Goal: Communication & Community: Answer question/provide support

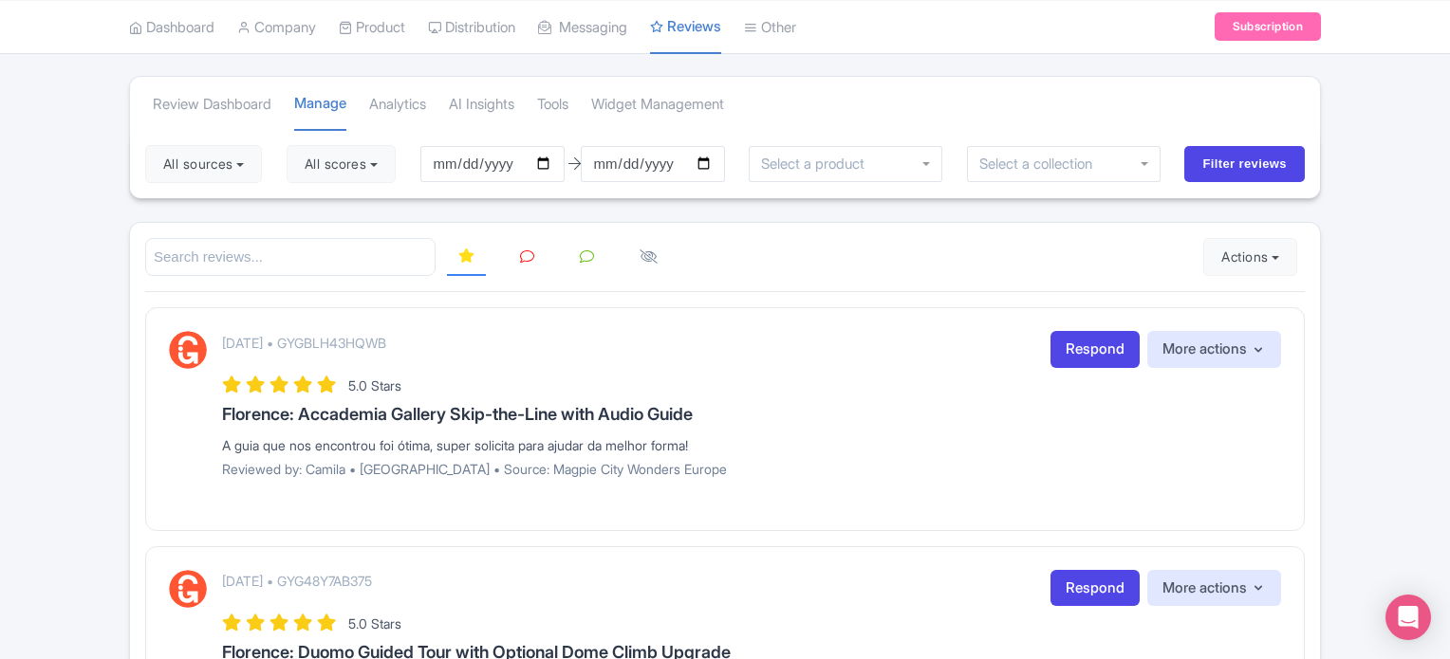
scroll to position [95, 0]
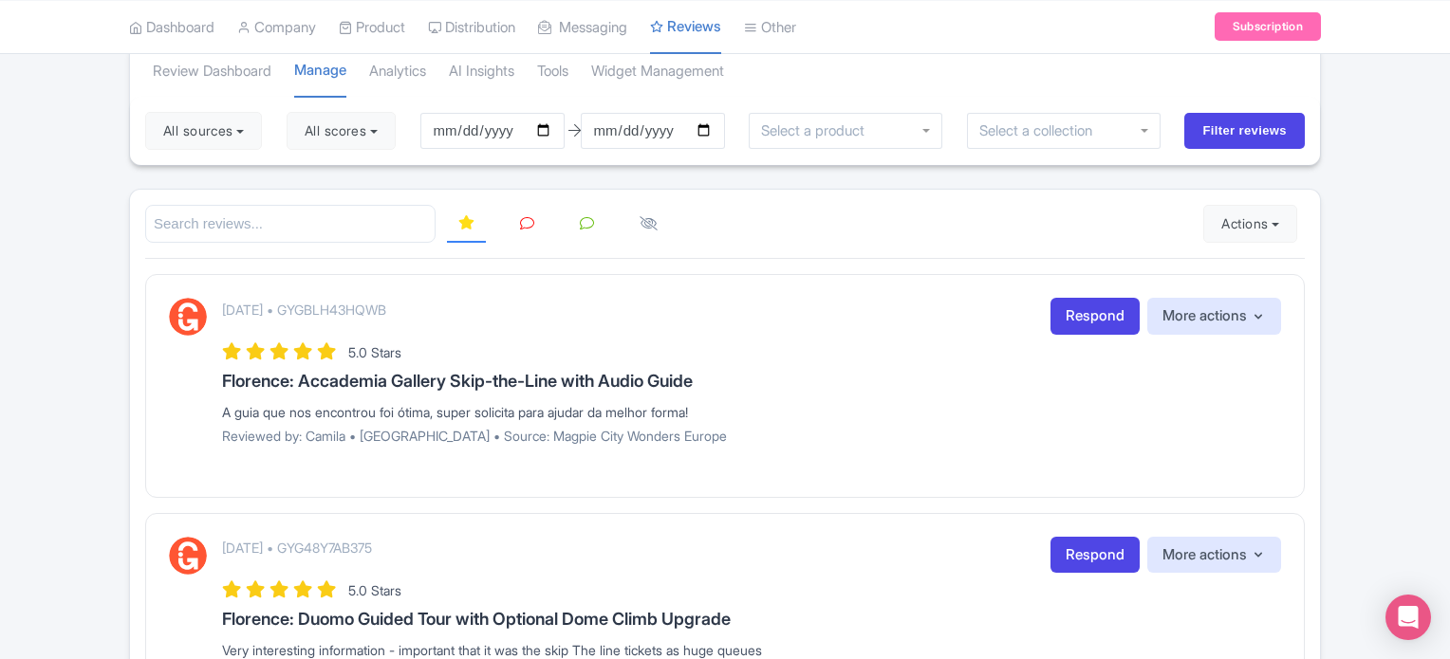
click at [517, 227] on link at bounding box center [527, 224] width 37 height 37
click at [482, 226] on link at bounding box center [466, 224] width 39 height 37
click at [345, 137] on button "All scores" at bounding box center [341, 131] width 109 height 38
click at [322, 179] on label "5 stars" at bounding box center [343, 176] width 43 height 22
click at [322, 176] on input "5 stars" at bounding box center [328, 170] width 12 height 12
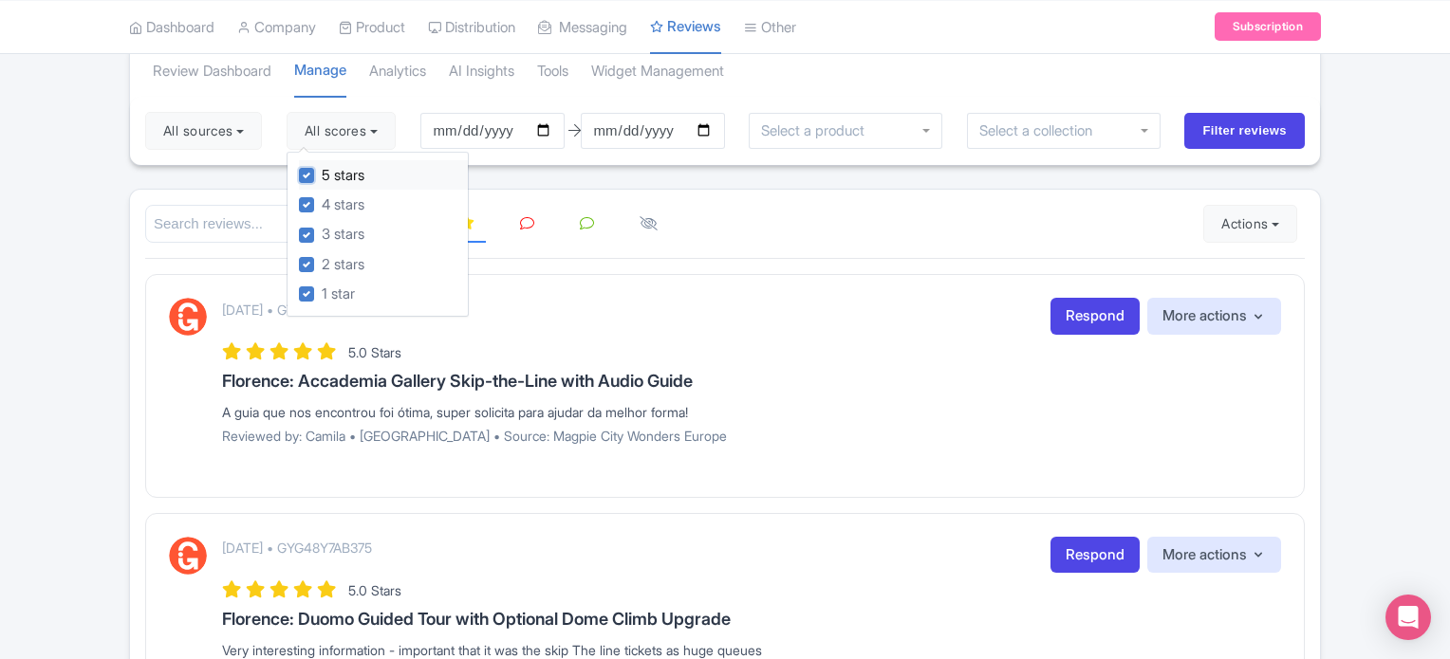
checkbox input "false"
click at [322, 198] on label "4 stars" at bounding box center [343, 205] width 43 height 22
click at [322, 198] on input "4 stars" at bounding box center [328, 200] width 12 height 12
checkbox input "false"
click at [1207, 136] on input "Filter reviews" at bounding box center [1244, 131] width 120 height 36
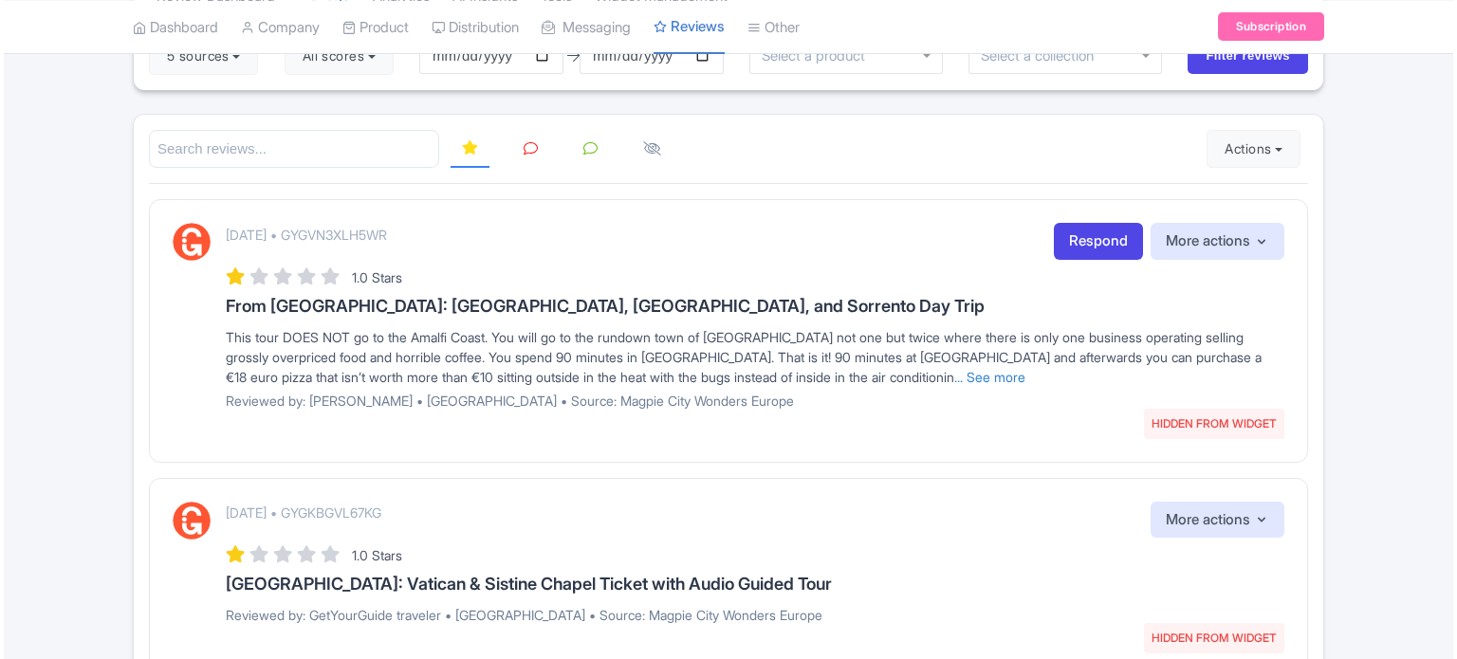
scroll to position [190, 0]
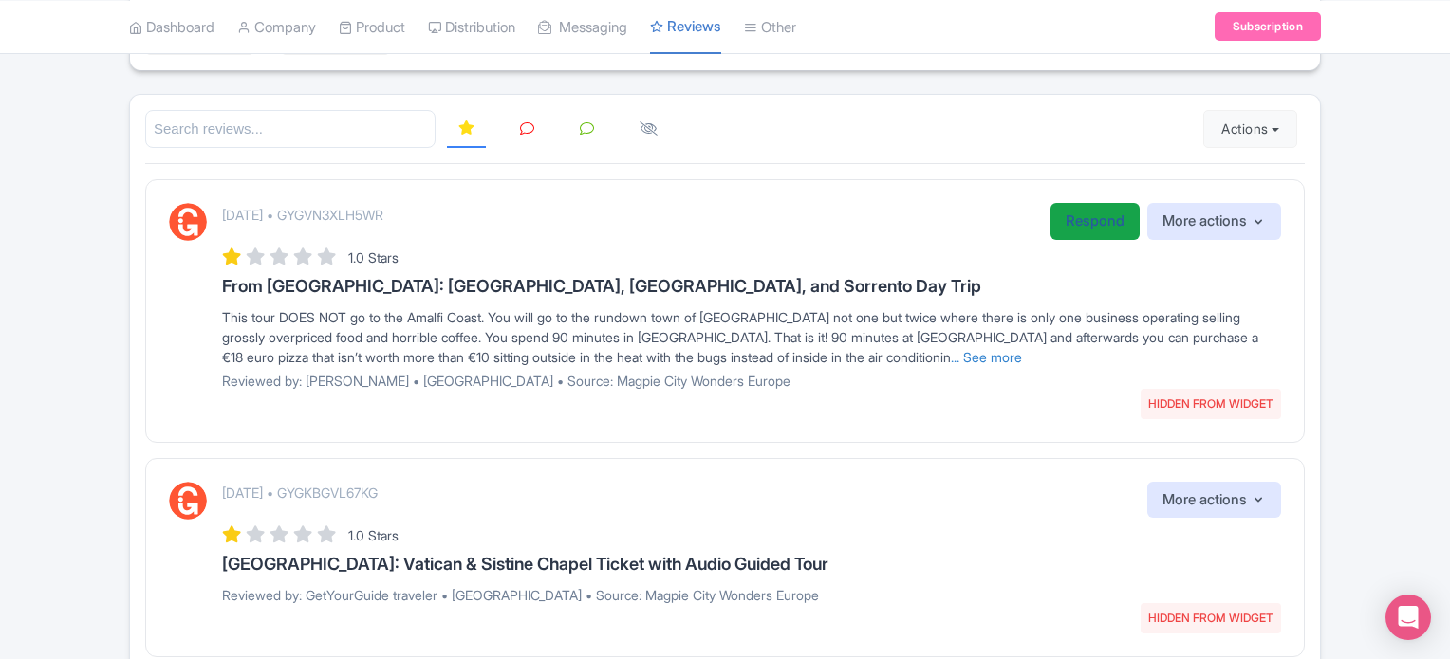
click at [1075, 223] on link "Respond" at bounding box center [1094, 221] width 89 height 37
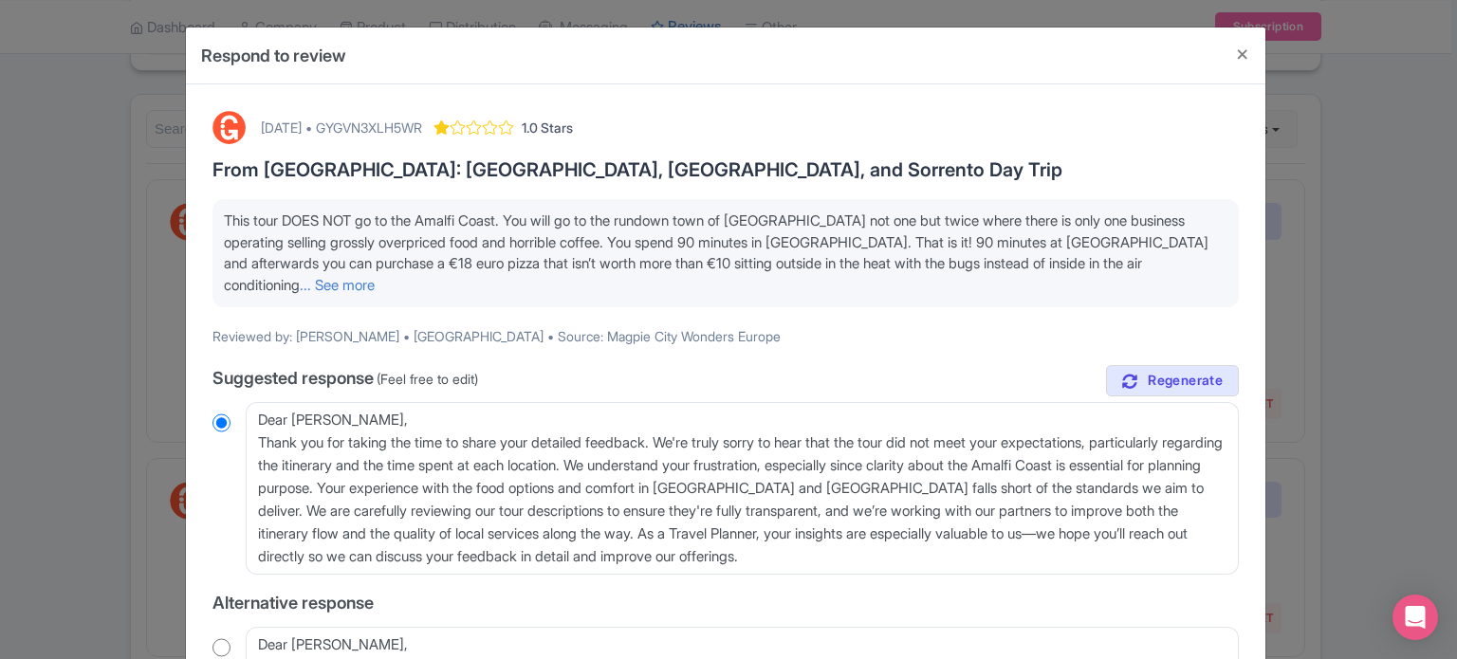
click at [287, 293] on div "September 19, 2025 • GYGVN3XLH5WR 1.0 Stars From Rome: Pompeii, Amalfi Coast, a…" at bounding box center [725, 573] width 1049 height 946
click at [375, 276] on link "... See more" at bounding box center [337, 285] width 75 height 18
drag, startPoint x: 406, startPoint y: 166, endPoint x: 517, endPoint y: 165, distance: 111.0
click at [517, 165] on h3 "From [GEOGRAPHIC_DATA]: [GEOGRAPHIC_DATA], [GEOGRAPHIC_DATA], and Sorrento Day …" at bounding box center [726, 169] width 1027 height 21
drag, startPoint x: 426, startPoint y: 218, endPoint x: 509, endPoint y: 219, distance: 82.5
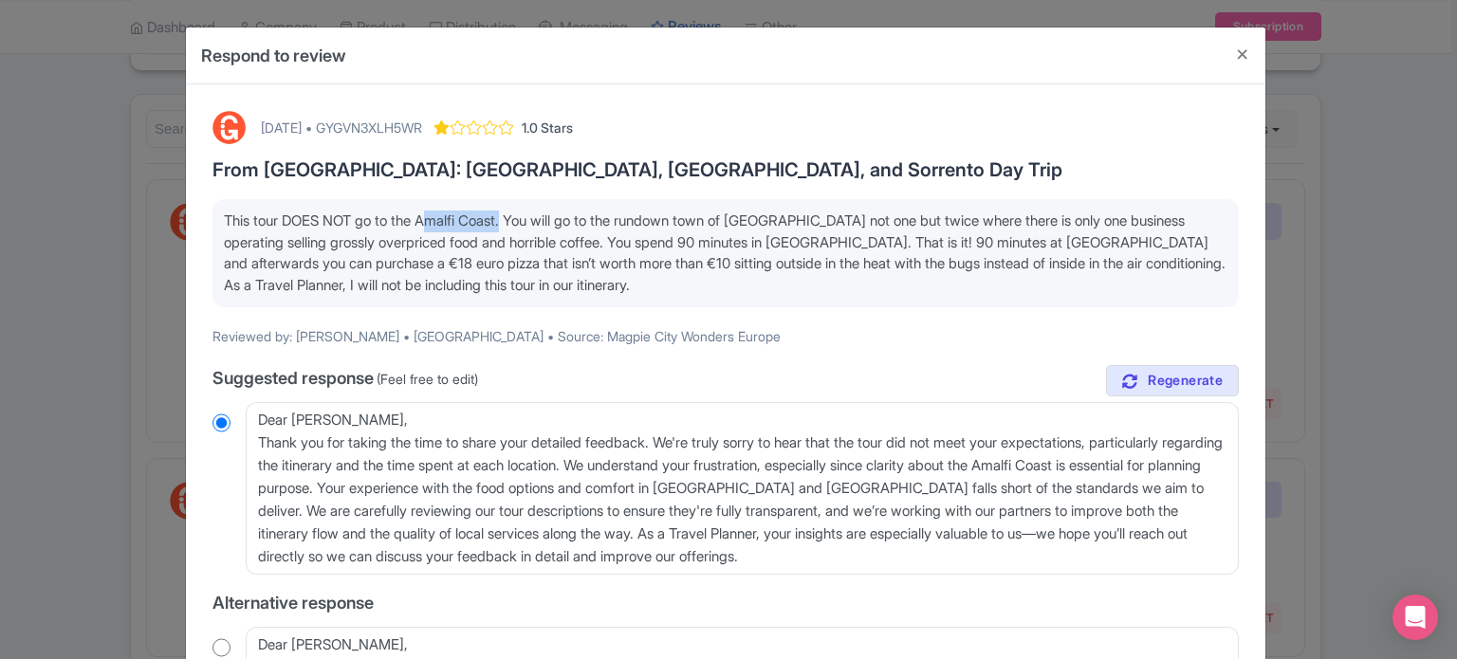
click at [509, 219] on span "This tour DOES NOT go to the Amalfi Coast. You will go to the rundown town of […" at bounding box center [725, 253] width 1002 height 83
copy span "Amalfi Coast"
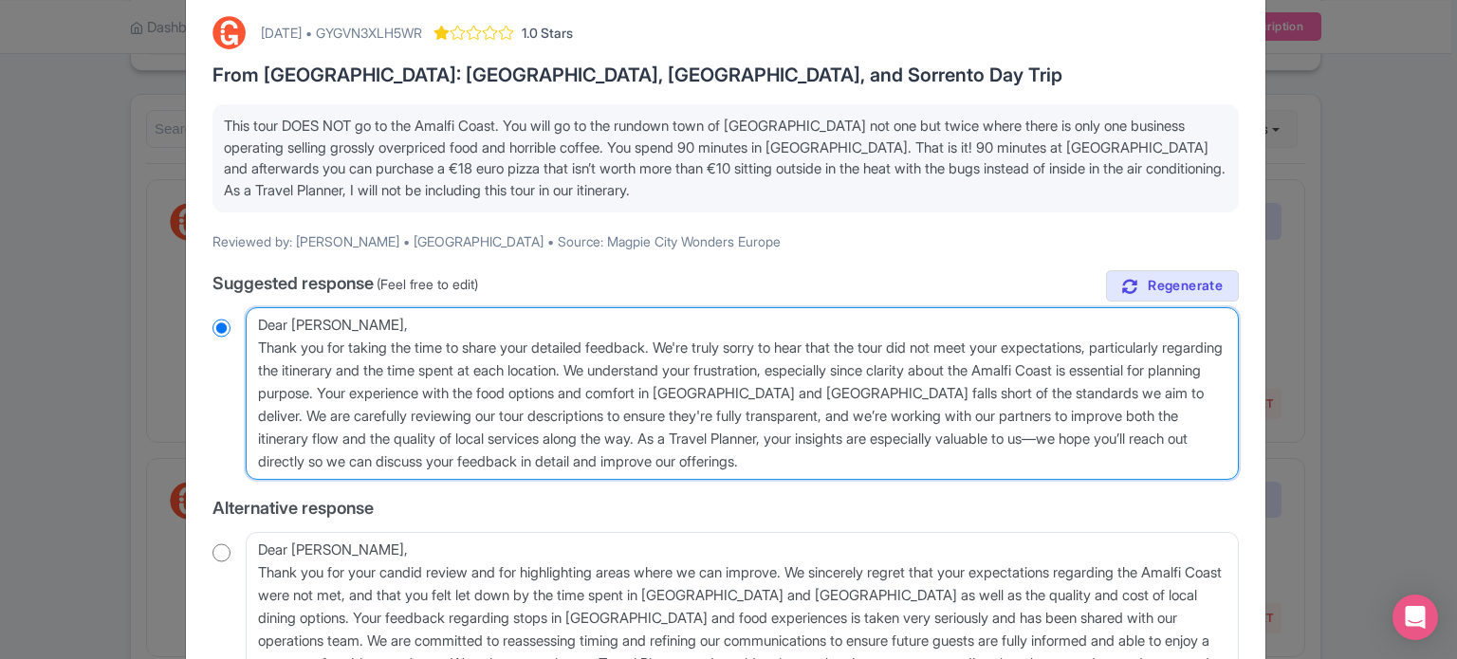
drag, startPoint x: 1138, startPoint y: 350, endPoint x: 459, endPoint y: 394, distance: 680.7
click at [459, 394] on textarea "Dear Susan, Thank you for taking the time to share your detailed feedback. We'r…" at bounding box center [742, 393] width 993 height 173
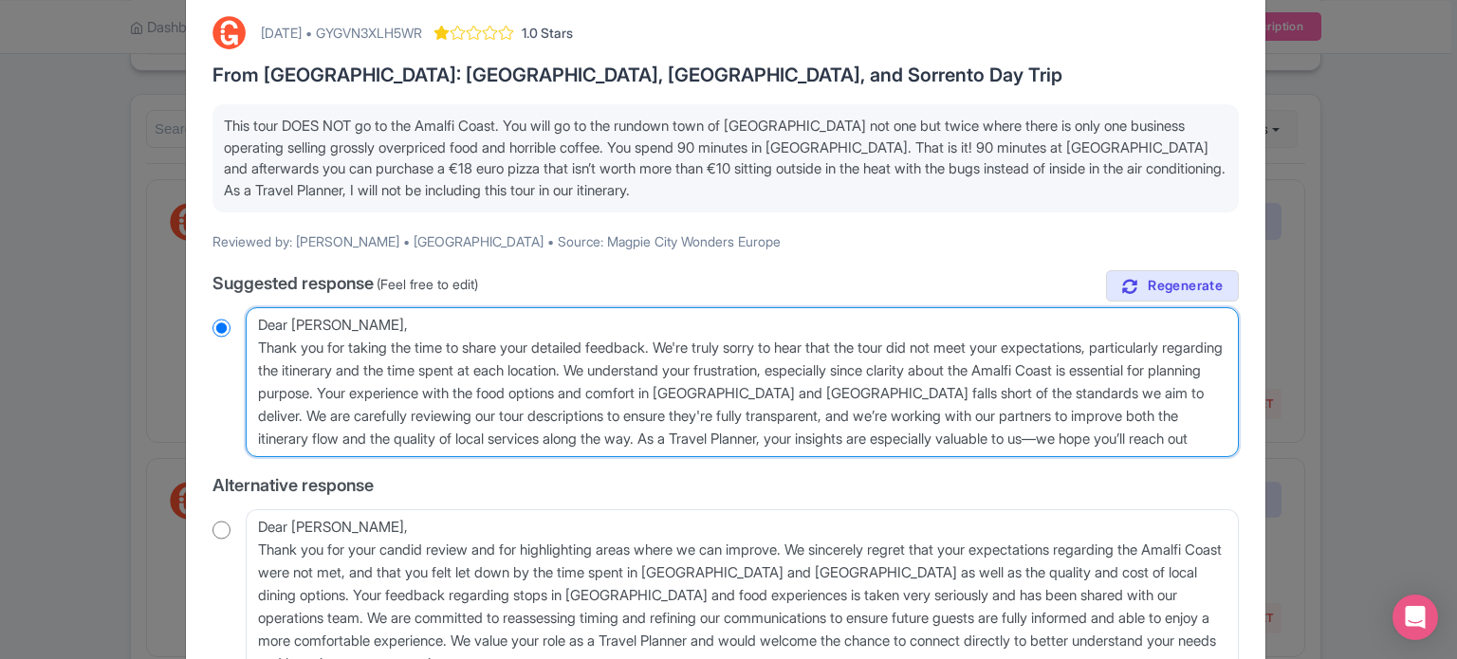
type textarea "Dear Susan, Thank you for taking the time to share your detailed feedback. We'r…"
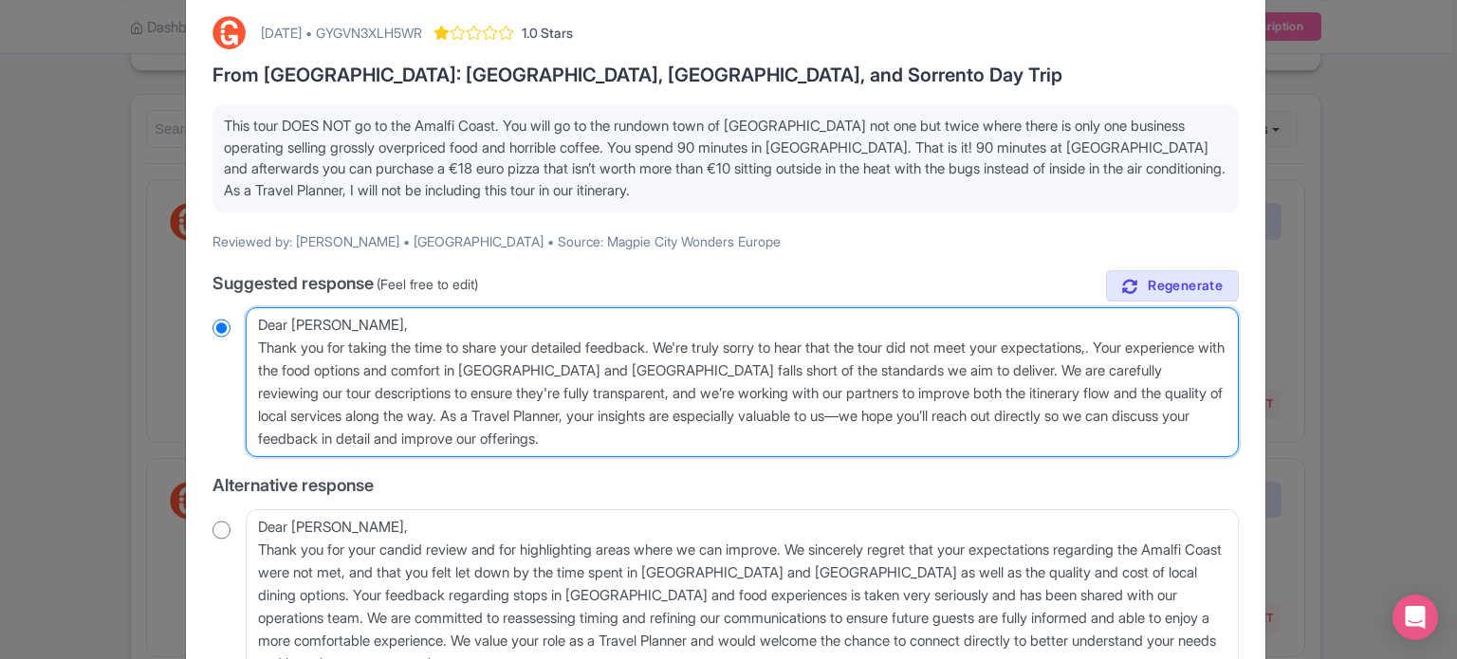
radio input "true"
type textarea "Dear Susan, Thank you for taking the time to share your detailed feedback. We'r…"
radio input "true"
type textarea "Dear Susan, Thank you for taking the time to share your detailed feedback. We'r…"
radio input "true"
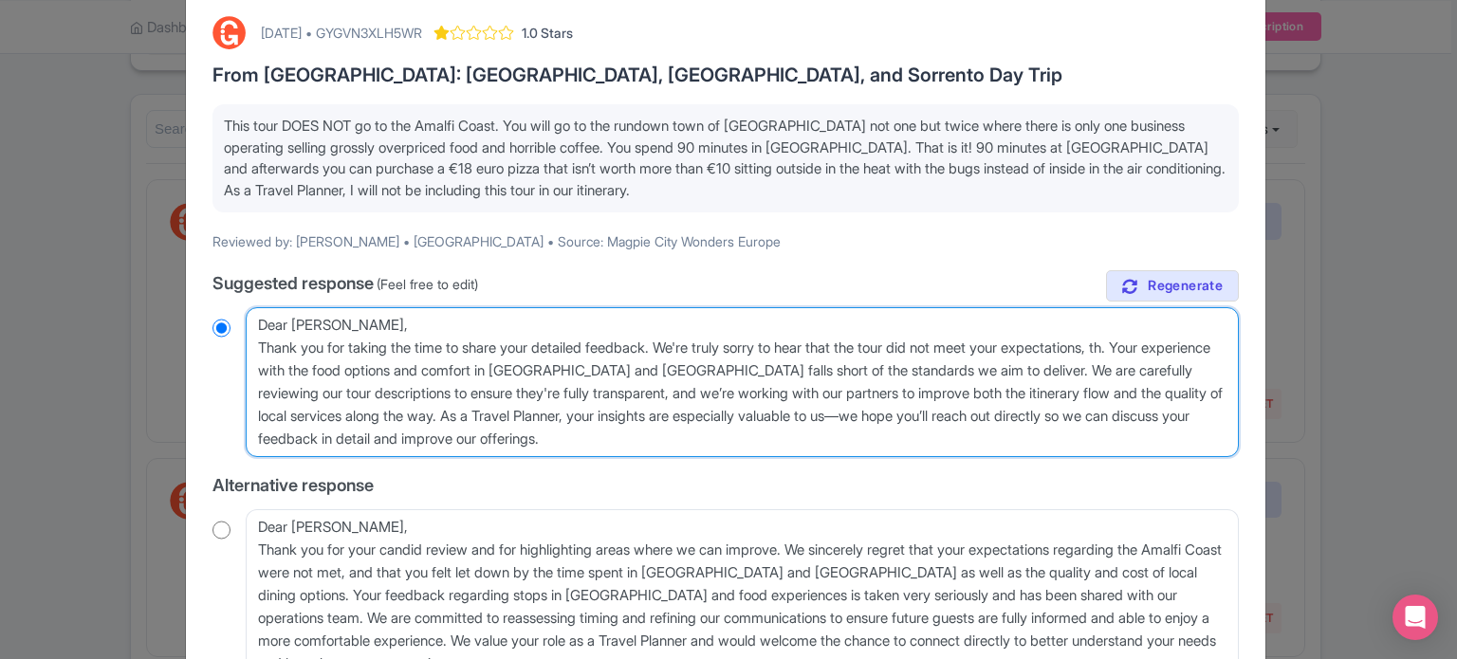
type textarea "Dear Susan, Thank you for taking the time to share your detailed feedback. We'r…"
radio input "true"
type textarea "Dear Susan, Thank you for taking the time to share your detailed feedback. We'r…"
radio input "true"
type textarea "Dear Susan, Thank you for taking the time to share your detailed feedback. We'r…"
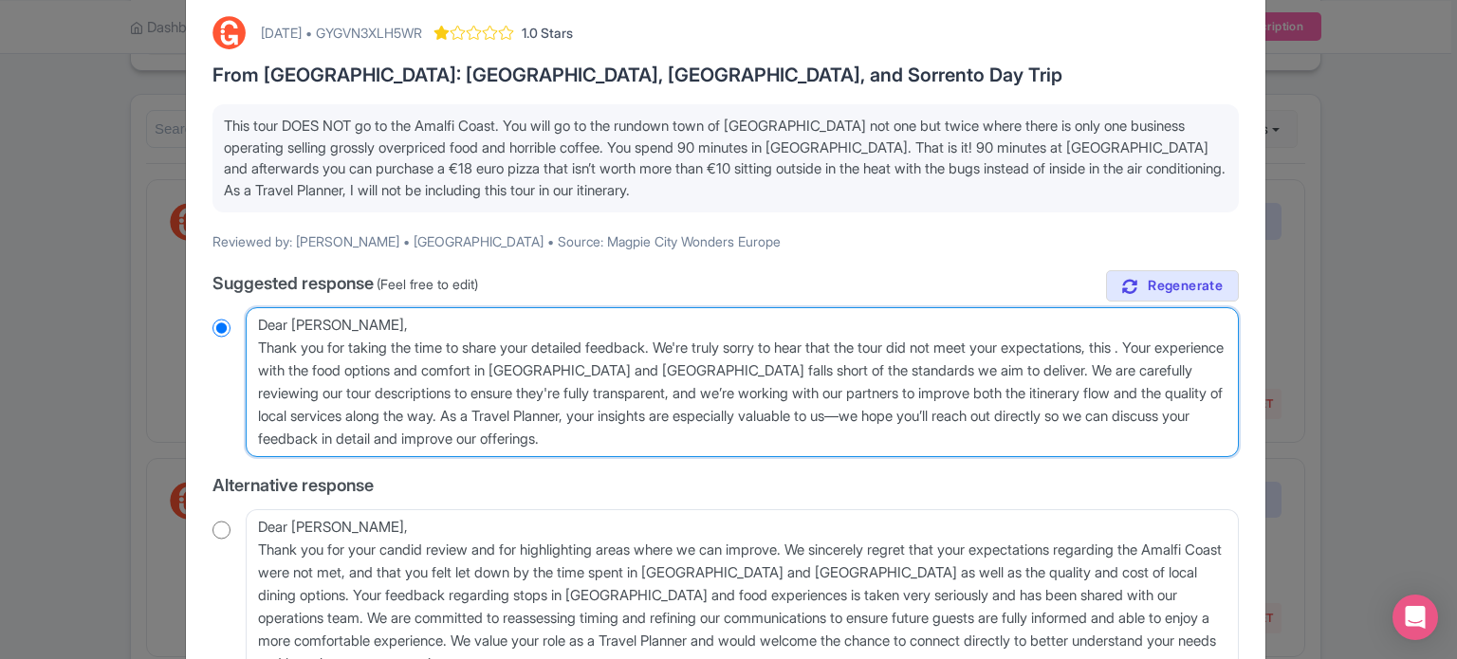
radio input "true"
type textarea "Dear Susan, Thank you for taking the time to share your detailed feedback. We'r…"
radio input "true"
type textarea "Dear Susan, Thank you for taking the time to share your detailed feedback. We'r…"
radio input "true"
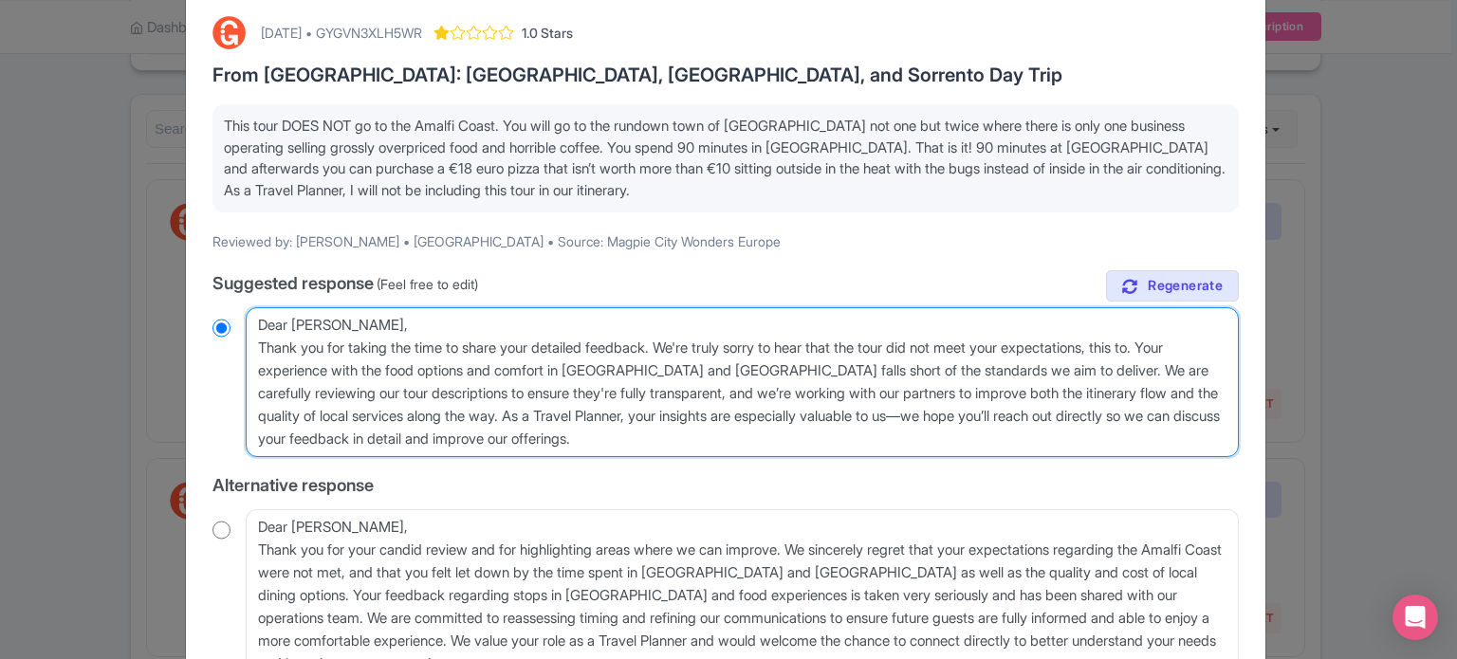
type textarea "Dear Susan, Thank you for taking the time to share your detailed feedback. We'r…"
radio input "true"
type textarea "Dear Susan, Thank you for taking the time to share your detailed feedback. We'r…"
radio input "true"
type textarea "Dear Susan, Thank you for taking the time to share your detailed feedback. We'r…"
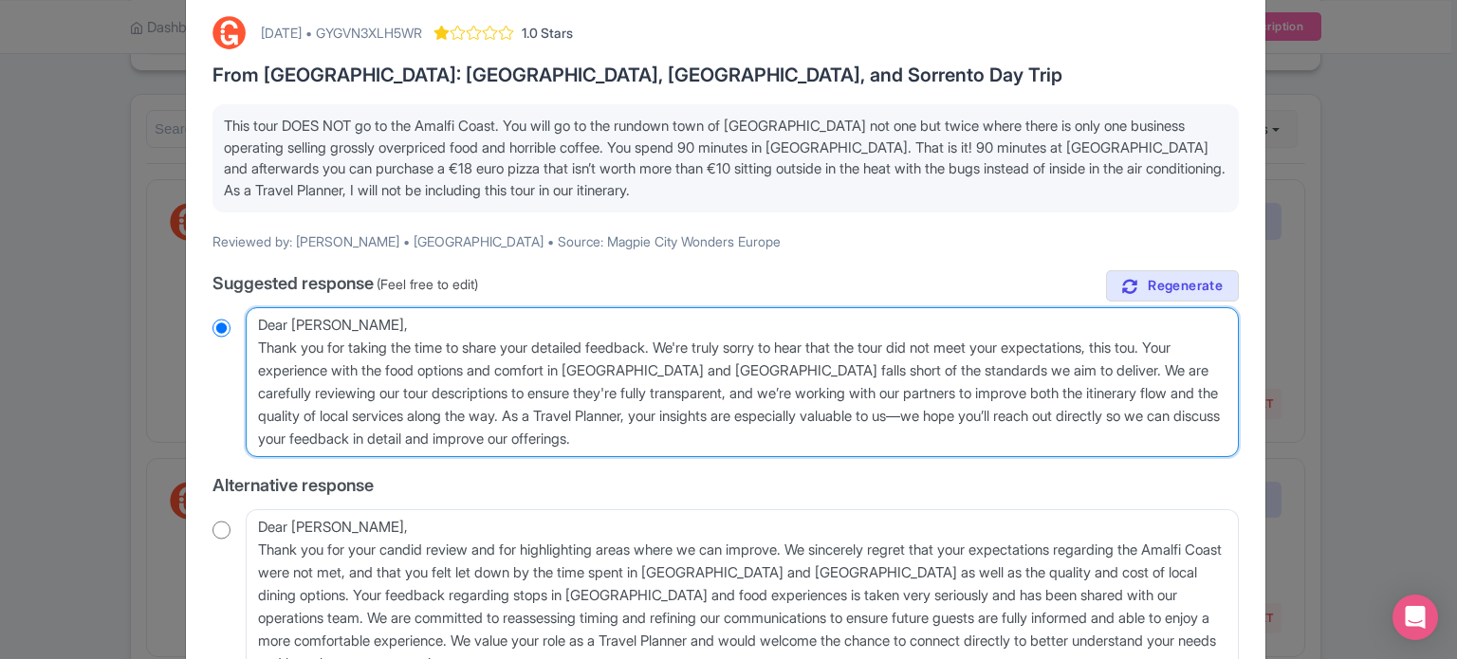
radio input "true"
type textarea "Dear Susan, Thank you for taking the time to share your detailed feedback. We'r…"
radio input "true"
type textarea "Dear Susan, Thank you for taking the time to share your detailed feedback. We'r…"
radio input "true"
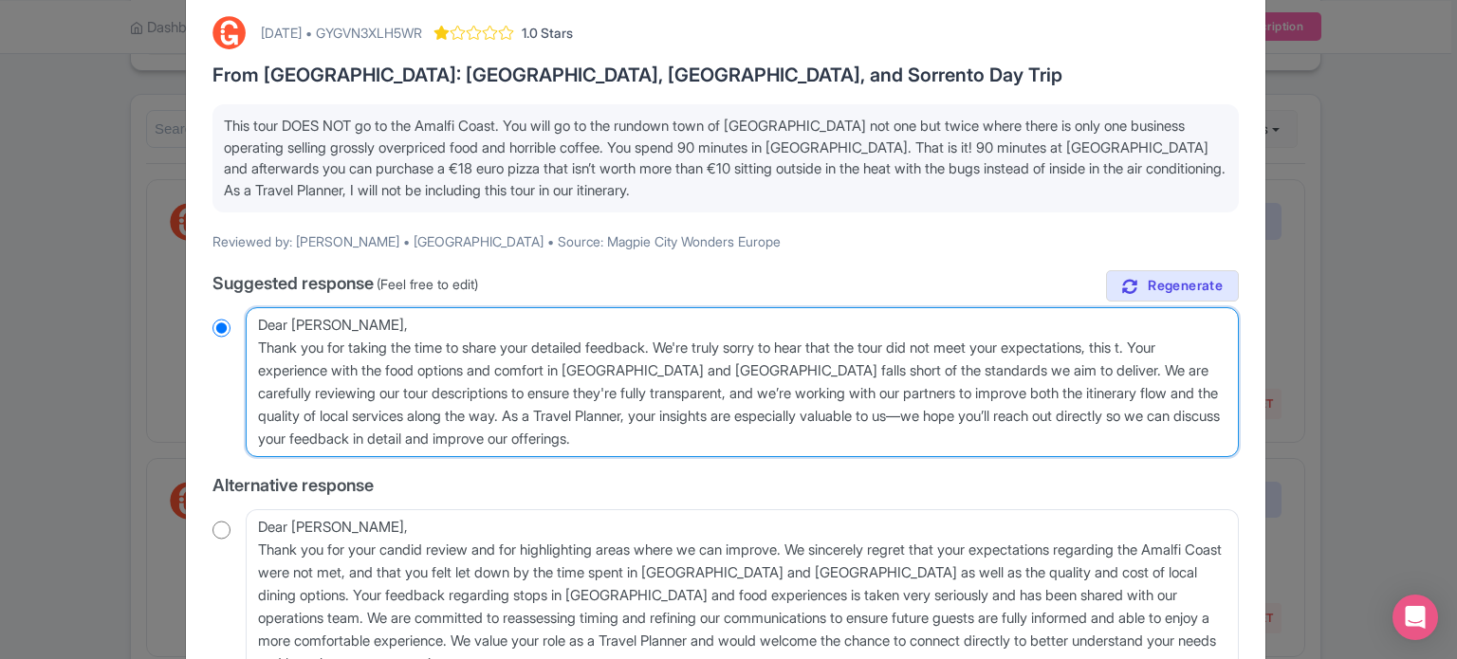
type textarea "Dear Susan, Thank you for taking the time to share your detailed feedback. We'r…"
radio input "true"
type textarea "Dear Susan, Thank you for taking the time to share your detailed feedback. We'r…"
radio input "true"
type textarea "Dear Susan, Thank you for taking the time to share your detailed feedback. We'r…"
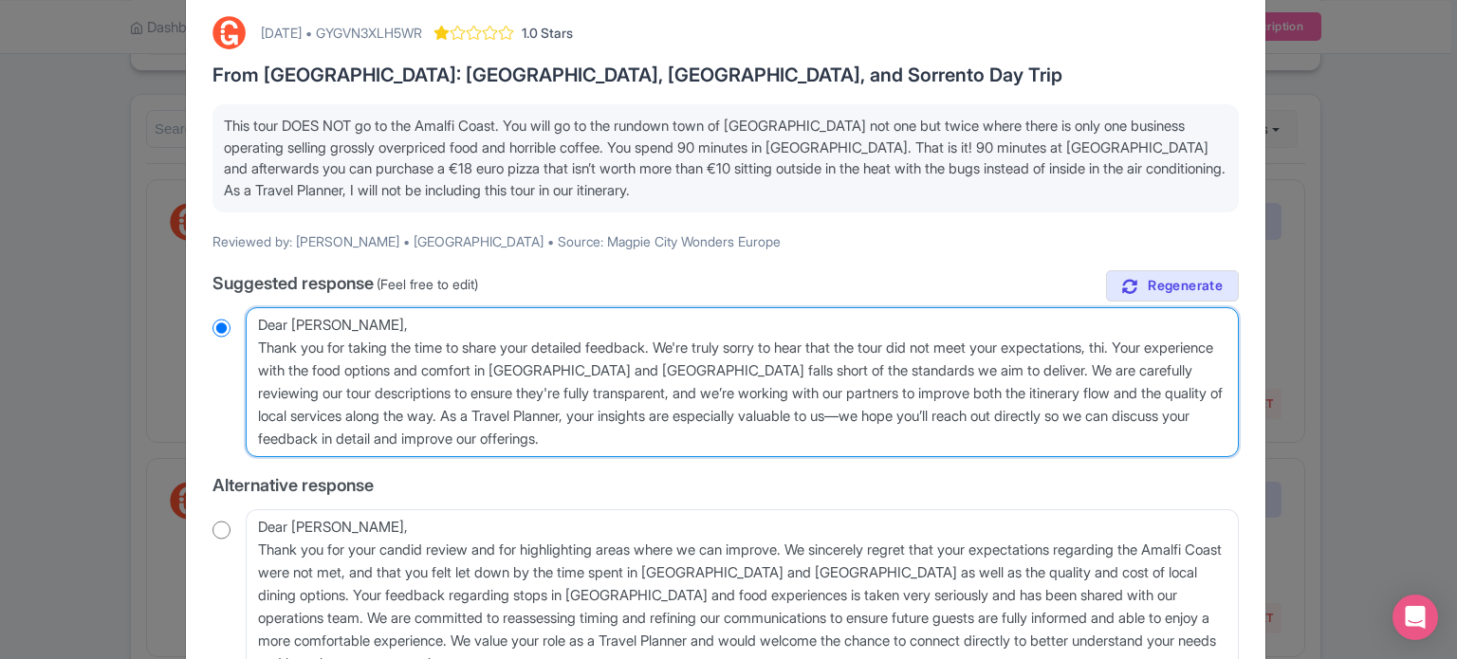
radio input "true"
type textarea "Dear Susan, Thank you for taking the time to share your detailed feedback. We'r…"
radio input "true"
type textarea "Dear Susan, Thank you for taking the time to share your detailed feedback. We'r…"
radio input "true"
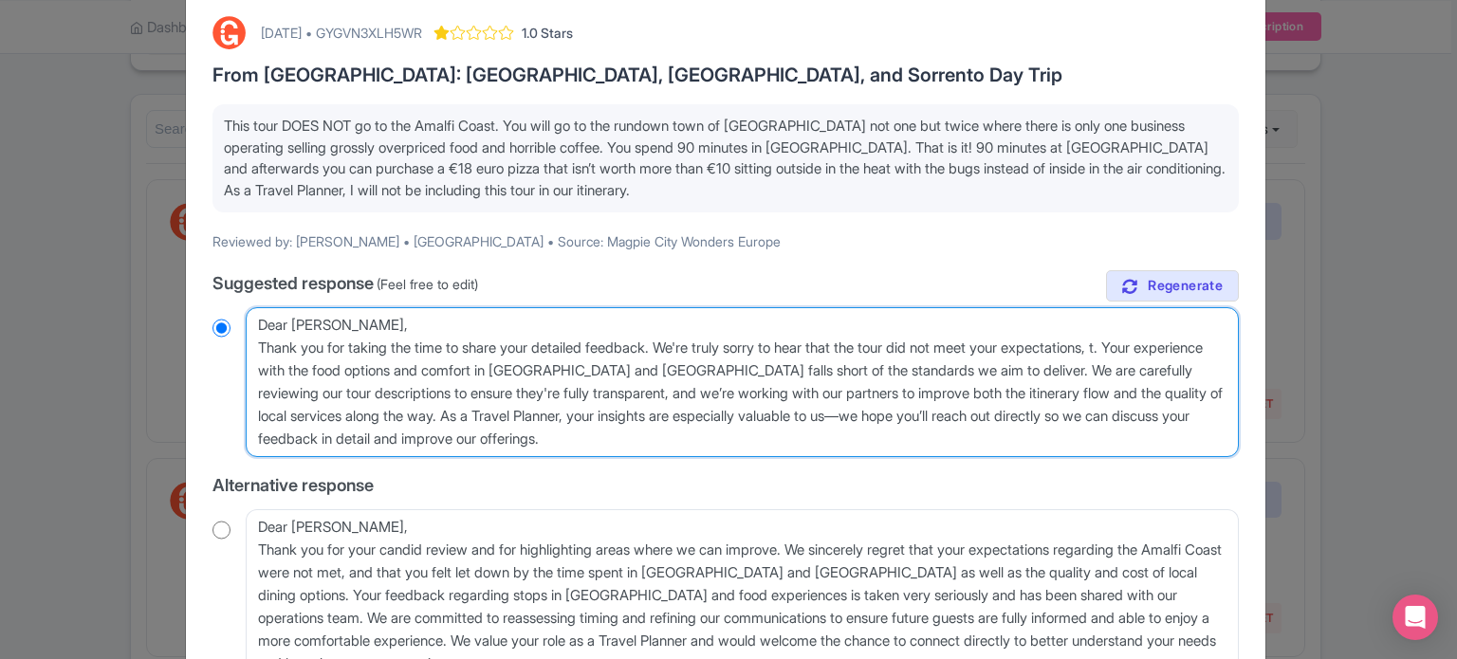
type textarea "Dear Susan, Thank you for taking the time to share your detailed feedback. We'r…"
radio input "true"
type textarea "Dear Susan, Thank you for taking the time to share your detailed feedback. We'r…"
radio input "true"
type textarea "Dear Susan, Thank you for taking the time to share your detailed feedback. We'r…"
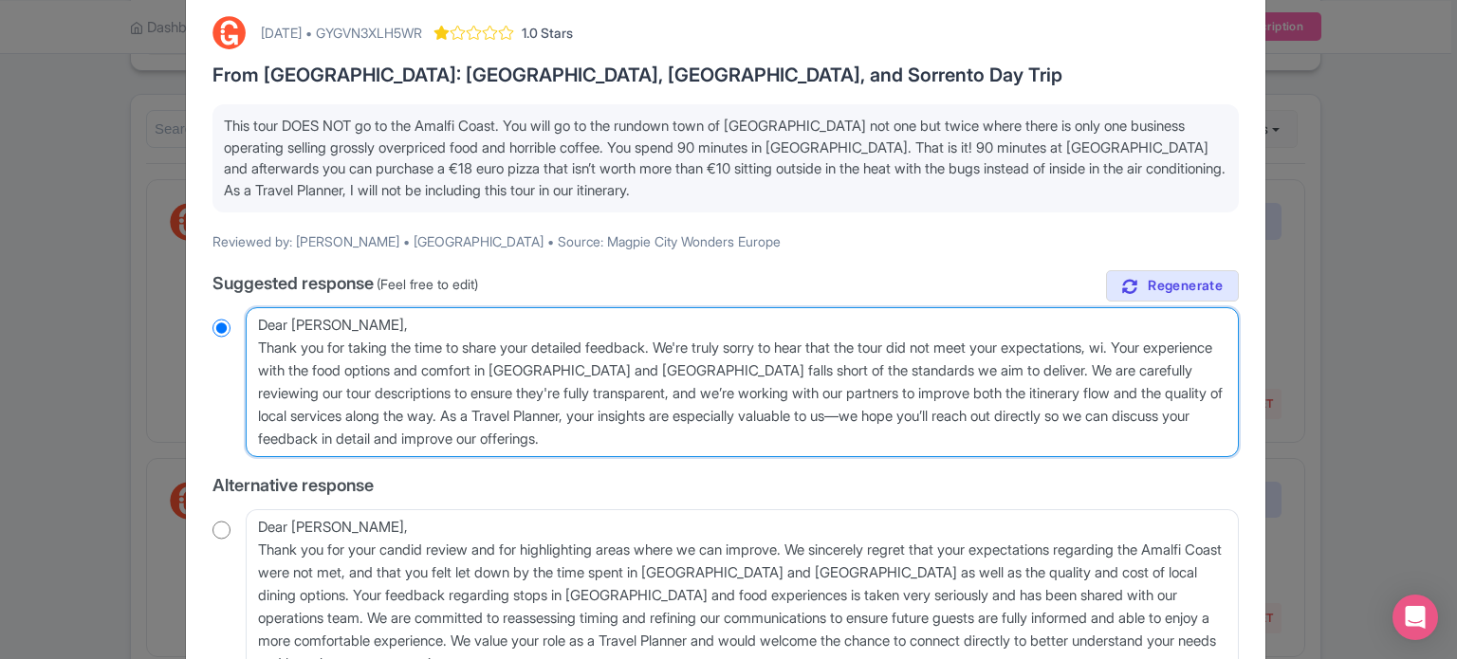
radio input "true"
type textarea "Dear Susan, Thank you for taking the time to share your detailed feedback. We'r…"
radio input "true"
type textarea "Dear Susan, Thank you for taking the time to share your detailed feedback. We'r…"
radio input "true"
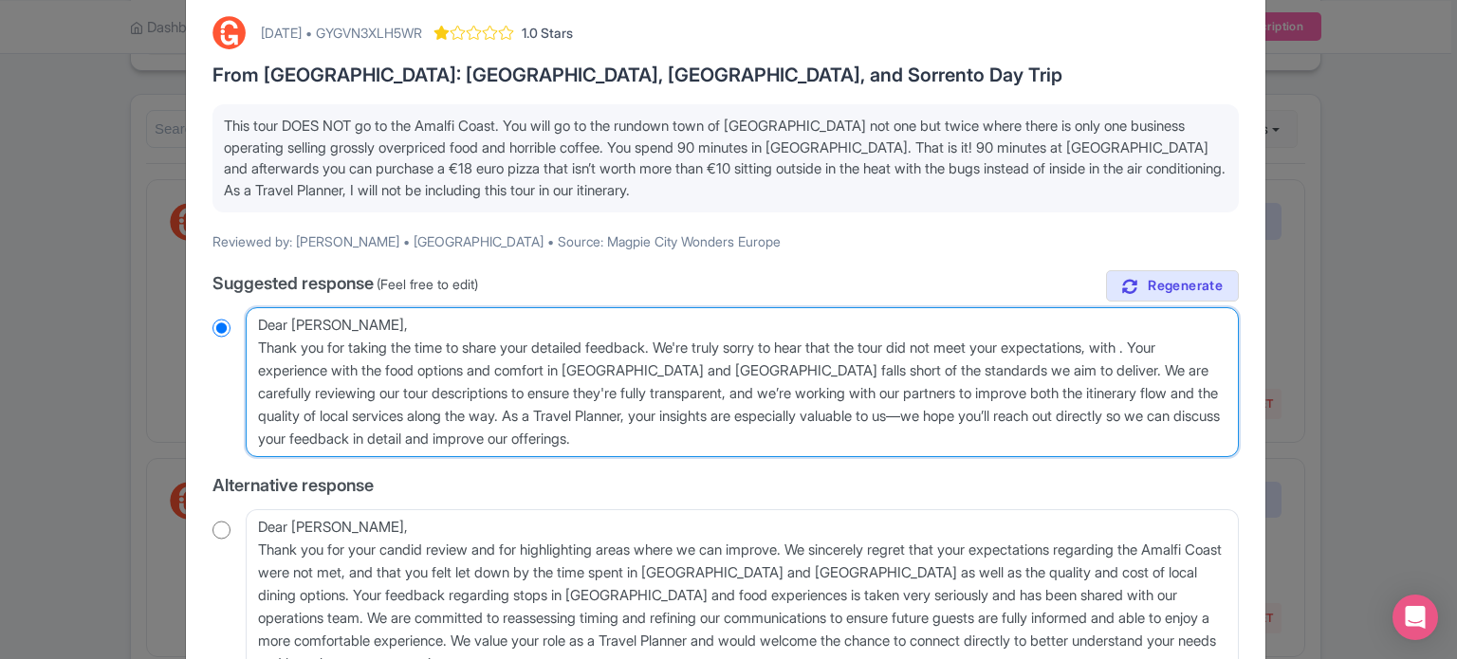
type textarea "Dear Susan, Thank you for taking the time to share your detailed feedback. We'r…"
radio input "true"
type textarea "Dear Susan, Thank you for taking the time to share your detailed feedback. We'r…"
radio input "true"
type textarea "Dear Susan, Thank you for taking the time to share your detailed feedback. We'r…"
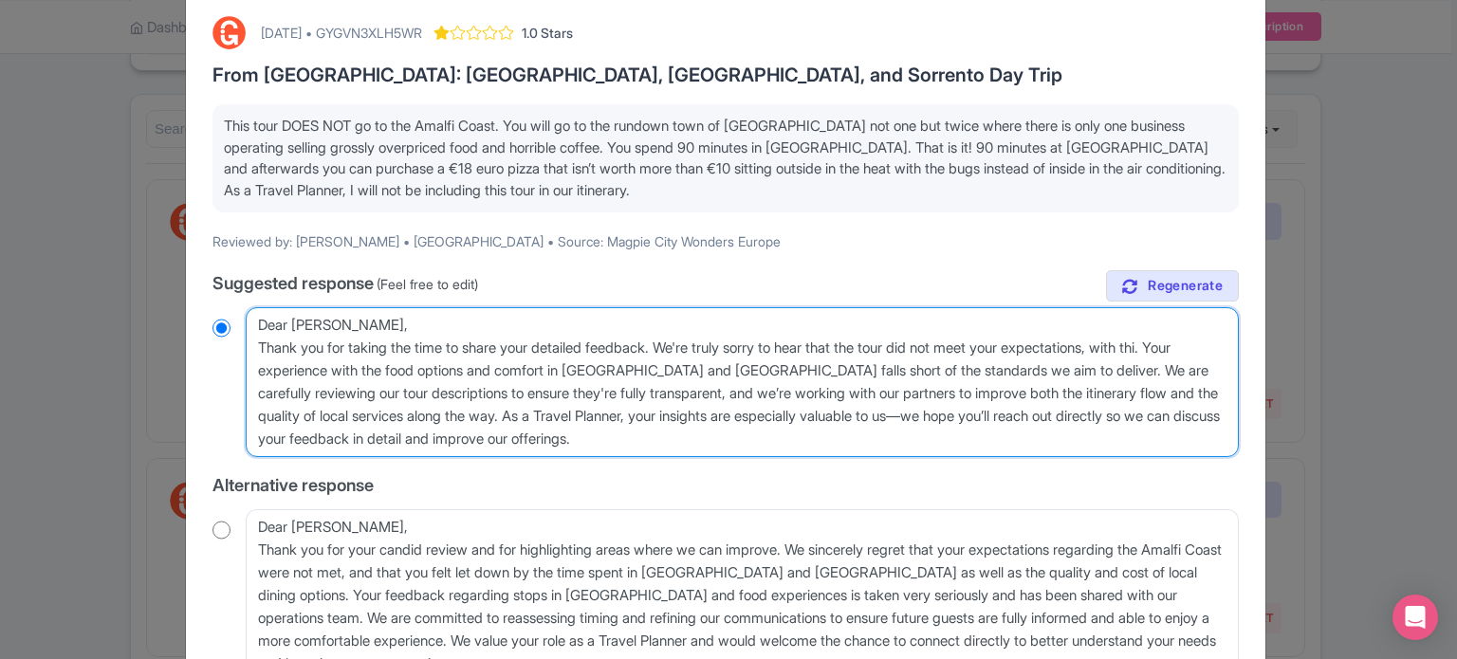
radio input "true"
type textarea "Dear Susan, Thank you for taking the time to share your detailed feedback. We'r…"
radio input "true"
type textarea "Dear Susan, Thank you for taking the time to share your detailed feedback. We'r…"
radio input "true"
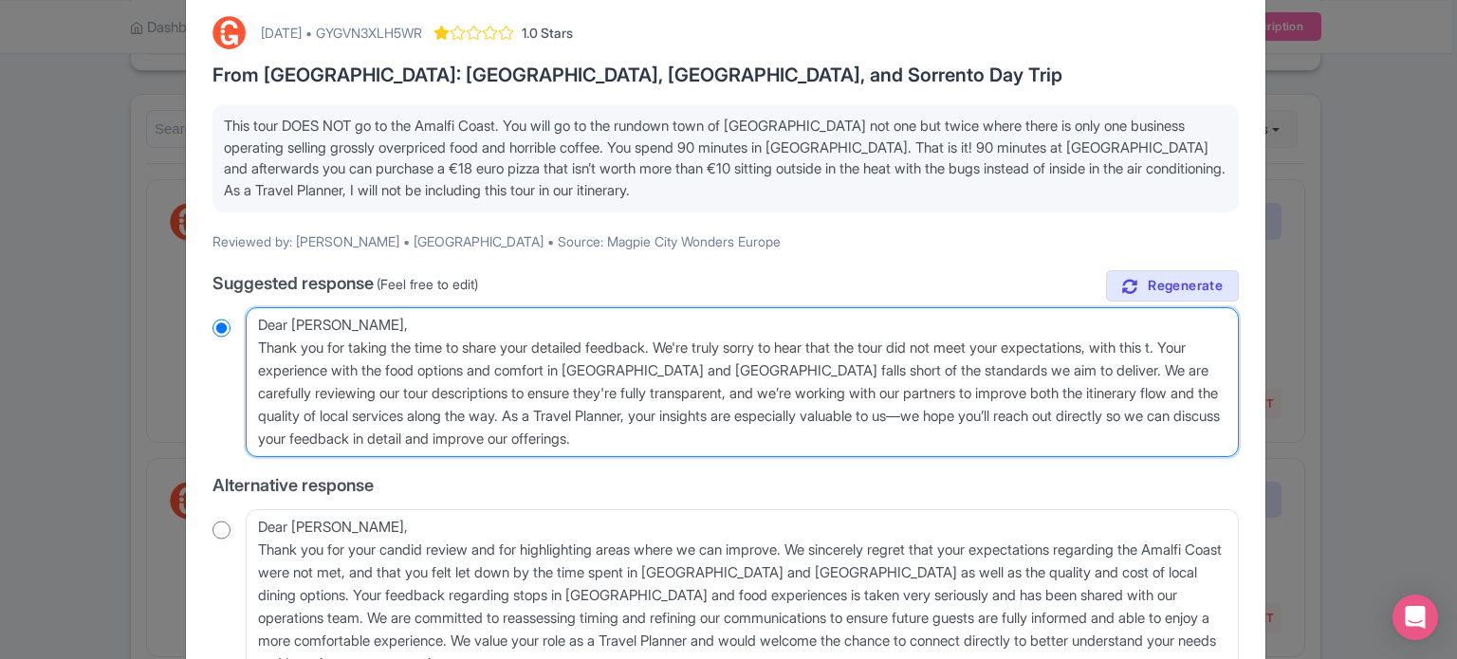
type textarea "Dear Susan, Thank you for taking the time to share your detailed feedback. We'r…"
radio input "true"
type textarea "Dear Susan, Thank you for taking the time to share your detailed feedback. We'r…"
radio input "true"
type textarea "Dear Susan, Thank you for taking the time to share your detailed feedback. We'r…"
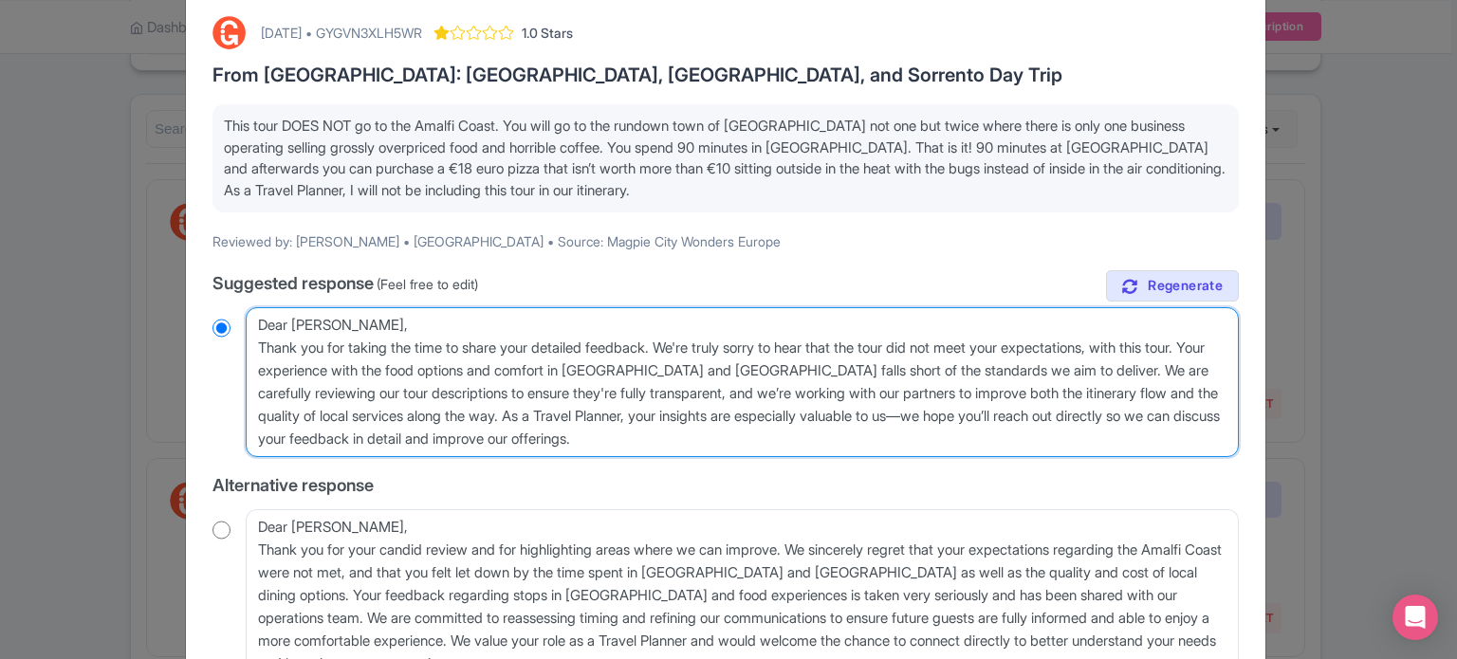
radio input "true"
type textarea "Dear Susan, Thank you for taking the time to share your detailed feedback. We'r…"
radio input "true"
type textarea "Dear Susan, Thank you for taking the time to share your detailed feedback. We'r…"
radio input "true"
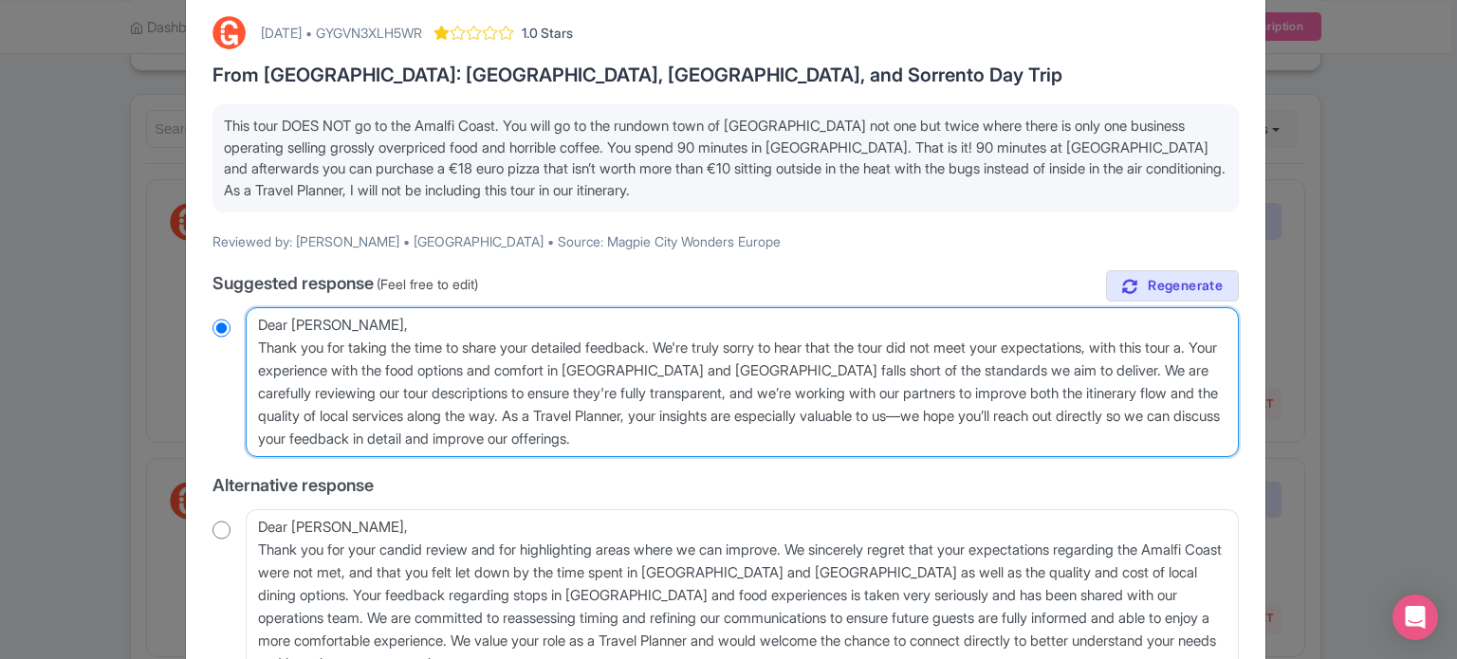
type textarea "Dear Susan, Thank you for taking the time to share your detailed feedback. We'r…"
radio input "true"
type textarea "Dear Susan, Thank you for taking the time to share your detailed feedback. We'r…"
radio input "true"
type textarea "Dear Susan, Thank you for taking the time to share your detailed feedback. We'r…"
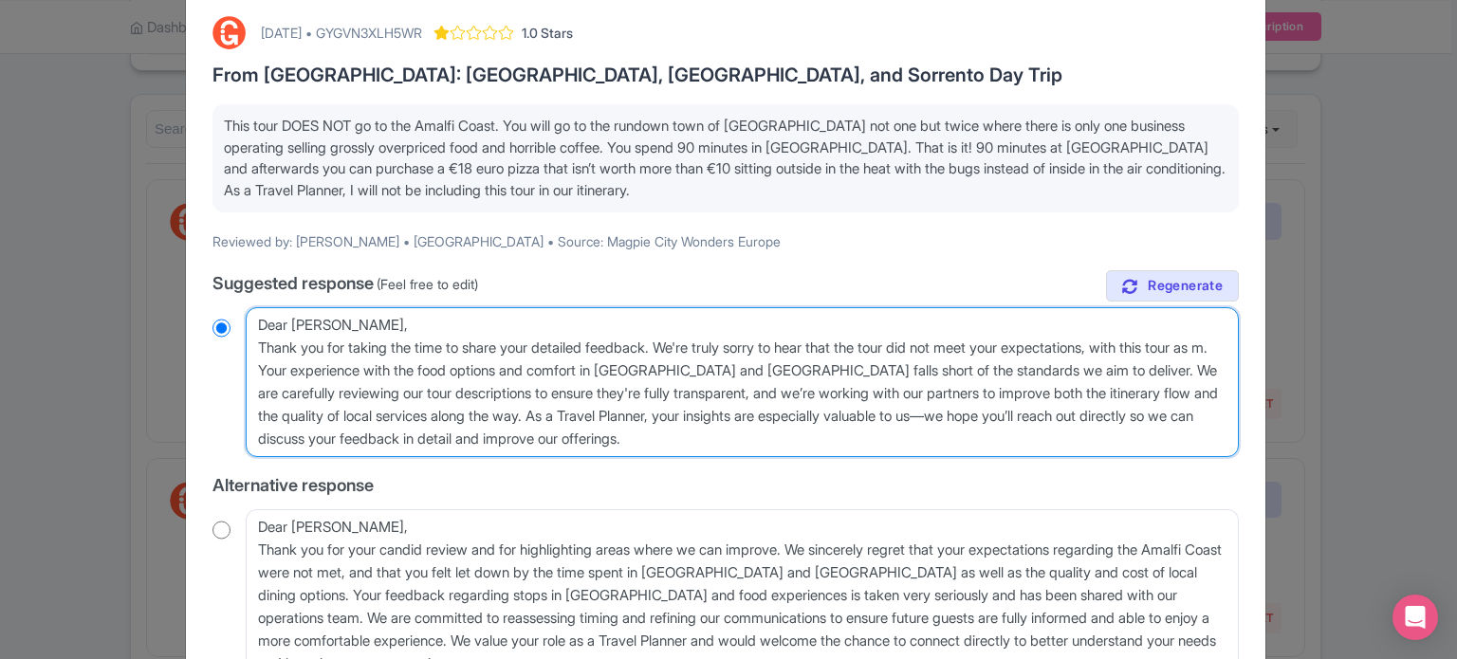
radio input "true"
type textarea "Dear Susan, Thank you for taking the time to share your detailed feedback. We'r…"
radio input "true"
type textarea "Dear Susan, Thank you for taking the time to share your detailed feedback. We'r…"
radio input "true"
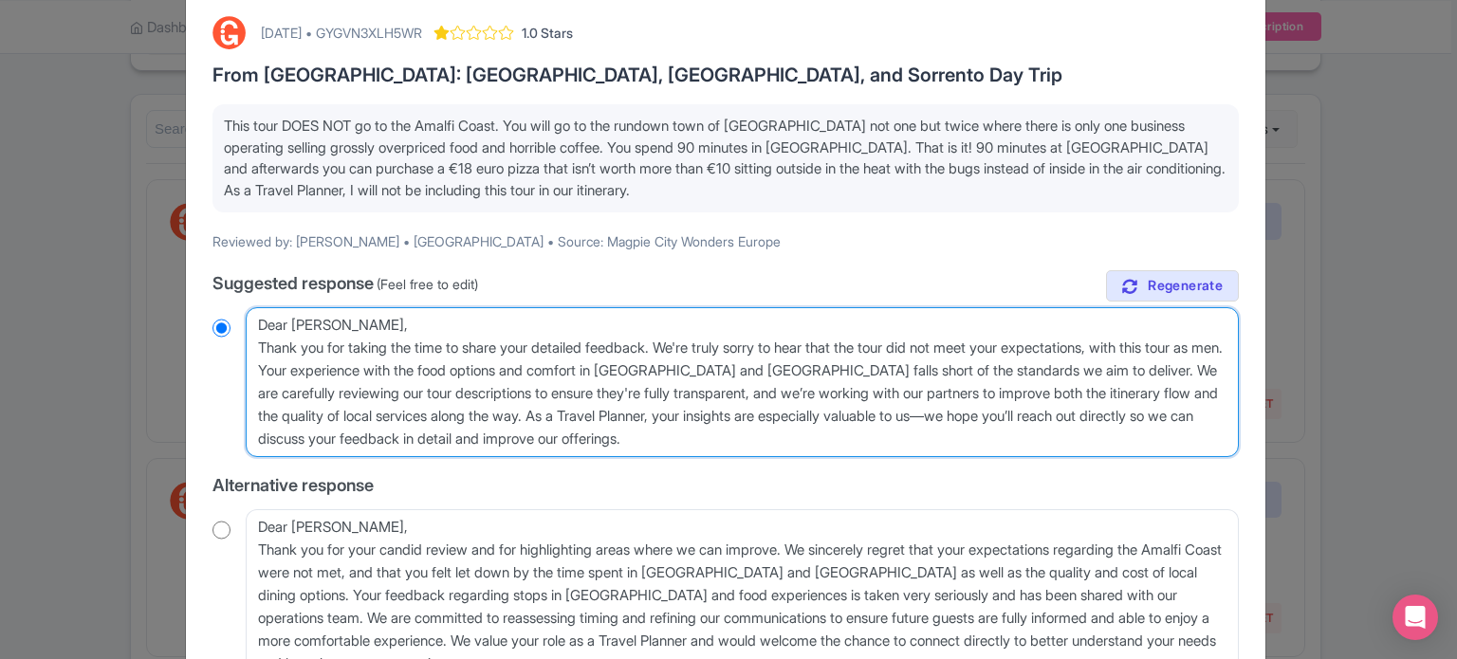
type textarea "Dear Susan, Thank you for taking the time to share your detailed feedback. We'r…"
radio input "true"
type textarea "Dear Susan, Thank you for taking the time to share your detailed feedback. We'r…"
radio input "true"
type textarea "Dear Susan, Thank you for taking the time to share your detailed feedback. We'r…"
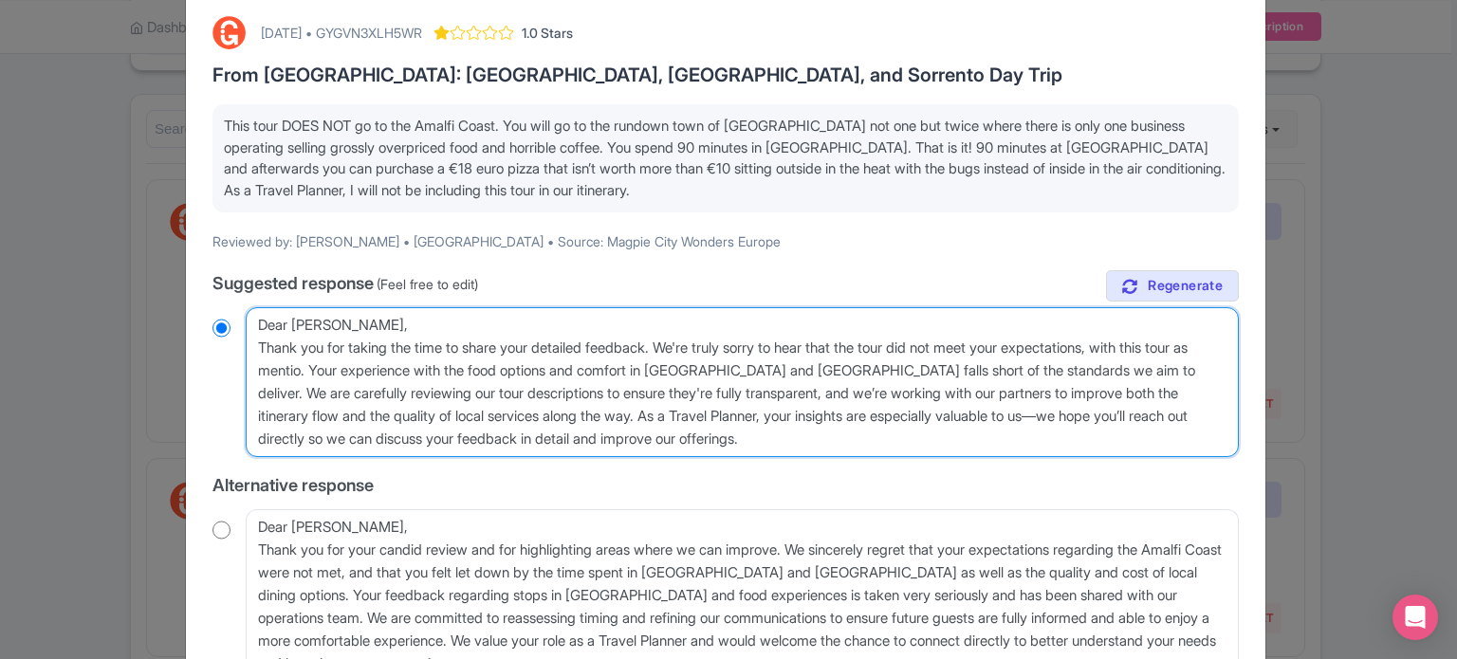
radio input "true"
type textarea "Dear Susan, Thank you for taking the time to share your detailed feedback. We'r…"
radio input "true"
type textarea "Dear Susan, Thank you for taking the time to share your detailed feedback. We'r…"
radio input "true"
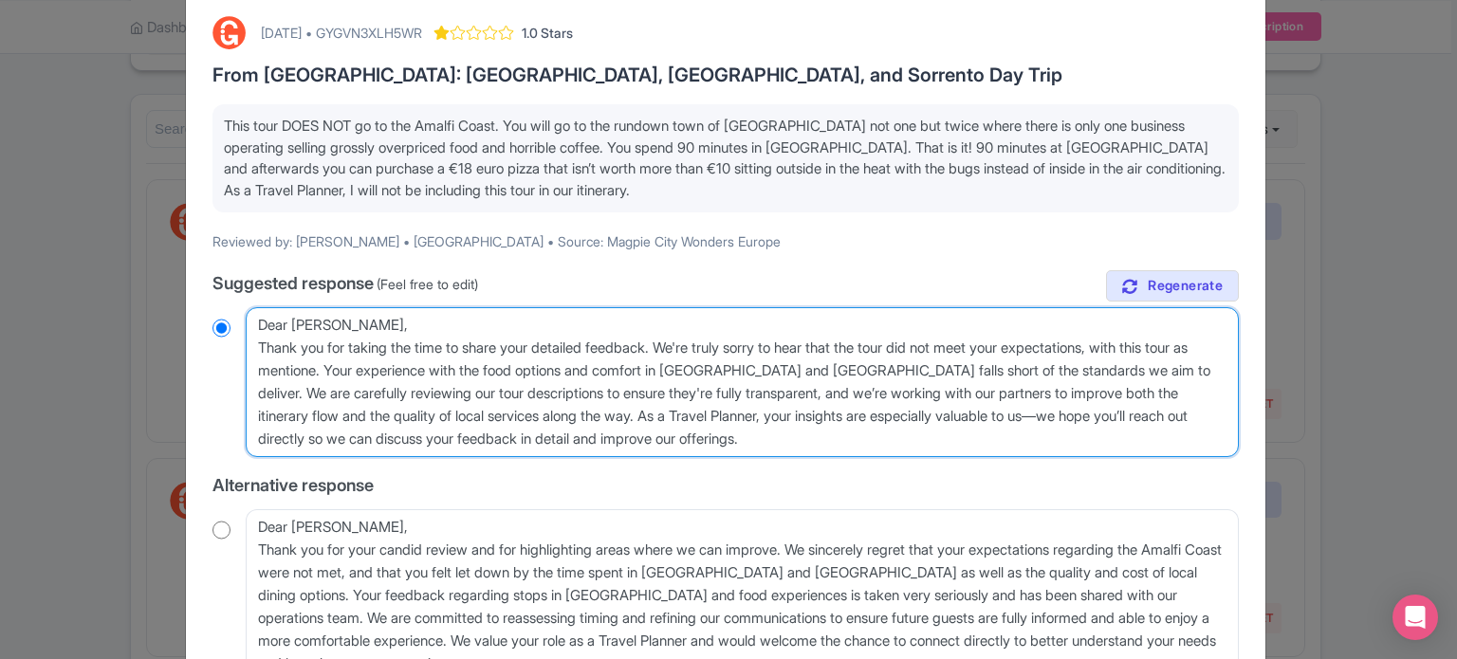
type textarea "Dear Susan, Thank you for taking the time to share your detailed feedback. We'r…"
radio input "true"
type textarea "Dear Susan, Thank you for taking the time to share your detailed feedback. We'r…"
radio input "true"
type textarea "Dear Susan, Thank you for taking the time to share your detailed feedback. We'r…"
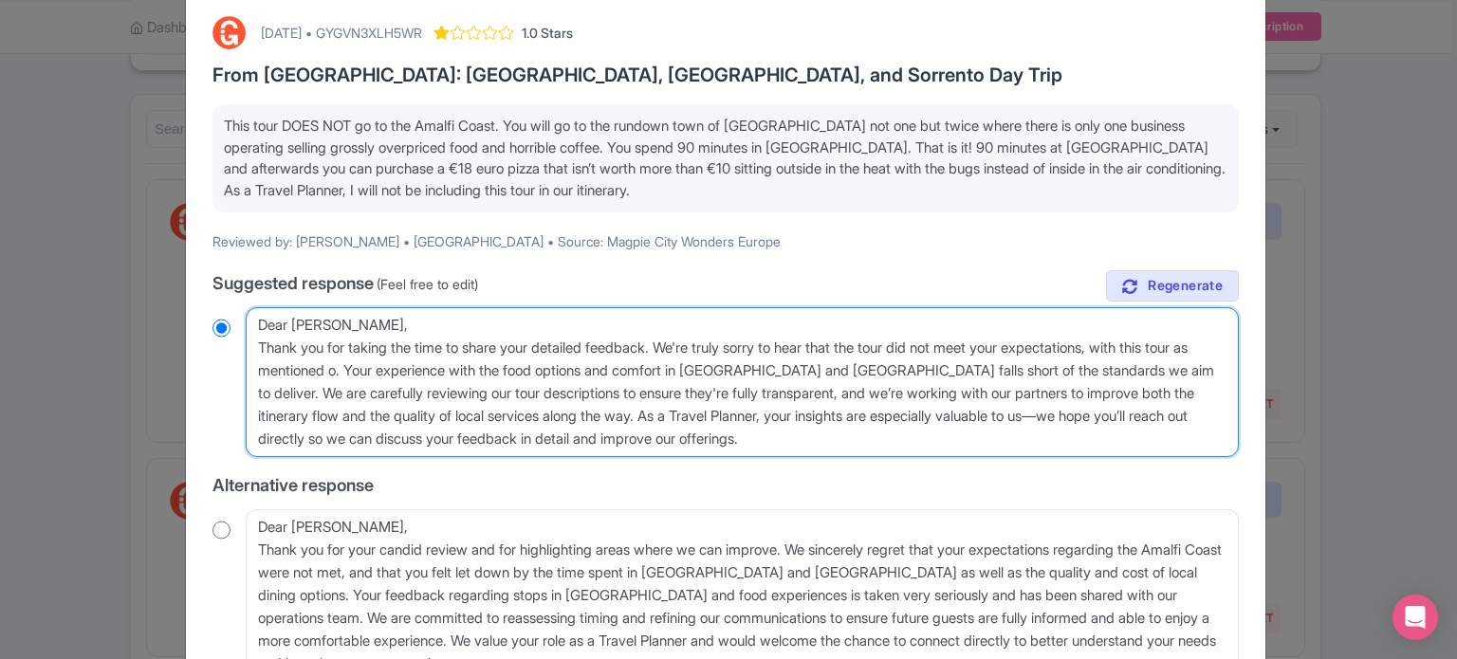
radio input "true"
type textarea "Dear Susan, Thank you for taking the time to share your detailed feedback. We'r…"
radio input "true"
type textarea "Dear Susan, Thank you for taking the time to share your detailed feedback. We'r…"
radio input "true"
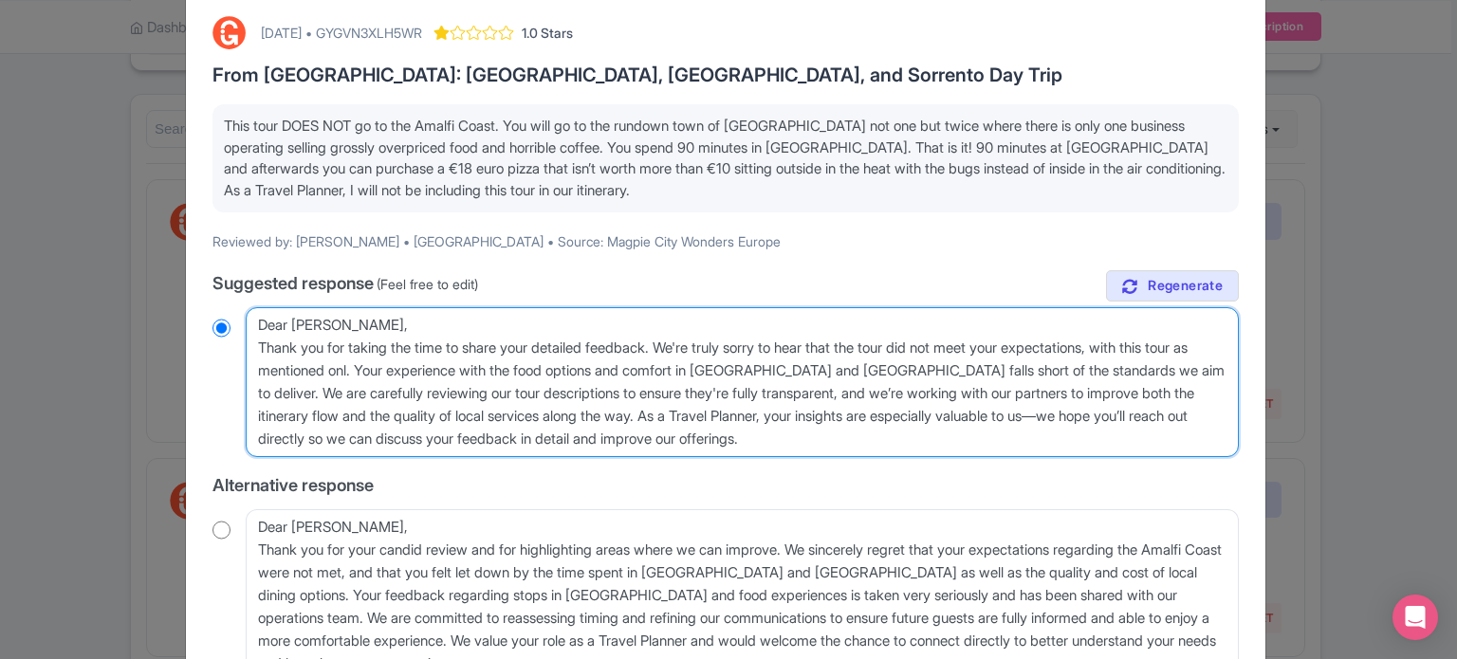
type textarea "Dear Susan, Thank you for taking the time to share your detailed feedback. We'r…"
radio input "true"
type textarea "Dear Susan, Thank you for taking the time to share your detailed feedback. We'r…"
radio input "true"
type textarea "Dear Susan, Thank you for taking the time to share your detailed feedback. We'r…"
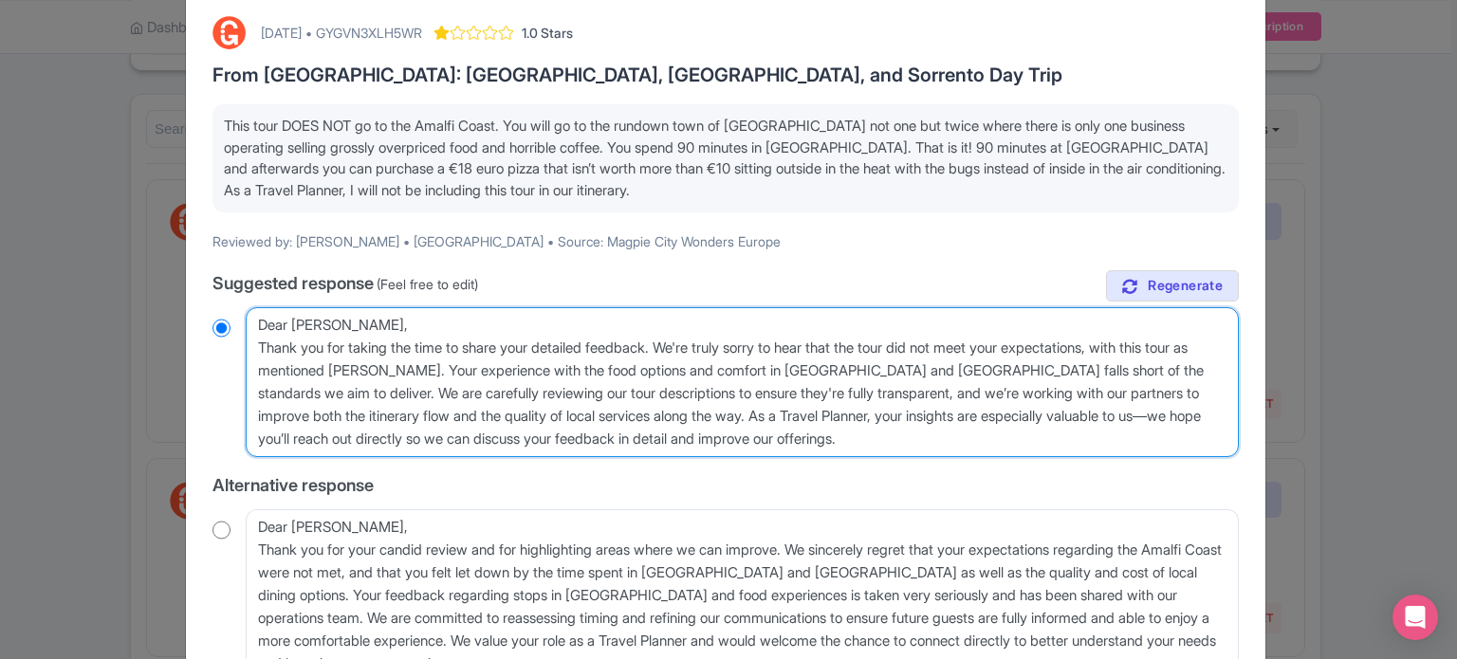
radio input "true"
type textarea "Dear Susan, Thank you for taking the time to share your detailed feedback. We'r…"
radio input "true"
type textarea "Dear Susan, Thank you for taking the time to share your detailed feedback. We'r…"
radio input "true"
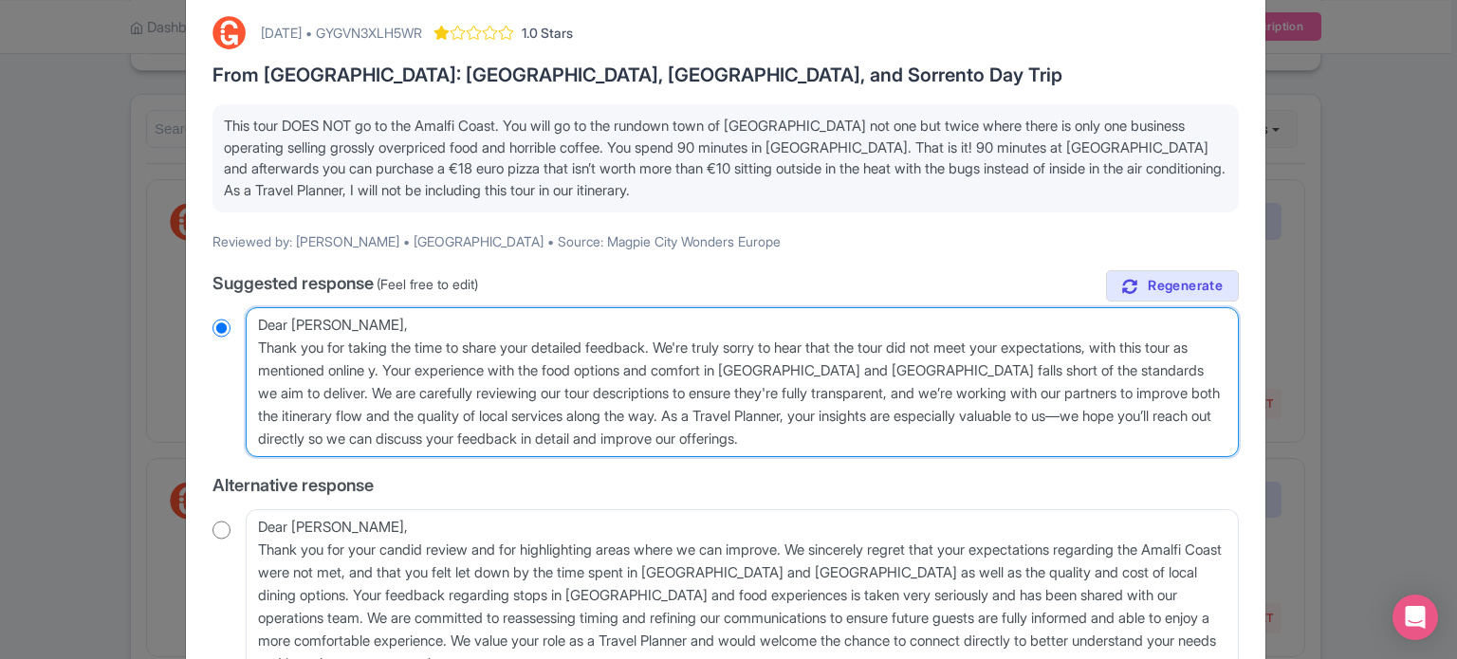
type textarea "Dear Susan, Thank you for taking the time to share your detailed feedback. We'r…"
radio input "true"
type textarea "Dear Susan, Thank you for taking the time to share your detailed feedback. We'r…"
radio input "true"
type textarea "Dear Susan, Thank you for taking the time to share your detailed feedback. We'r…"
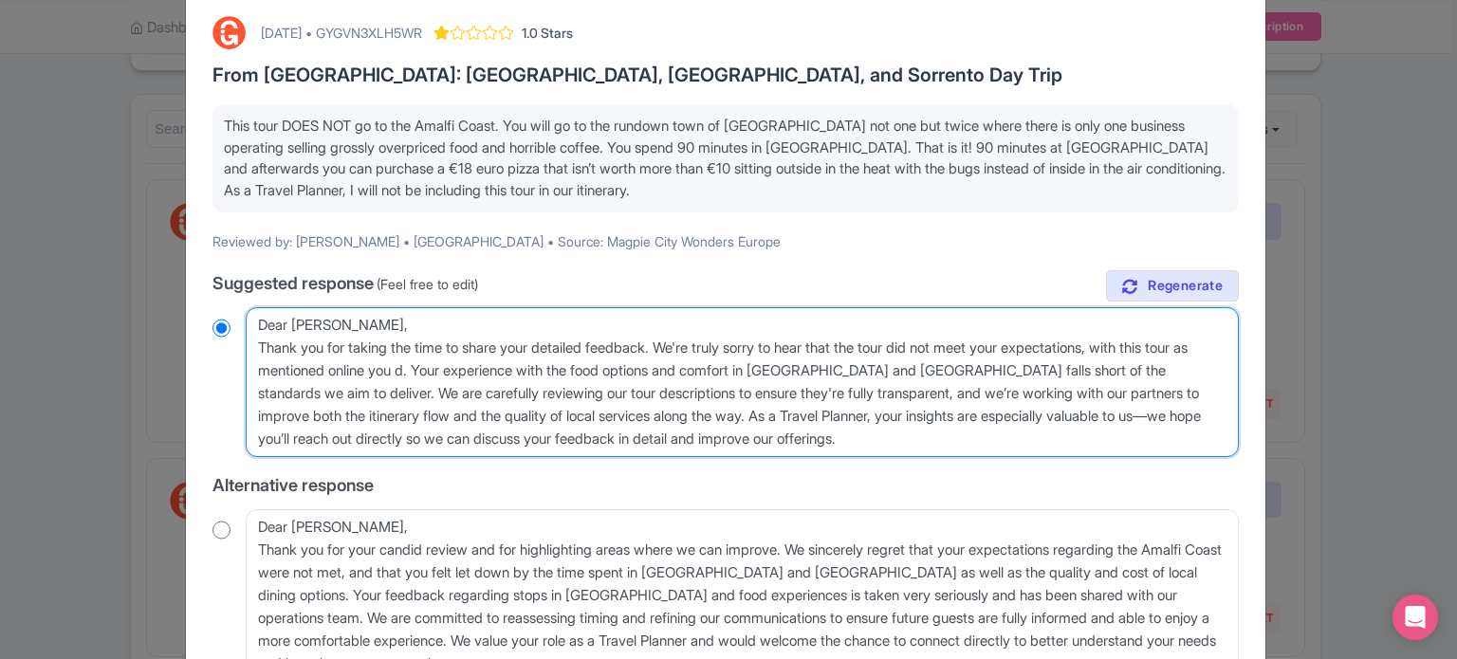
radio input "true"
type textarea "Dear Susan, Thank you for taking the time to share your detailed feedback. We'r…"
radio input "true"
type textarea "Dear Susan, Thank you for taking the time to share your detailed feedback. We'r…"
radio input "true"
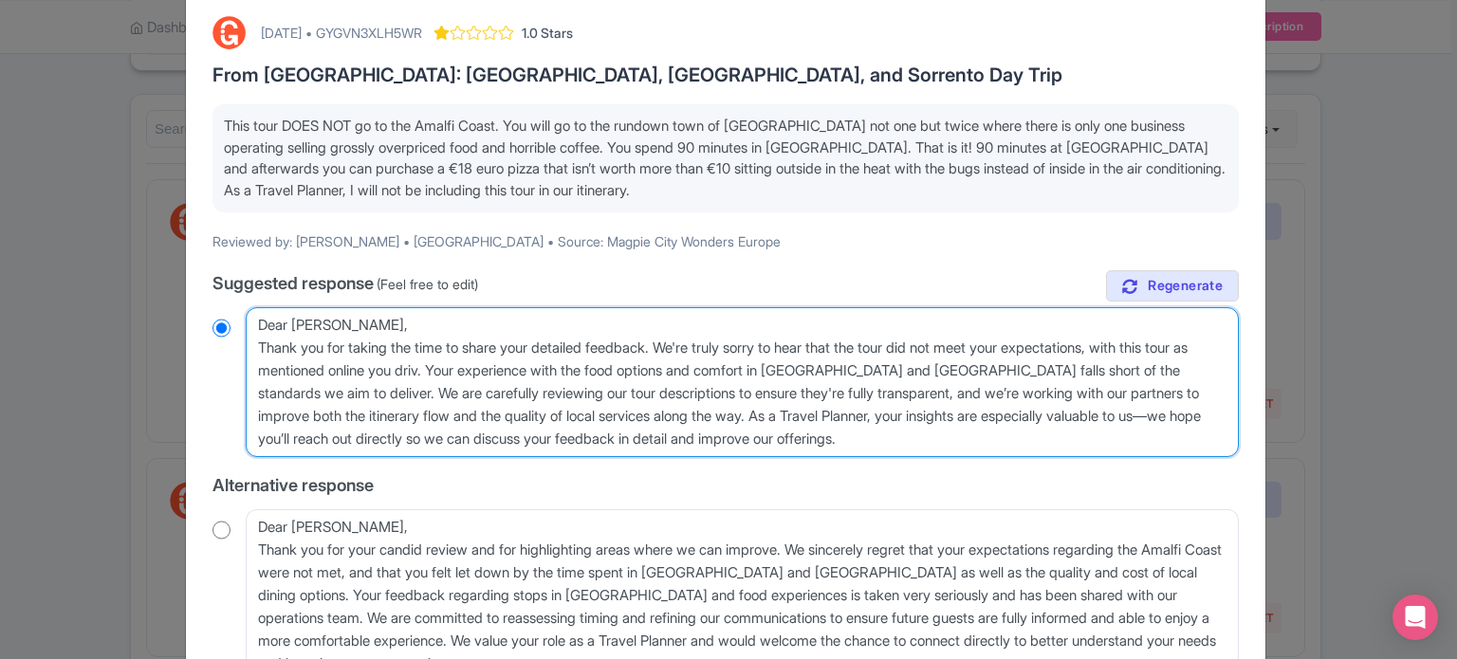
type textarea "Dear Susan, Thank you for taking the time to share your detailed feedback. We'r…"
radio input "true"
type textarea "Dear Susan, Thank you for taking the time to share your detailed feedback. We'r…"
radio input "true"
type textarea "Dear Susan, Thank you for taking the time to share your detailed feedback. We'r…"
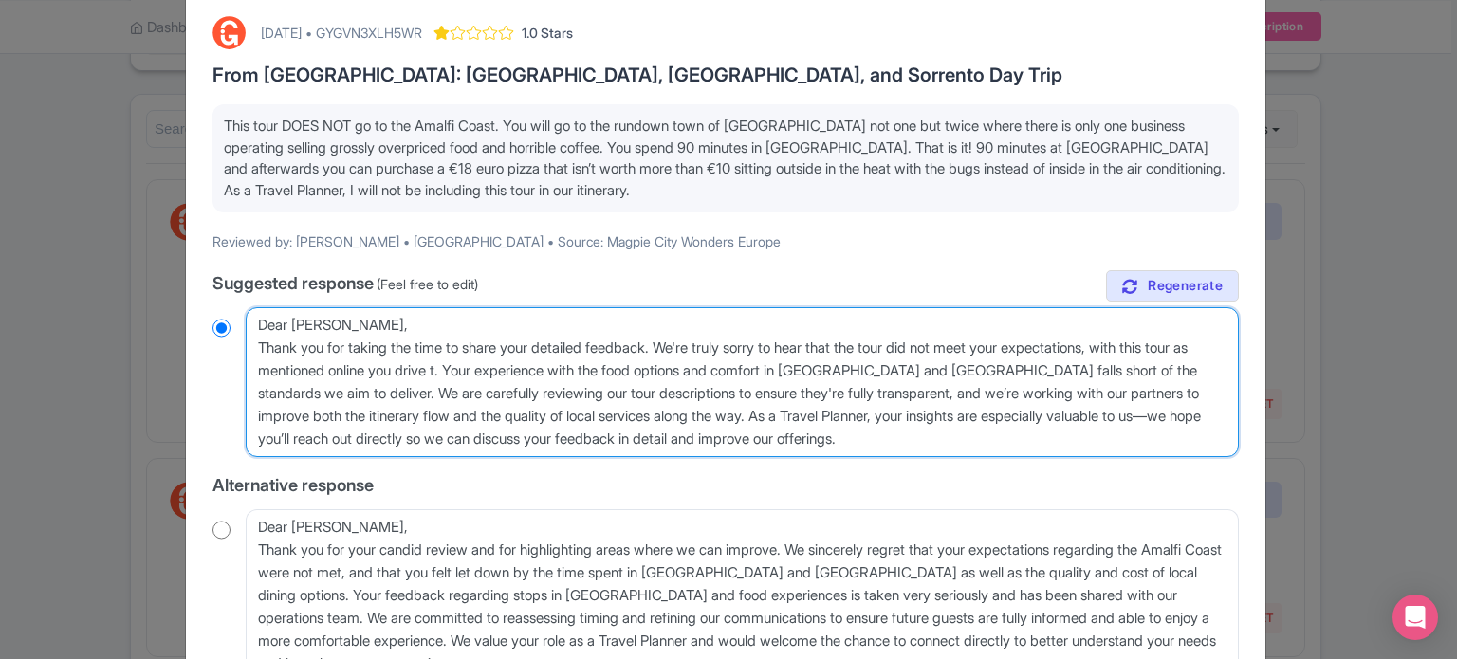
radio input "true"
type textarea "Dear Susan, Thank you for taking the time to share your detailed feedback. We'r…"
radio input "true"
type textarea "Dear Susan, Thank you for taking the time to share your detailed feedback. We'r…"
radio input "true"
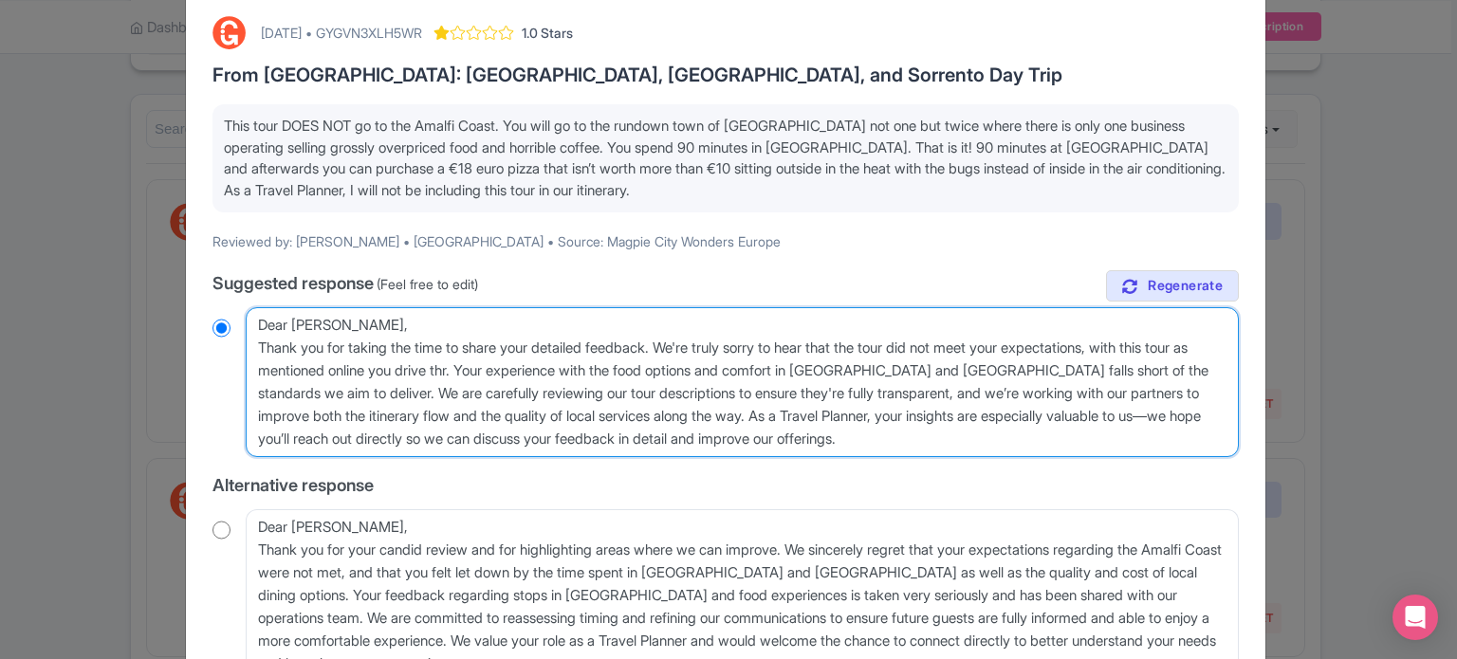
type textarea "Dear Susan, Thank you for taking the time to share your detailed feedback. We'r…"
radio input "true"
type textarea "Dear Susan, Thank you for taking the time to share your detailed feedback. We'r…"
radio input "true"
type textarea "Dear Susan, Thank you for taking the time to share your detailed feedback. We'r…"
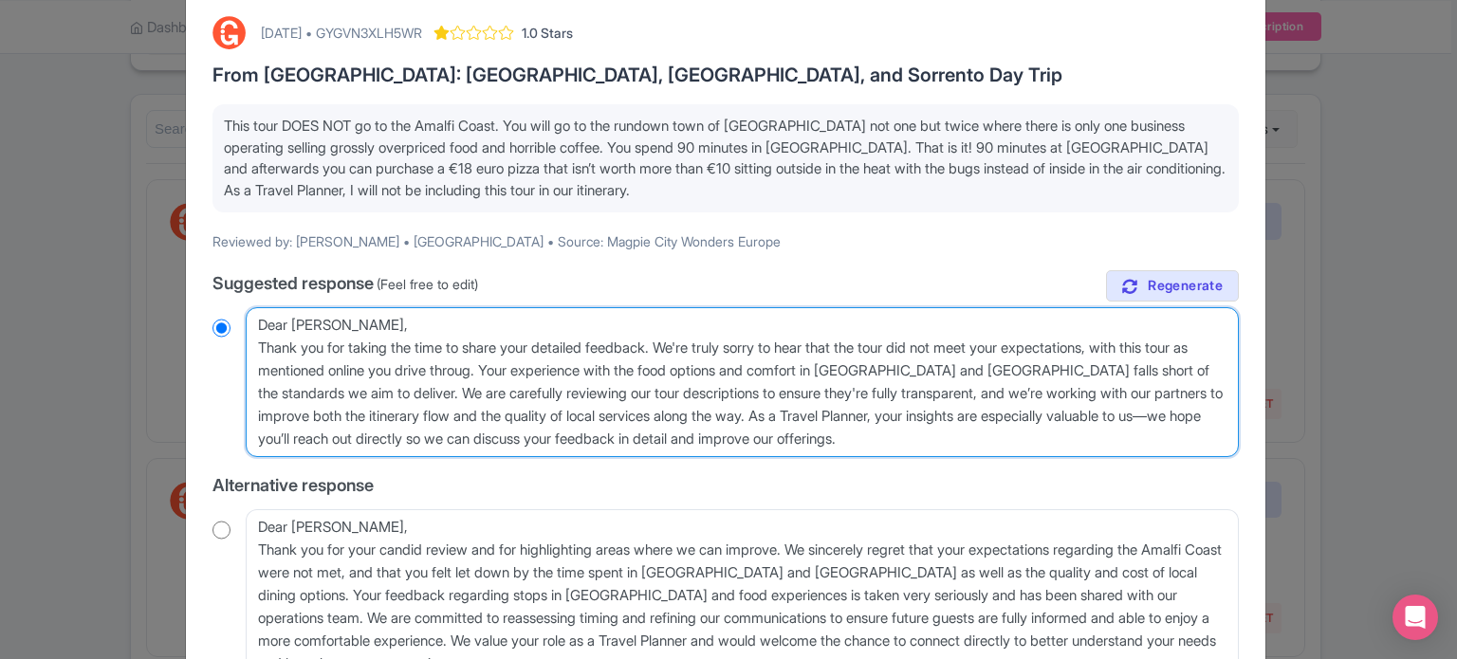
radio input "true"
type textarea "Dear Susan, Thank you for taking the time to share your detailed feedback. We'r…"
radio input "true"
type textarea "Dear Susan, Thank you for taking the time to share your detailed feedback. We'r…"
radio input "true"
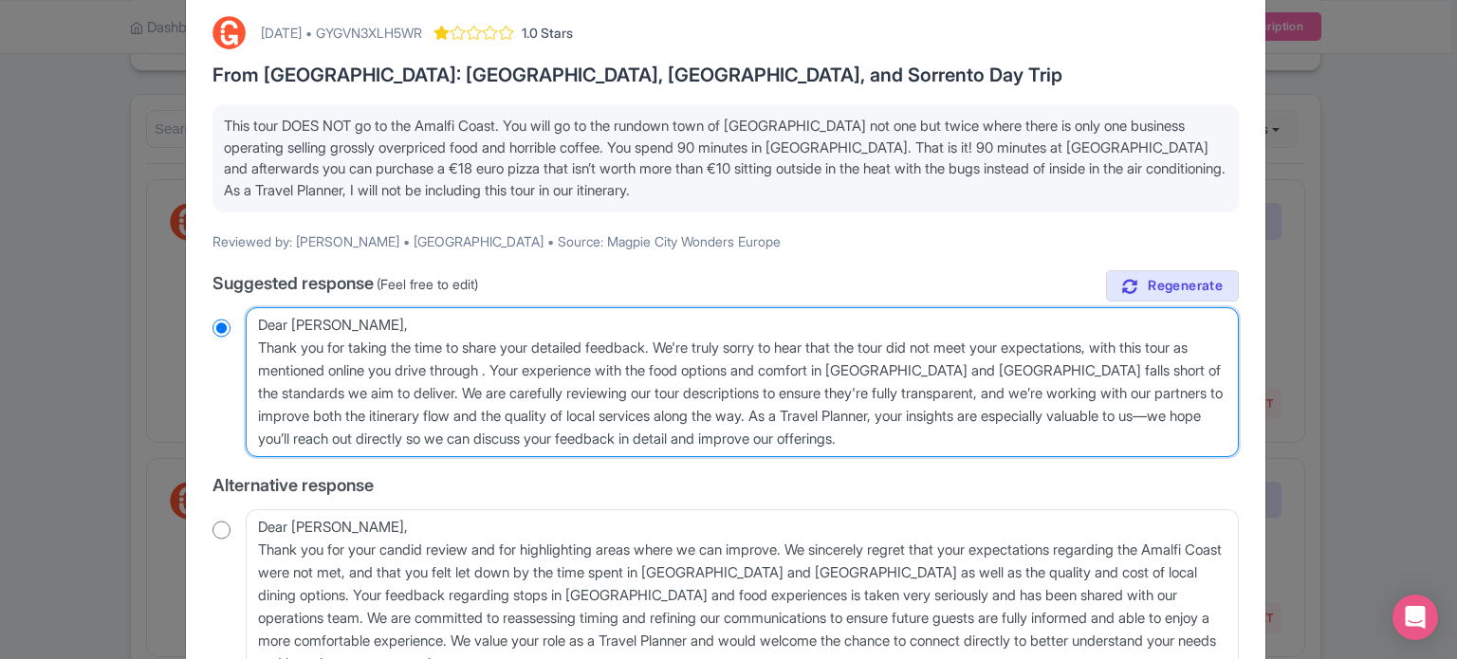
type textarea "Dear Susan, Thank you for taking the time to share your detailed feedback. We'r…"
radio input "true"
type textarea "Dear Susan, Thank you for taking the time to share your detailed feedback. We'r…"
radio input "true"
type textarea "Dear Susan, Thank you for taking the time to share your detailed feedback. We'r…"
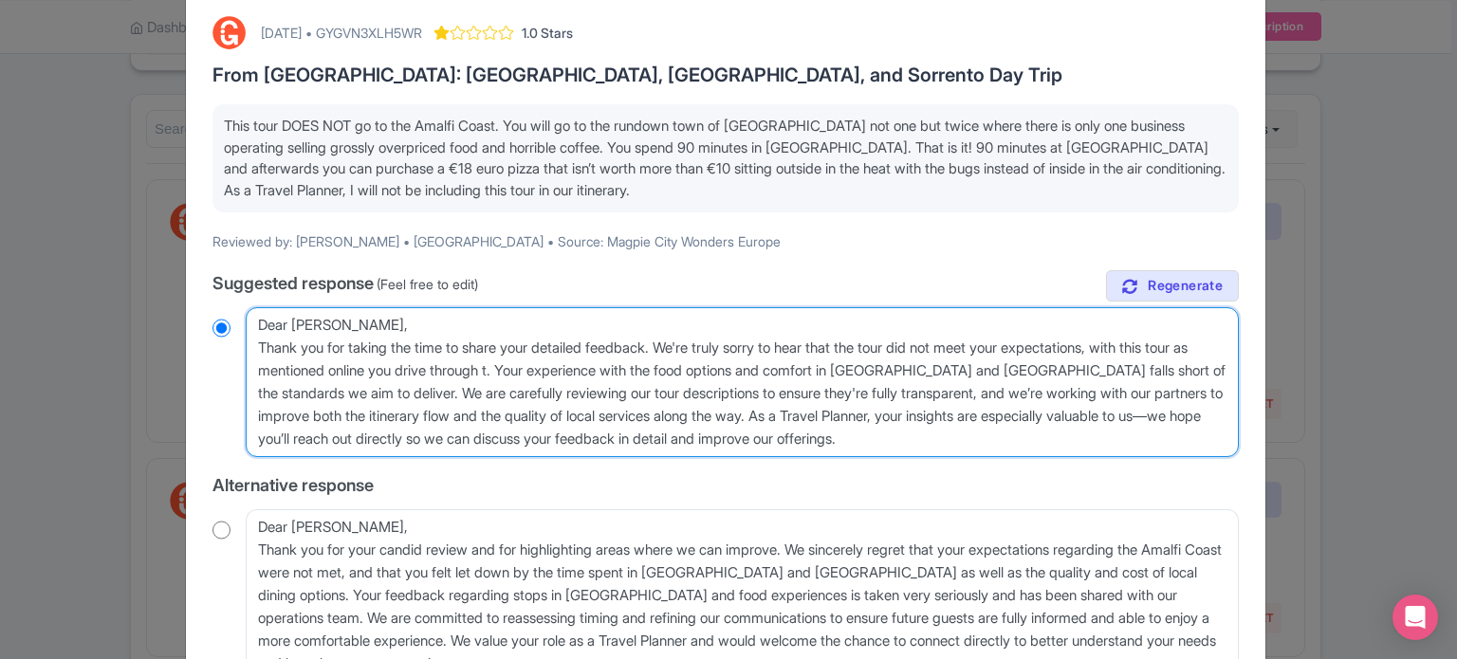
radio input "true"
type textarea "Dear Susan, Thank you for taking the time to share your detailed feedback. We'r…"
radio input "true"
type textarea "Dear Susan, Thank you for taking the time to share your detailed feedback. We'r…"
radio input "true"
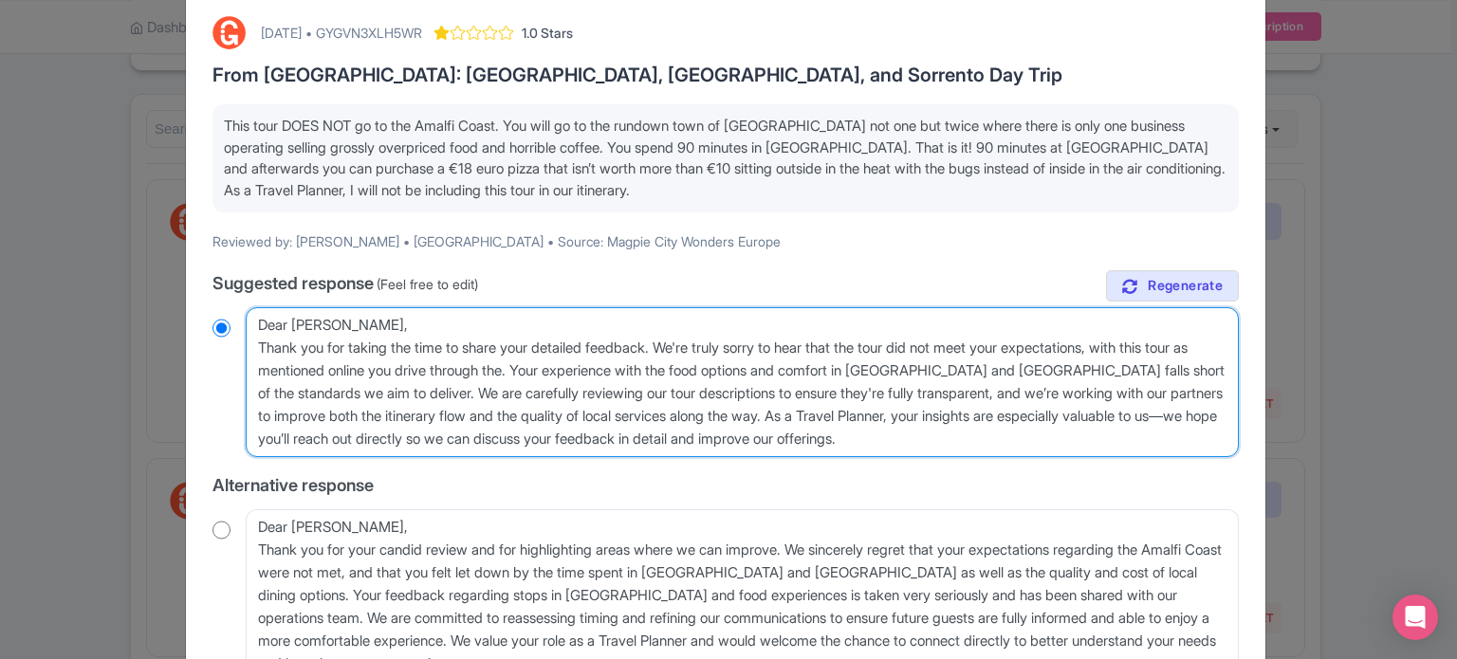
type textarea "Dear Susan, Thank you for taking the time to share your detailed feedback. We'r…"
radio input "true"
type textarea "Dear Susan, Thank you for taking the time to share your detailed feedback. We'r…"
radio input "true"
type textarea "Dear Susan, Thank you for taking the time to share your detailed feedback. We'r…"
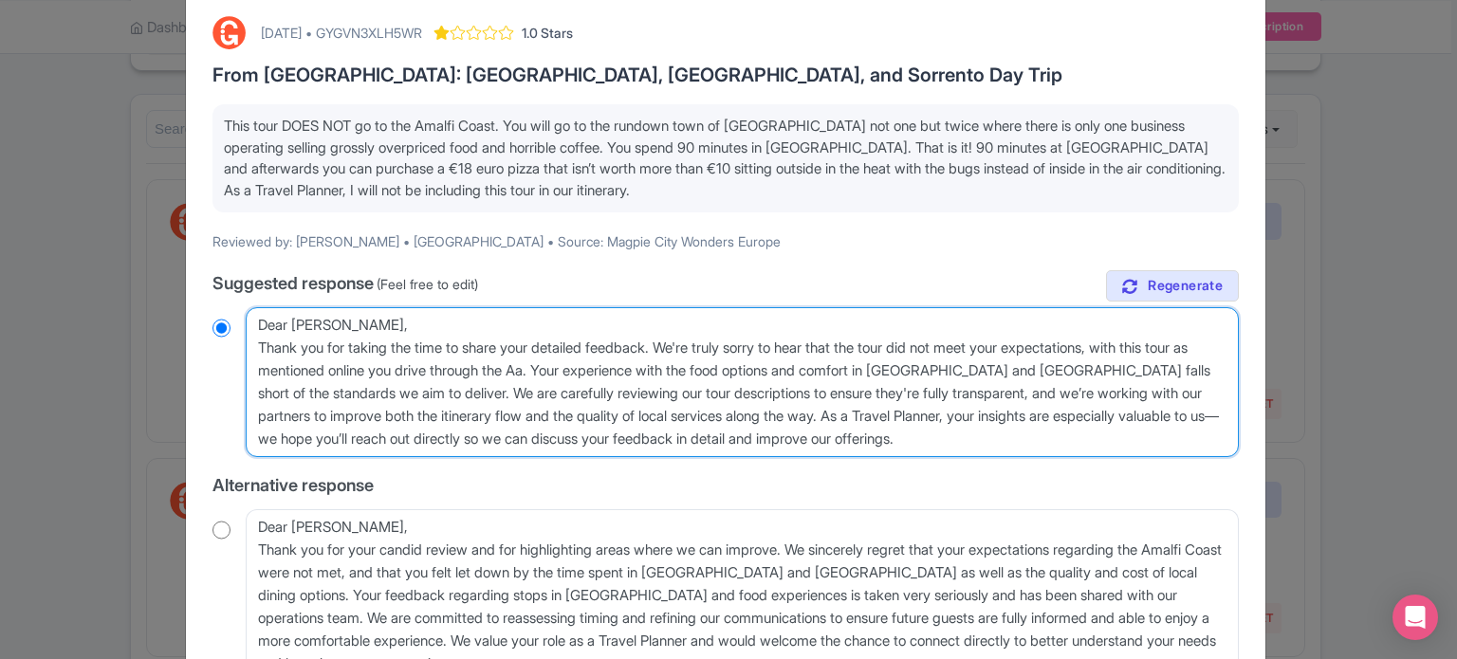
radio input "true"
type textarea "Dear Susan, Thank you for taking the time to share your detailed feedback. We'r…"
radio input "true"
type textarea "Dear Susan, Thank you for taking the time to share your detailed feedback. We'r…"
radio input "true"
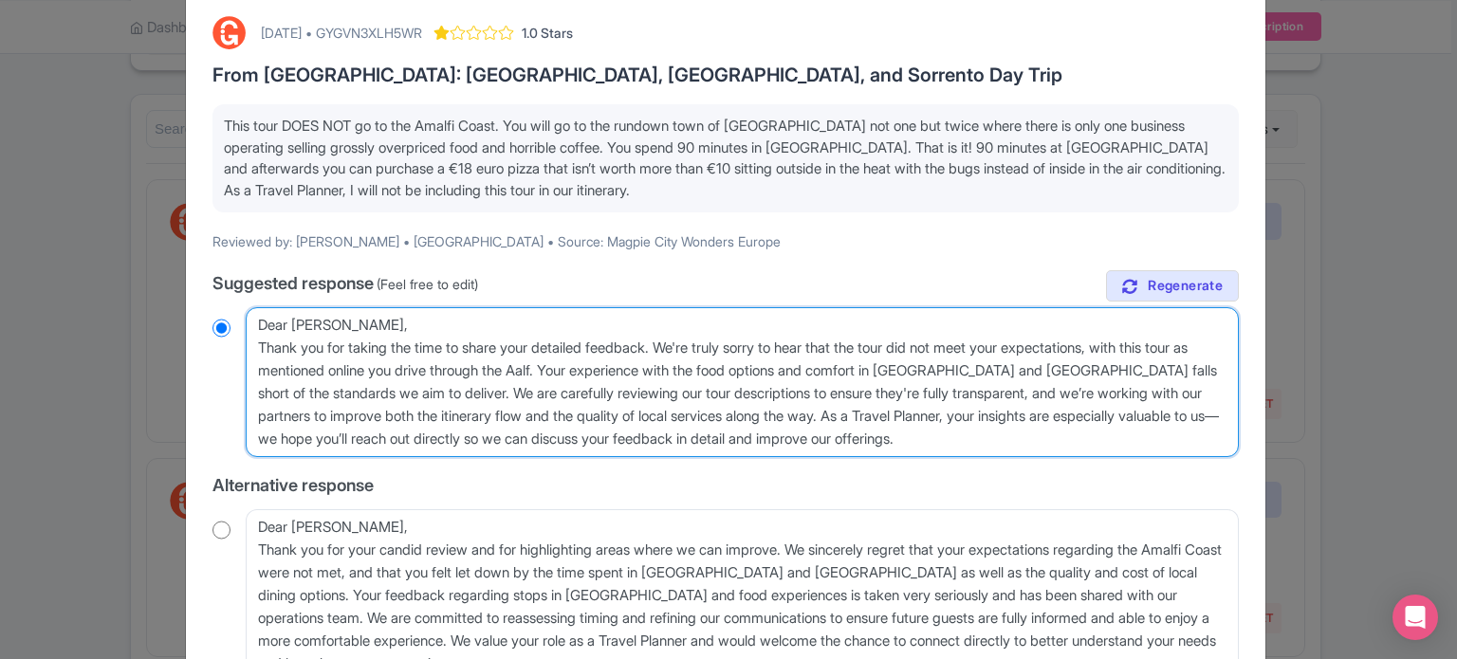
type textarea "Dear Susan, Thank you for taking the time to share your detailed feedback. We'r…"
radio input "true"
type textarea "Dear Susan, Thank you for taking the time to share your detailed feedback. We'r…"
radio input "true"
type textarea "Dear Susan, Thank you for taking the time to share your detailed feedback. We'r…"
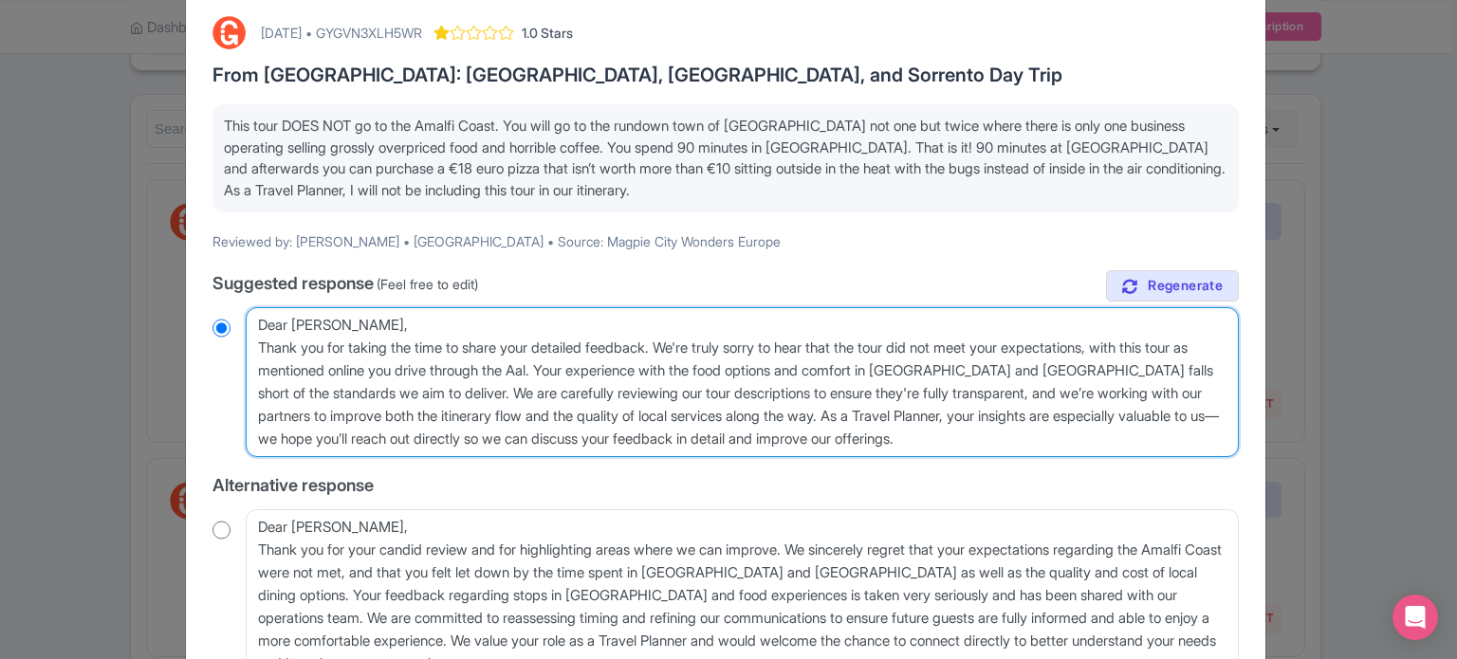
radio input "true"
type textarea "Dear Susan, Thank you for taking the time to share your detailed feedback. We'r…"
radio input "true"
type textarea "Dear Susan, Thank you for taking the time to share your detailed feedback. We'r…"
radio input "true"
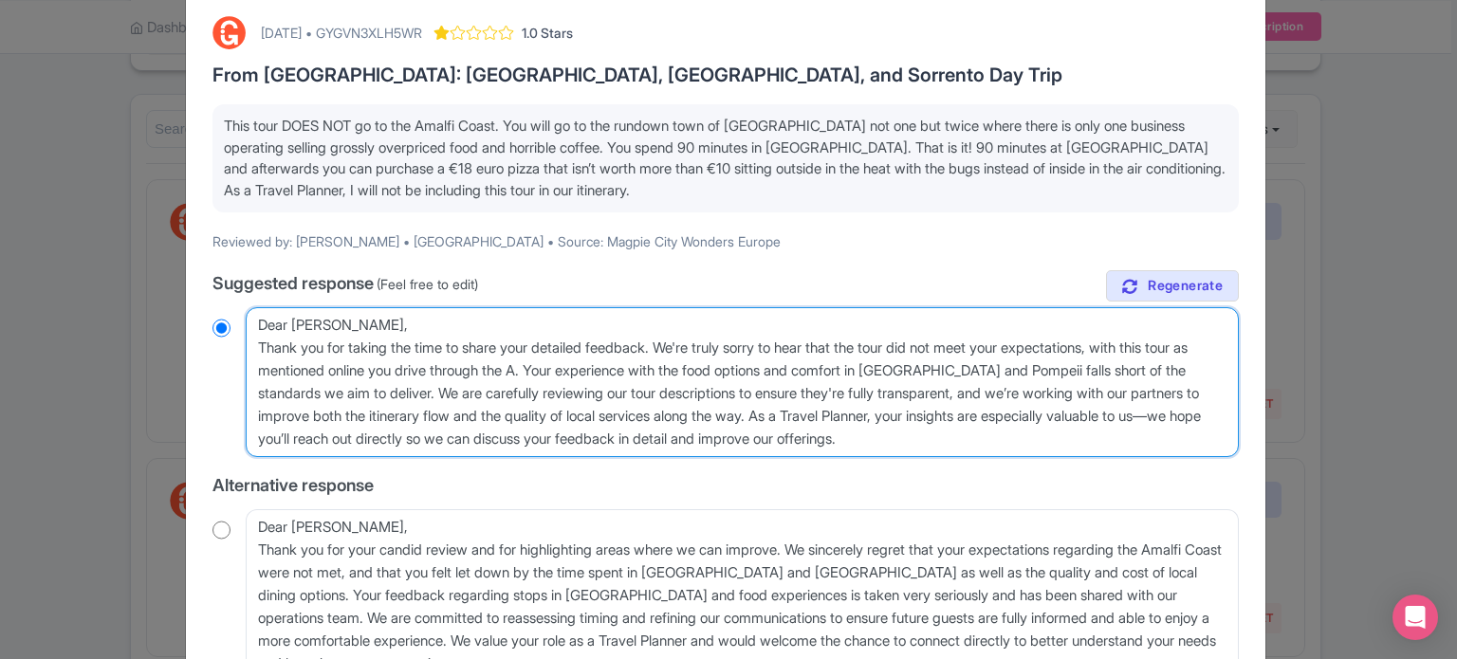
type textarea "Dear Susan, Thank you for taking the time to share your detailed feedback. We'r…"
radio input "true"
type textarea "Dear Susan, Thank you for taking the time to share your detailed feedback. We'r…"
radio input "true"
type textarea "Dear Susan, Thank you for taking the time to share your detailed feedback. We'r…"
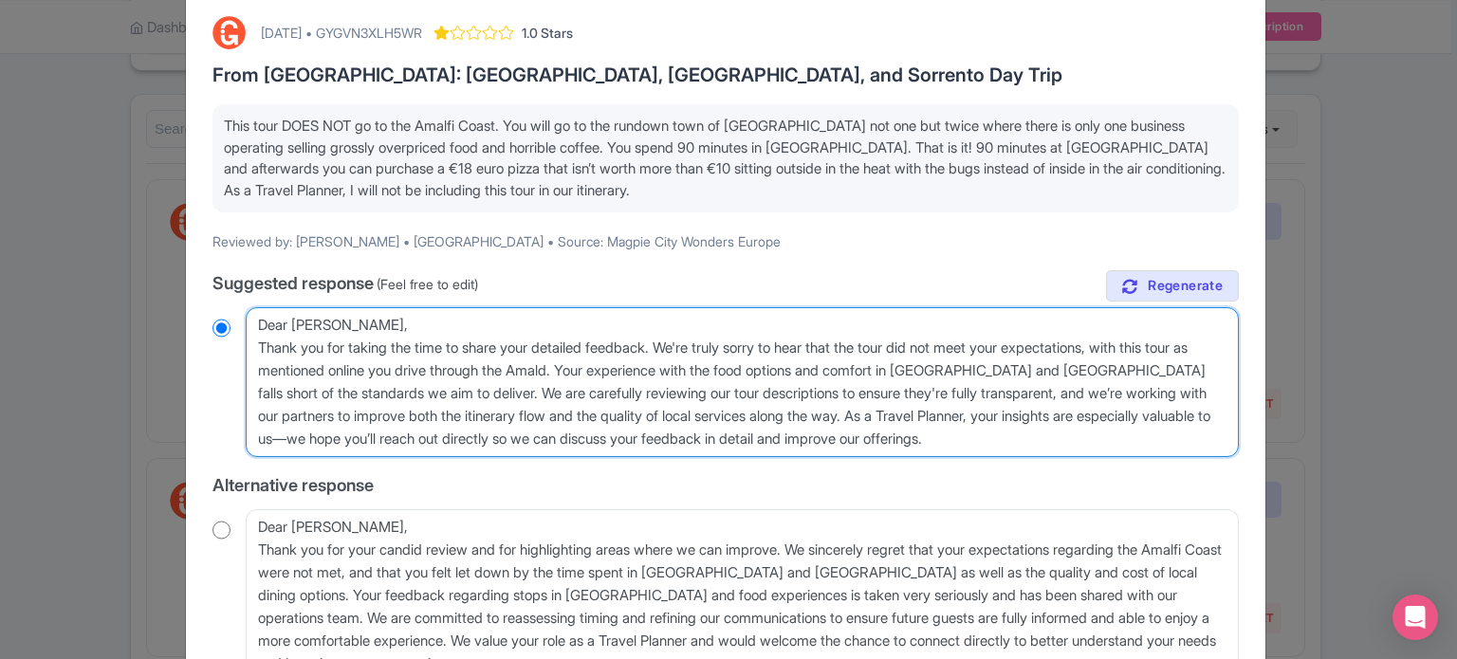
radio input "true"
type textarea "Dear Susan, Thank you for taking the time to share your detailed feedback. We'r…"
radio input "true"
type textarea "Dear Susan, Thank you for taking the time to share your detailed feedback. We'r…"
radio input "true"
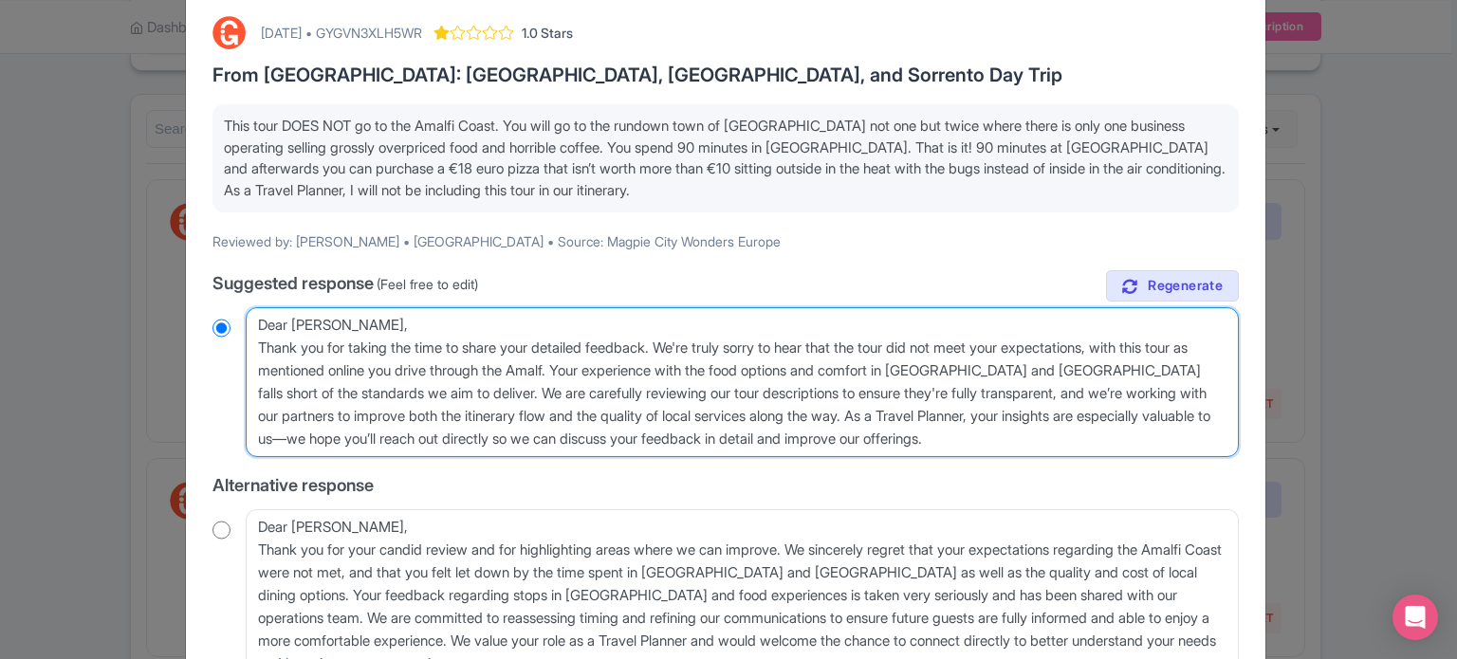
type textarea "Dear Susan, Thank you for taking the time to share your detailed feedback. We'r…"
radio input "true"
type textarea "Dear Susan, Thank you for taking the time to share your detailed feedback. We'r…"
radio input "true"
type textarea "Dear Susan, Thank you for taking the time to share your detailed feedback. We'r…"
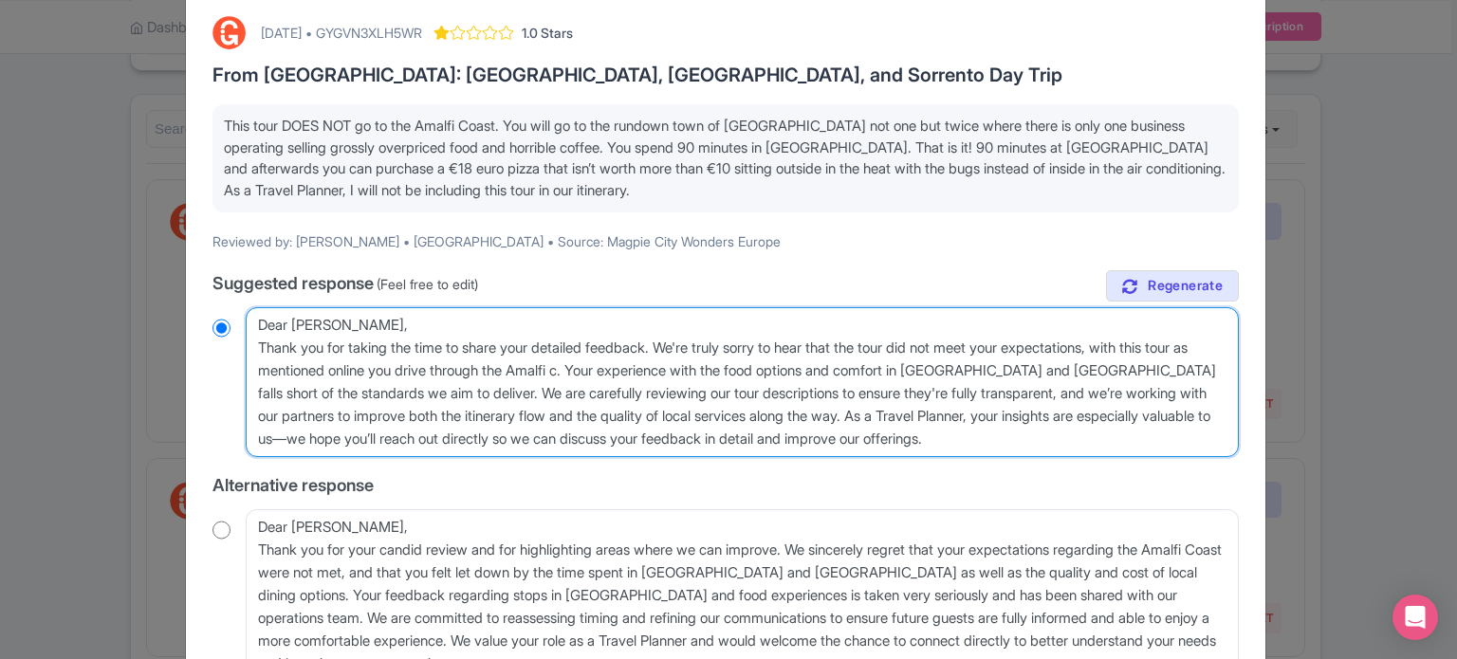
radio input "true"
type textarea "Dear Susan, Thank you for taking the time to share your detailed feedback. We'r…"
radio input "true"
type textarea "Dear Susan, Thank you for taking the time to share your detailed feedback. We'r…"
radio input "true"
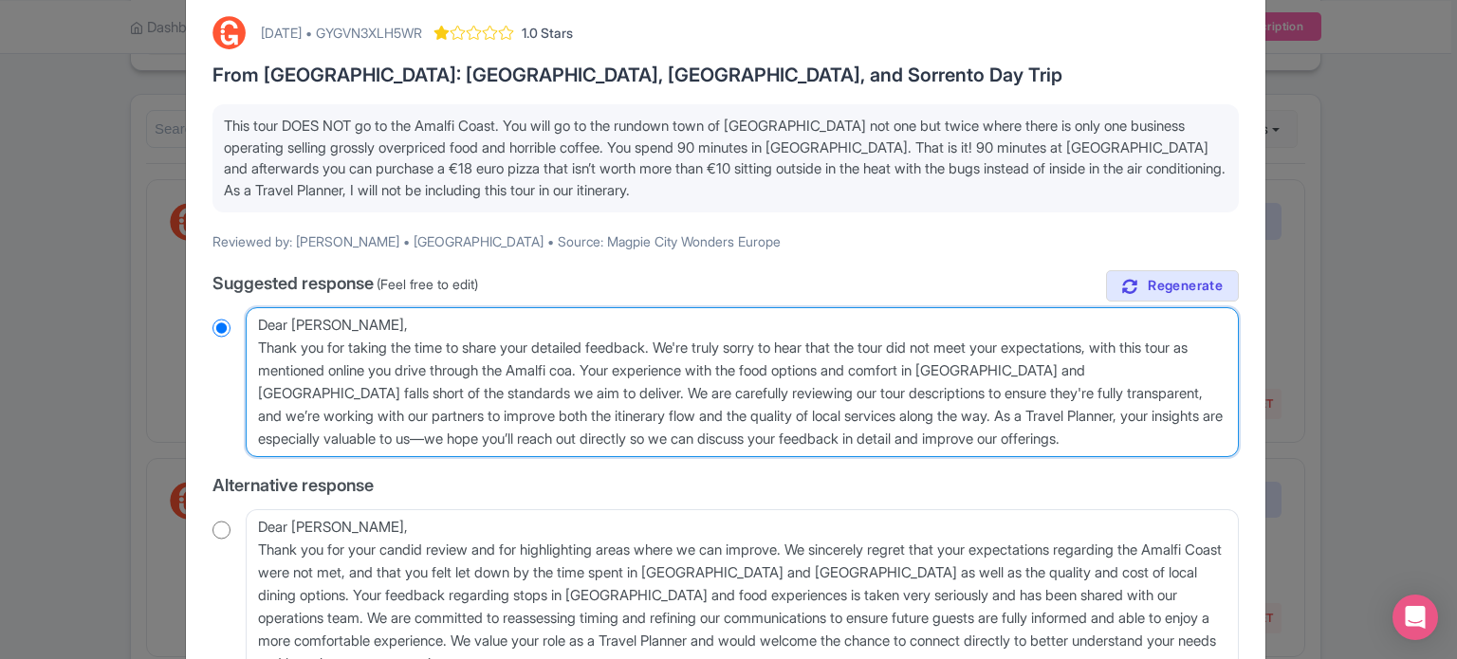
type textarea "Dear Susan, Thank you for taking the time to share your detailed feedback. We'r…"
radio input "true"
type textarea "Dear Susan, Thank you for taking the time to share your detailed feedback. We'r…"
radio input "true"
type textarea "Dear Susan, Thank you for taking the time to share your detailed feedback. We'r…"
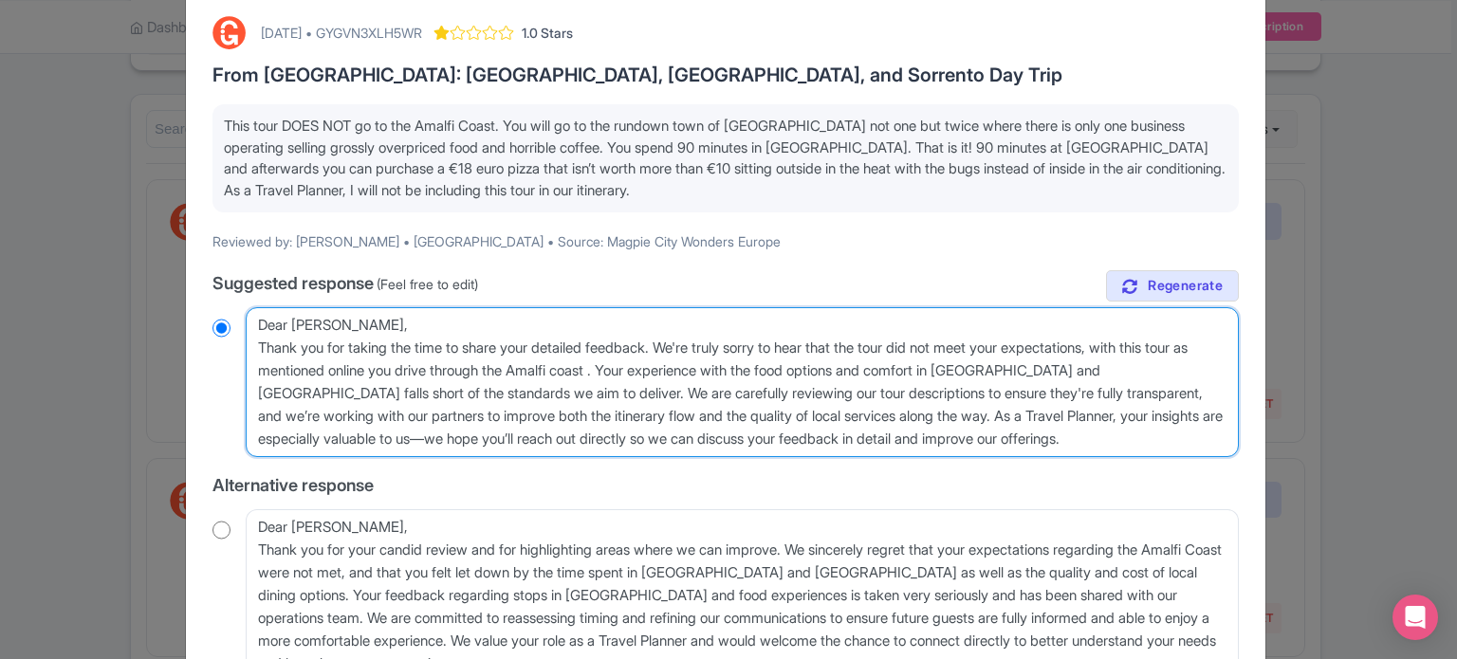
radio input "true"
type textarea "Dear Susan, Thank you for taking the time to share your detailed feedback. We'r…"
radio input "true"
type textarea "Dear Susan, Thank you for taking the time to share your detailed feedback. We'r…"
radio input "true"
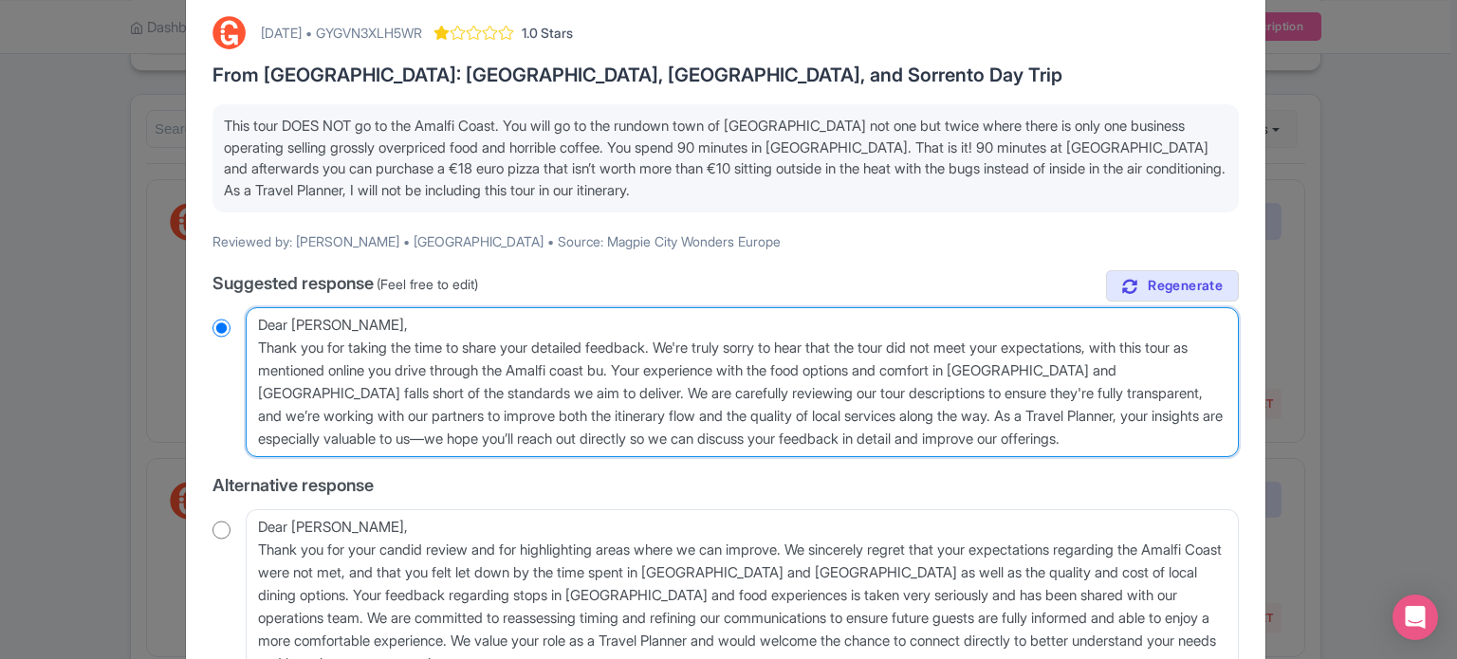
type textarea "Dear Susan, Thank you for taking the time to share your detailed feedback. We'r…"
radio input "true"
type textarea "Dear Susan, Thank you for taking the time to share your detailed feedback. We'r…"
radio input "true"
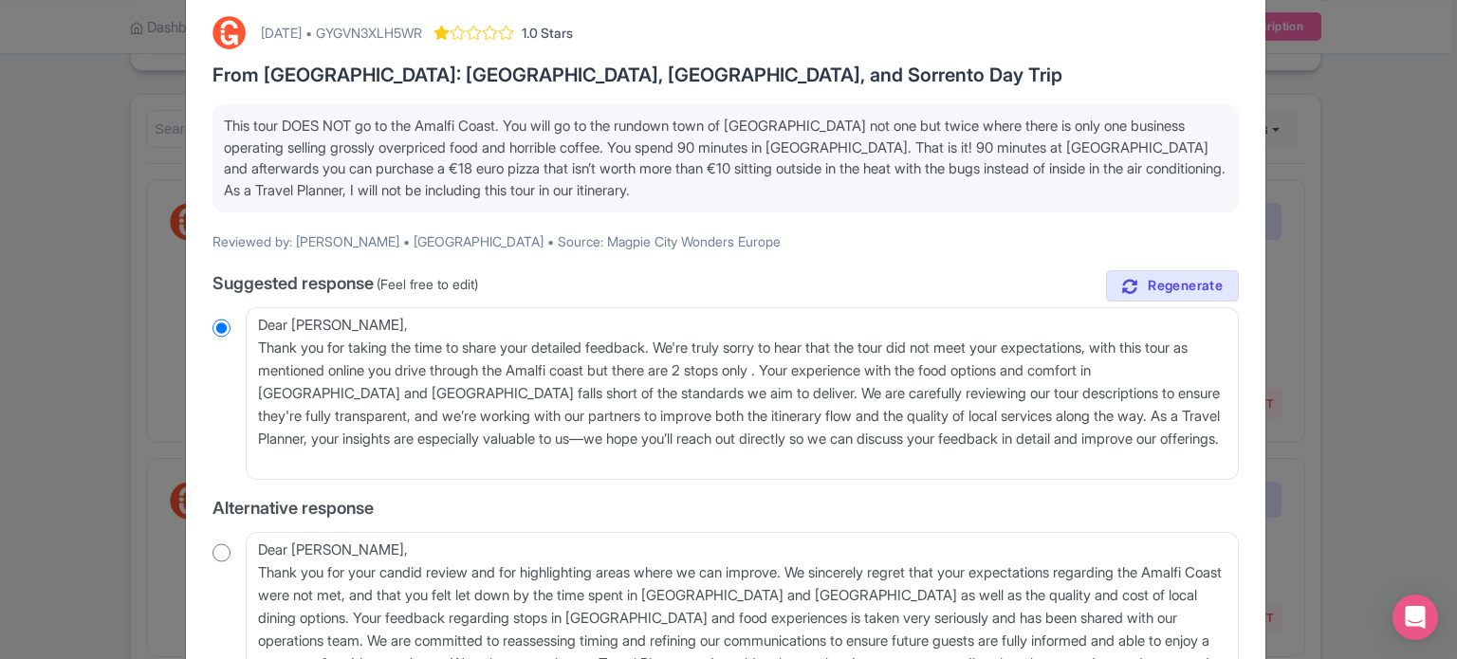
click at [342, 76] on h3 "From [GEOGRAPHIC_DATA]: [GEOGRAPHIC_DATA], [GEOGRAPHIC_DATA], and Sorrento Day …" at bounding box center [726, 75] width 1027 height 21
copy h3 "Pompeii"
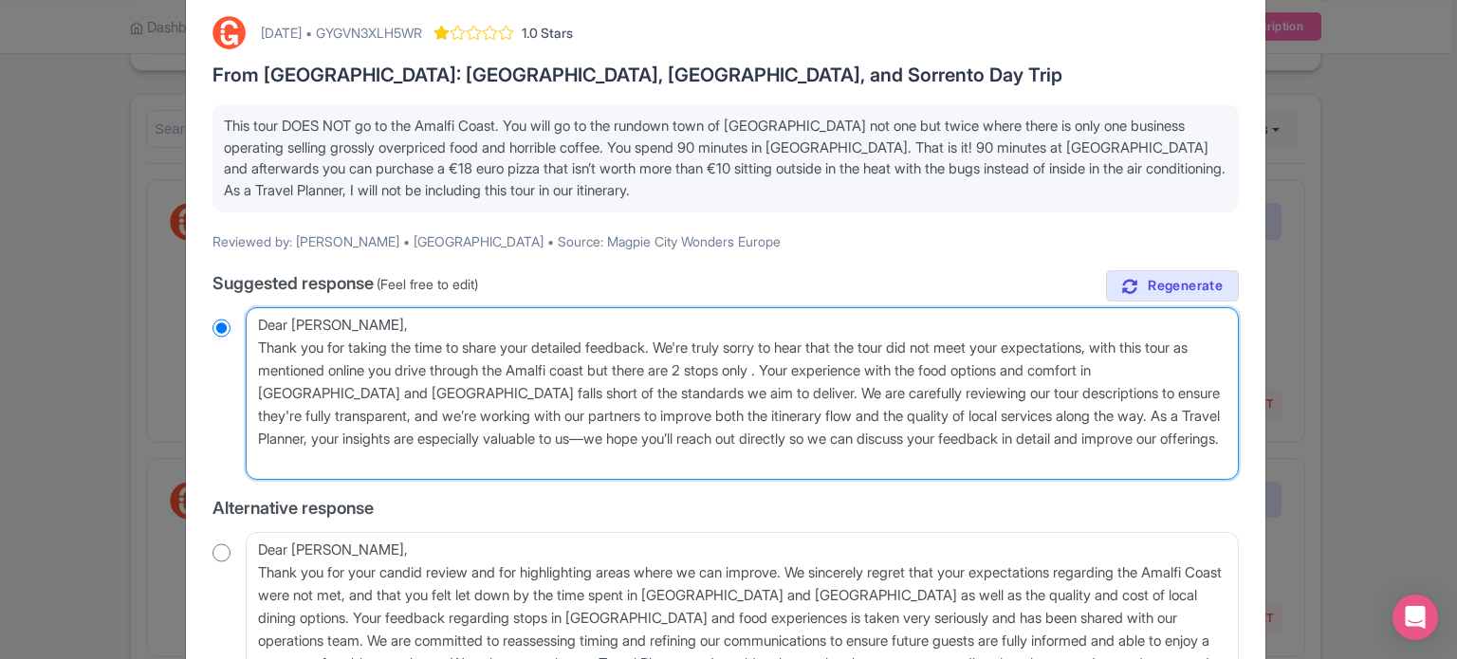
click at [832, 367] on textarea "Dear Susan, Thank you for taking the time to share your detailed feedback. We'r…" at bounding box center [742, 393] width 993 height 173
paste textarea "Pompeii"
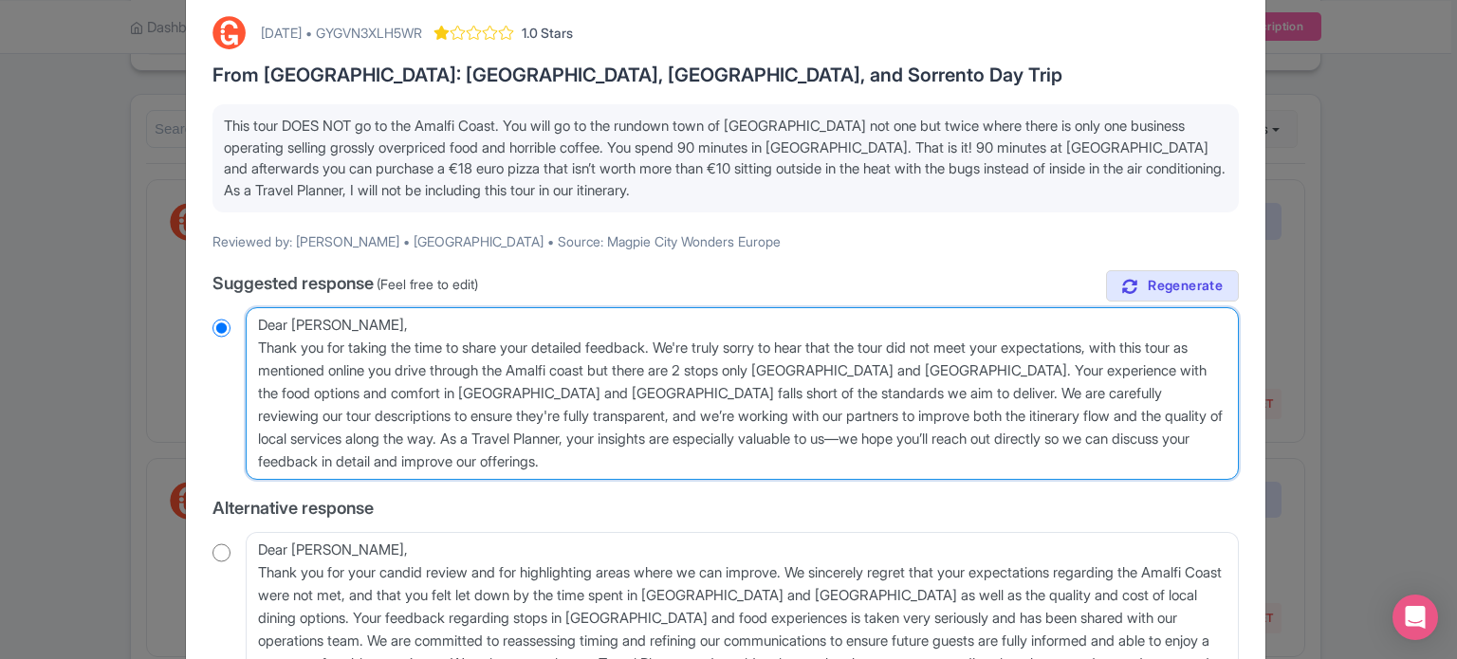
drag, startPoint x: 307, startPoint y: 393, endPoint x: 678, endPoint y: 396, distance: 371.0
click at [669, 396] on textarea "Dear Susan, Thank you for taking the time to share your detailed feedback. We'r…" at bounding box center [742, 393] width 993 height 173
drag, startPoint x: 984, startPoint y: 367, endPoint x: 858, endPoint y: 389, distance: 128.1
click at [858, 389] on textarea "Dear Susan, Thank you for taking the time to share your detailed feedback. We'r…" at bounding box center [742, 393] width 993 height 173
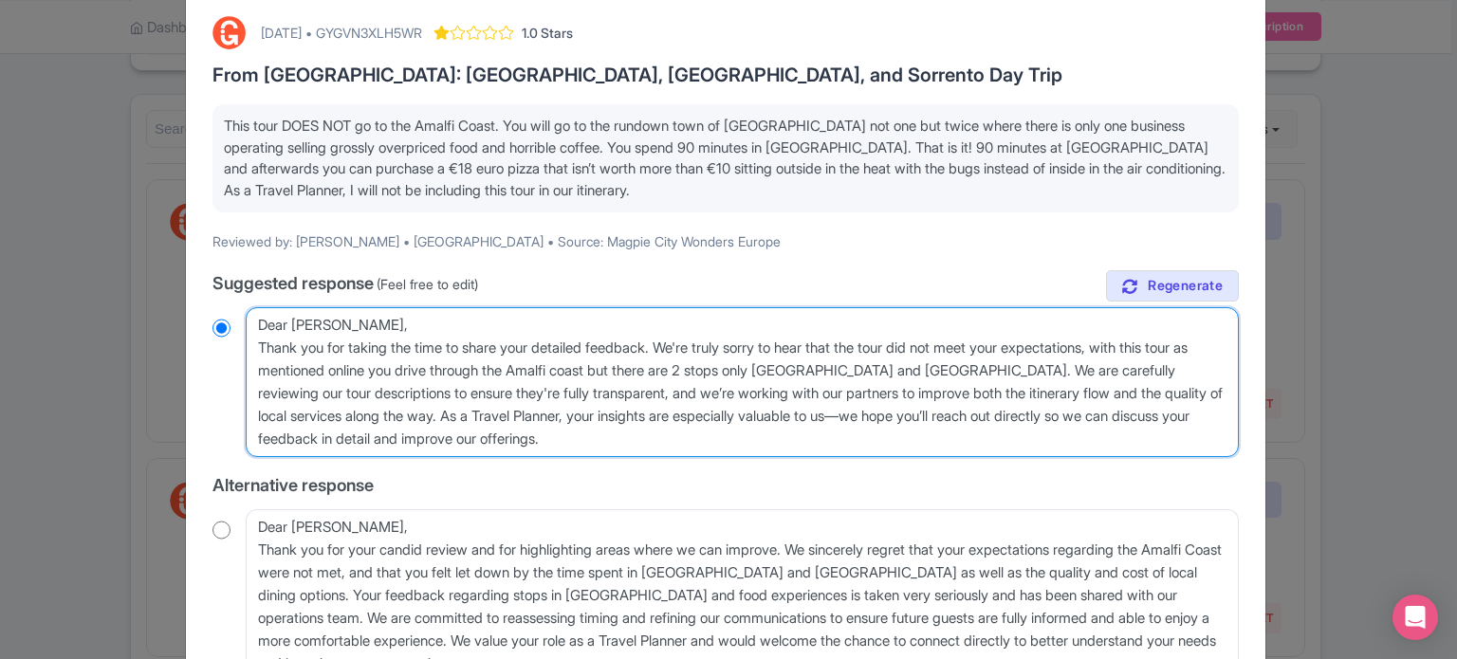
drag, startPoint x: 606, startPoint y: 443, endPoint x: 413, endPoint y: 420, distance: 194.9
click at [413, 420] on textarea "Dear Susan, Thank you for taking the time to share your detailed feedback. We'r…" at bounding box center [742, 382] width 993 height 150
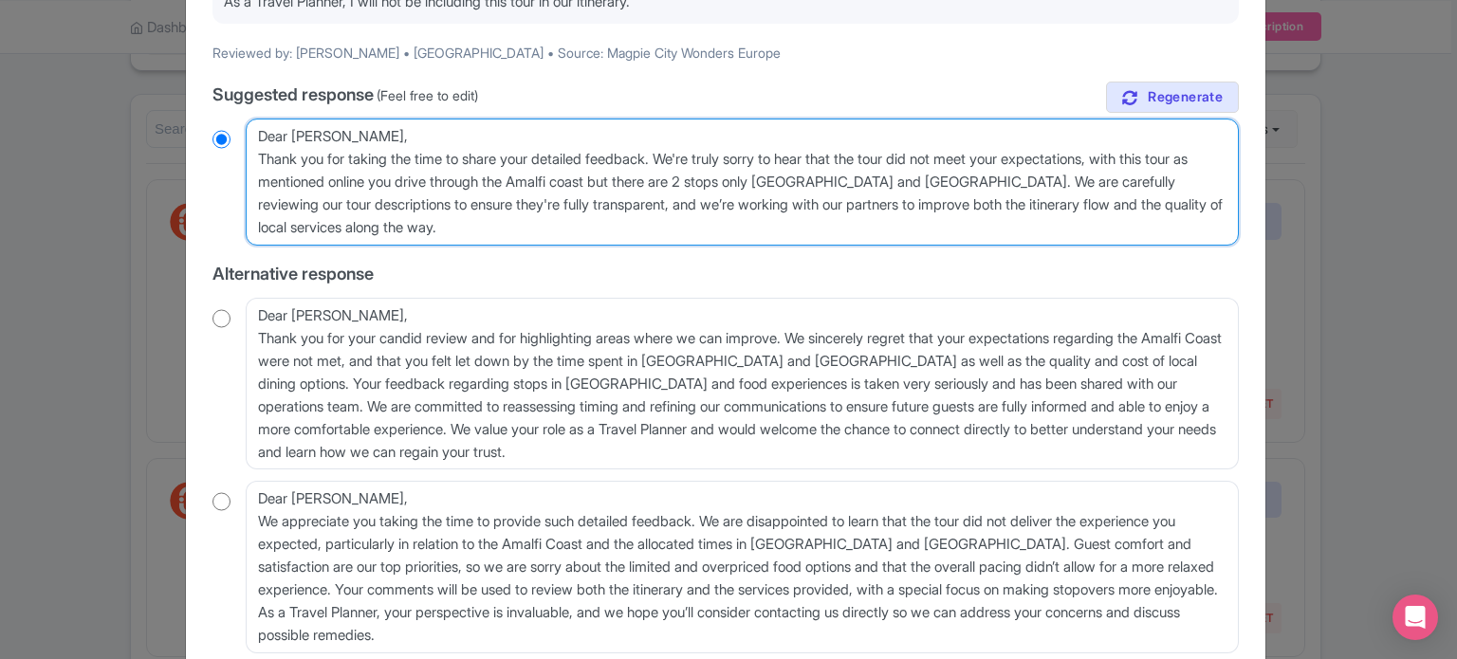
scroll to position [379, 0]
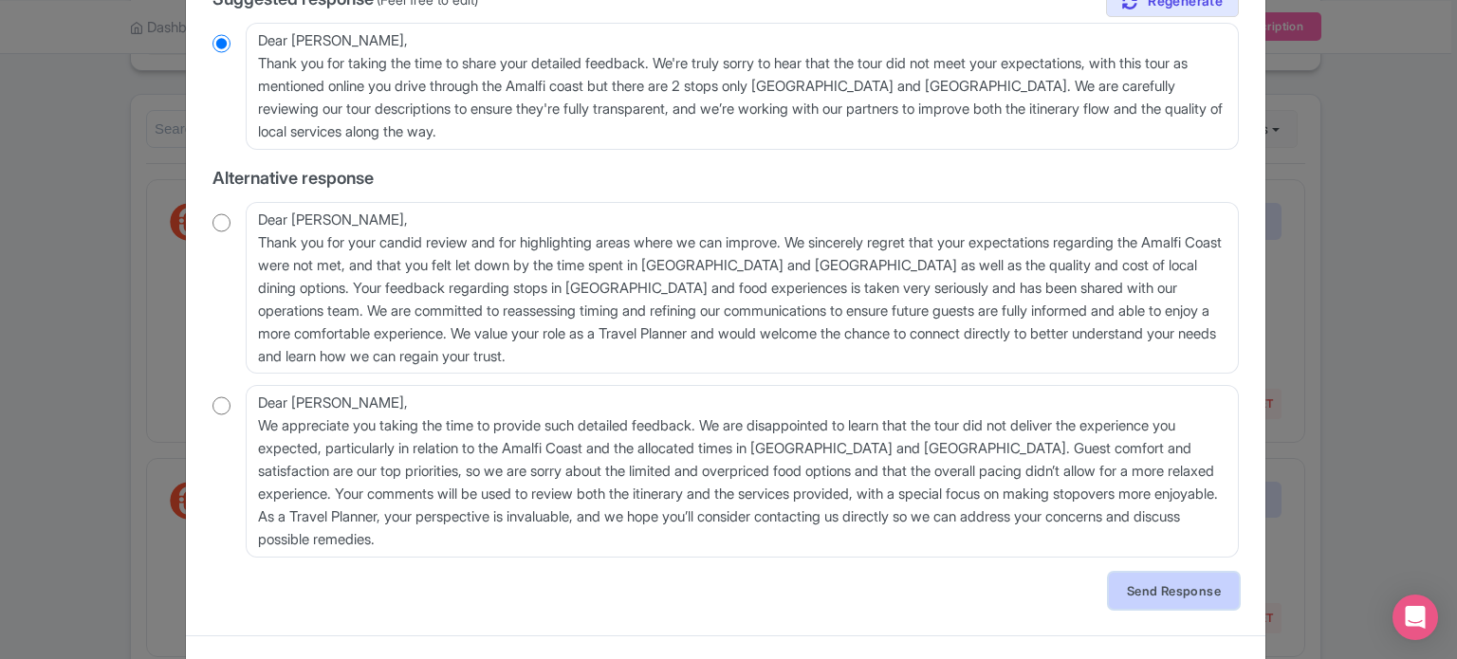
click at [1150, 584] on link "Send Response" at bounding box center [1174, 591] width 130 height 36
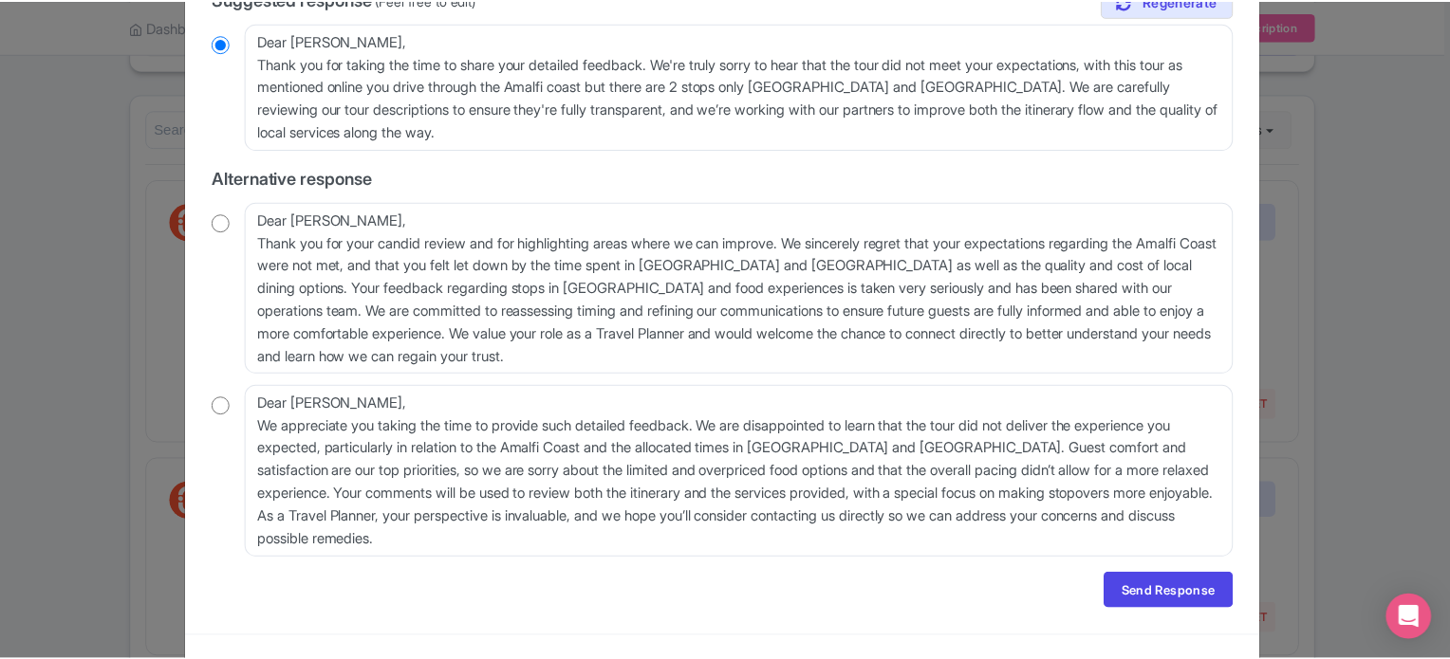
scroll to position [0, 0]
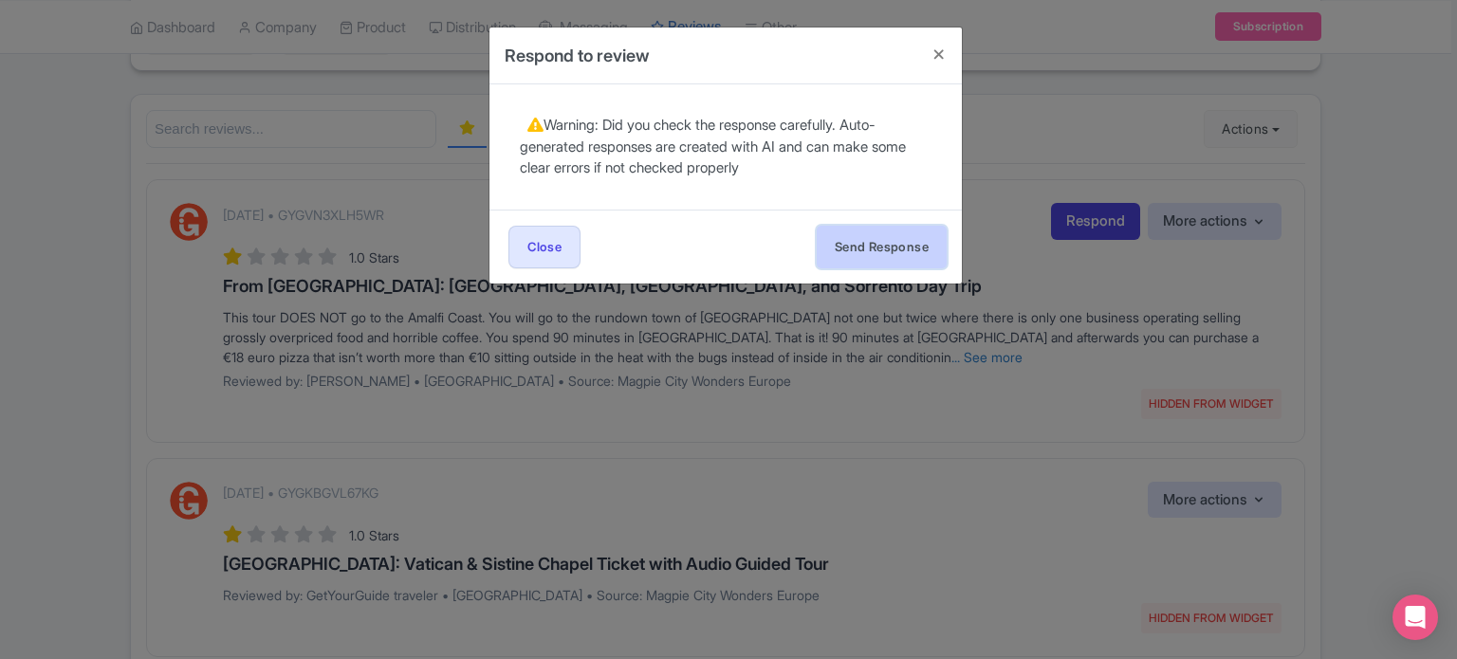
click at [861, 256] on button "Send Response" at bounding box center [882, 247] width 130 height 43
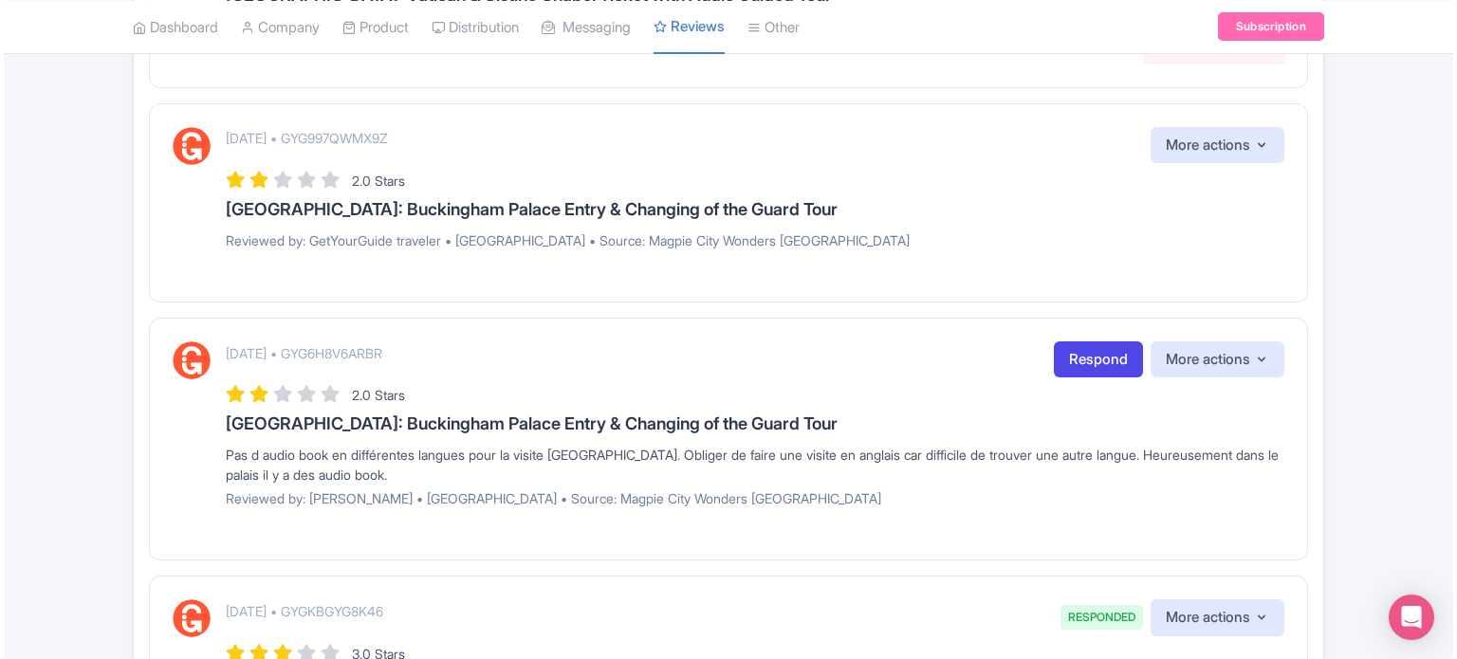
scroll to position [949, 0]
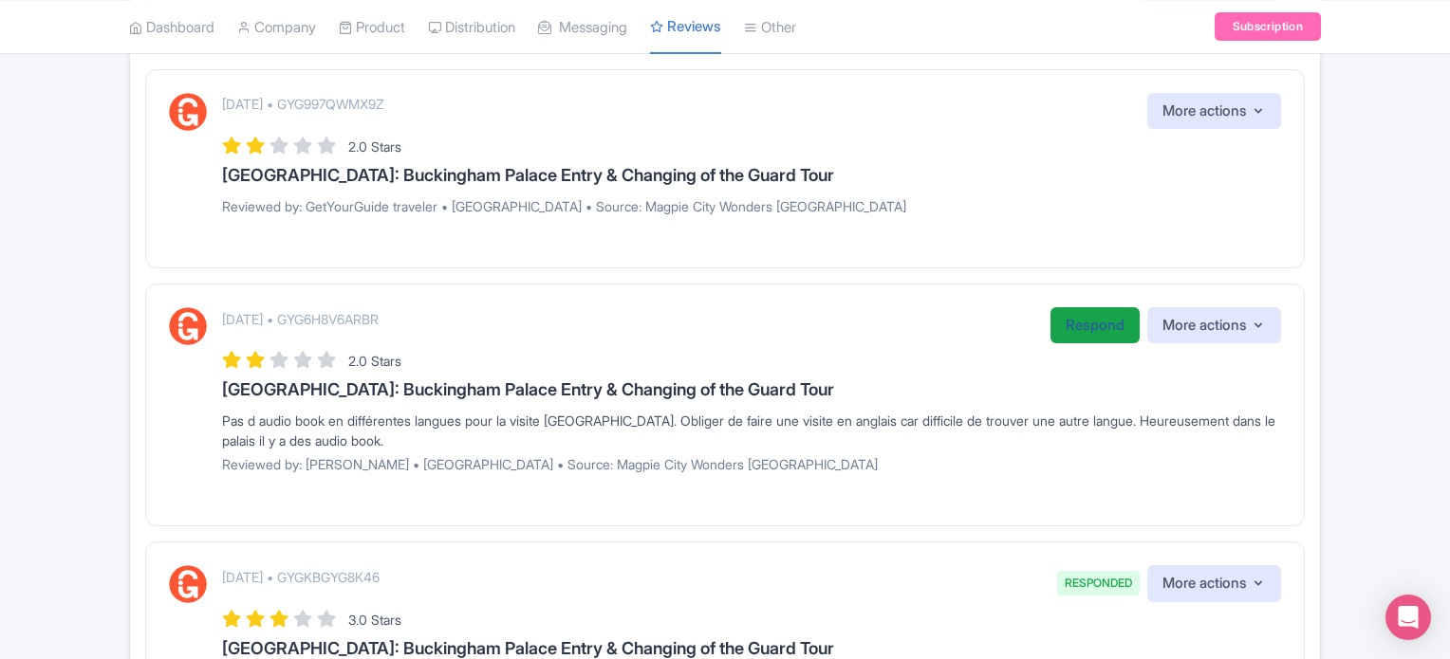
click at [1075, 331] on link "Respond" at bounding box center [1094, 325] width 89 height 37
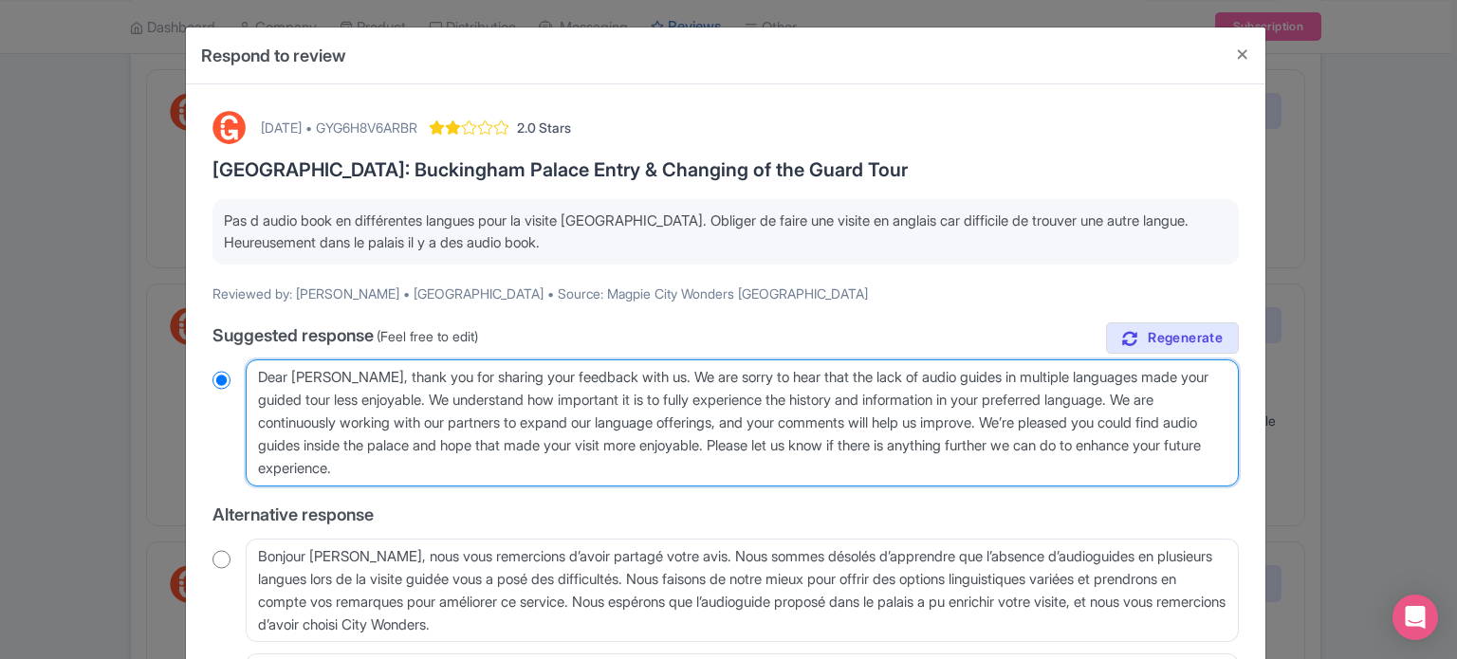
drag, startPoint x: 835, startPoint y: 375, endPoint x: 1113, endPoint y: 377, distance: 278.0
click at [1113, 377] on textarea "Dear [PERSON_NAME], thank you for sharing your feedback with us. We are sorry t…" at bounding box center [742, 423] width 993 height 127
type textarea "Dear [PERSON_NAME], thank you for sharing your feedback with us. We are sorry t…"
radio input "true"
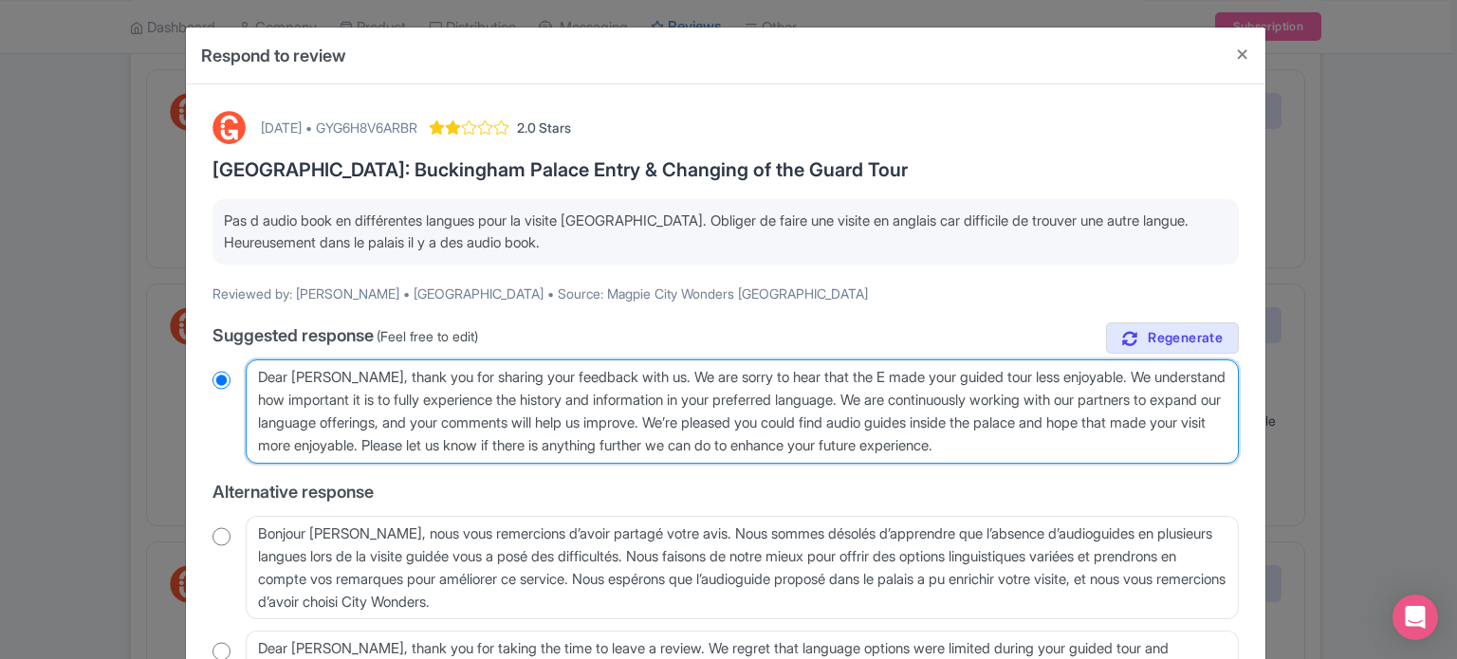
type textarea "Dear [PERSON_NAME], thank you for sharing your feedback with us. We are sorry t…"
radio input "true"
type textarea "Dear [PERSON_NAME], thank you for sharing your feedback with us. We are sorry t…"
radio input "true"
type textarea "Dear [PERSON_NAME], thank you for sharing your feedback with us. We are sorry t…"
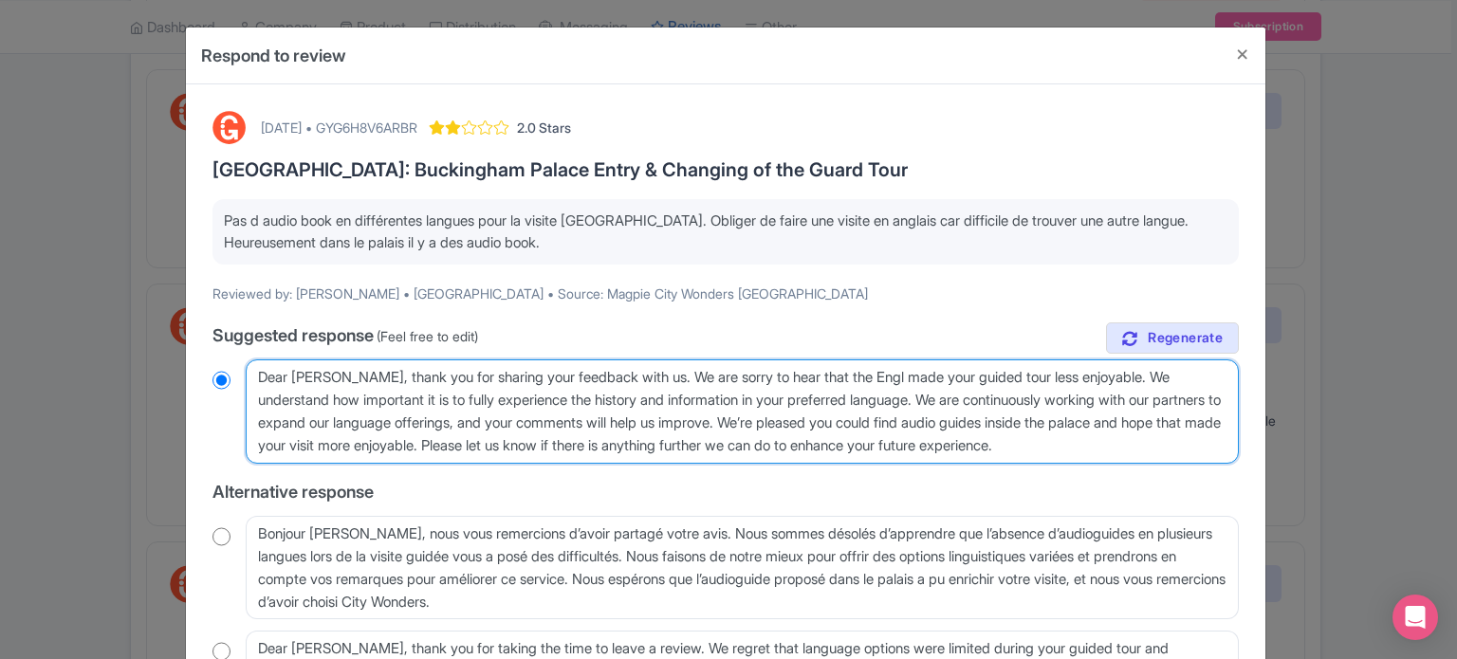
radio input "true"
type textarea "Dear [PERSON_NAME], thank you for sharing your feedback with us. We are sorry t…"
radio input "true"
type textarea "Dear [PERSON_NAME], thank you for sharing your feedback with us. We are sorry t…"
radio input "true"
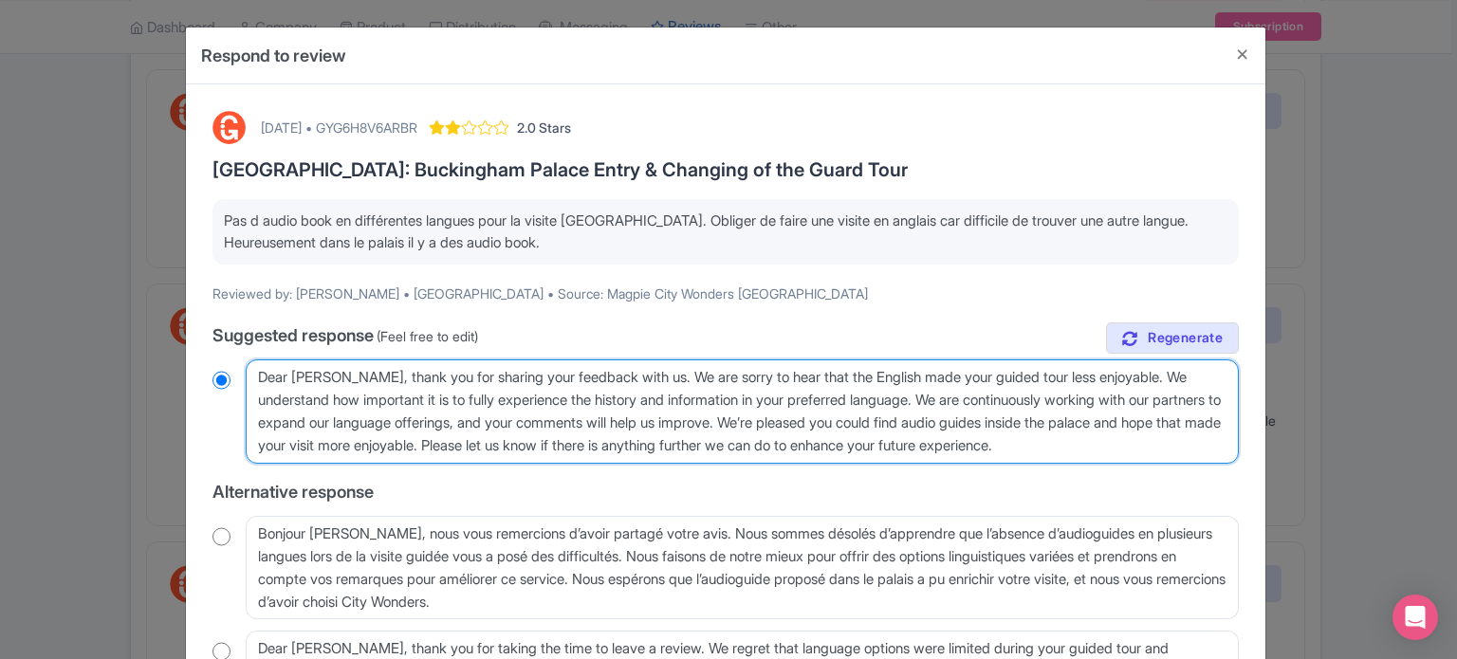
type textarea "Dear [PERSON_NAME], thank you for sharing your feedback with us. We are sorry t…"
radio input "true"
type textarea "Dear [PERSON_NAME], thank you for sharing your feedback with us. We are sorry t…"
radio input "true"
type textarea "Dear [PERSON_NAME], thank you for sharing your feedback with us. We are sorry t…"
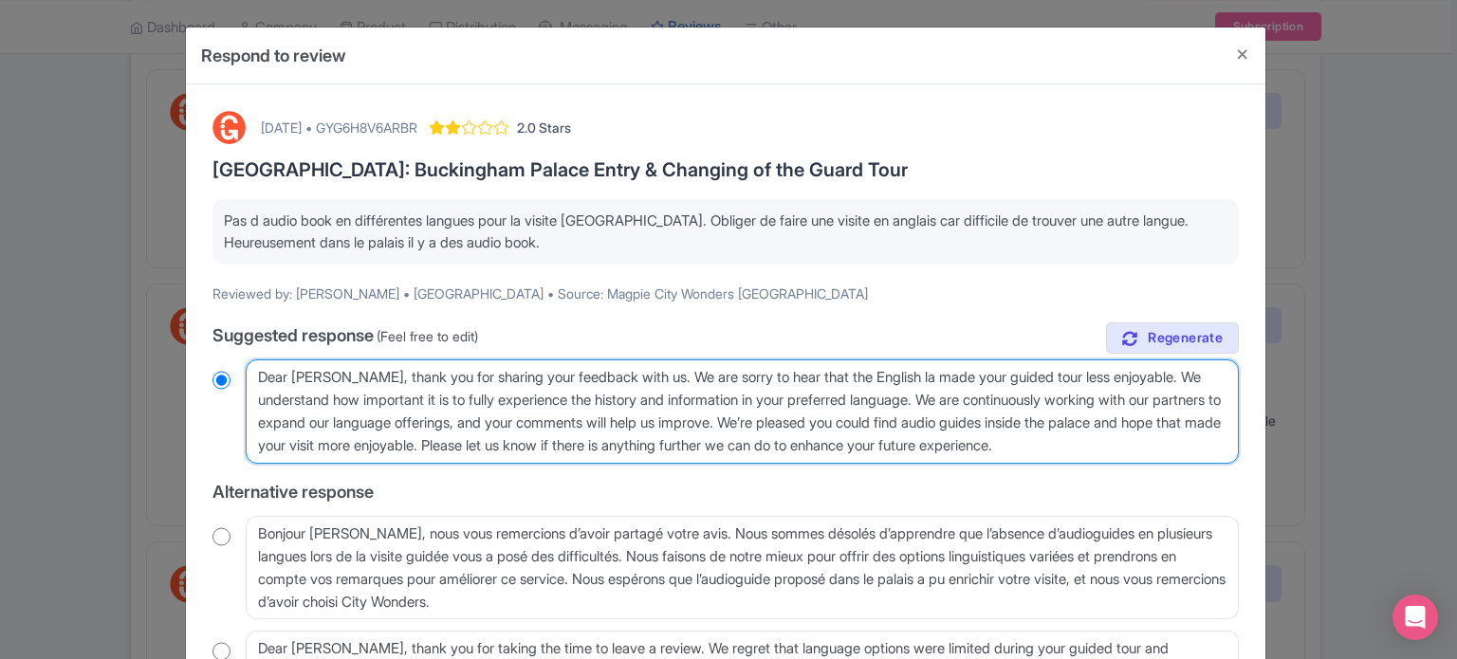
radio input "true"
type textarea "Dear [PERSON_NAME], thank you for sharing your feedback with us. We are sorry t…"
radio input "true"
type textarea "Dear [PERSON_NAME], thank you for sharing your feedback with us. We are sorry t…"
radio input "true"
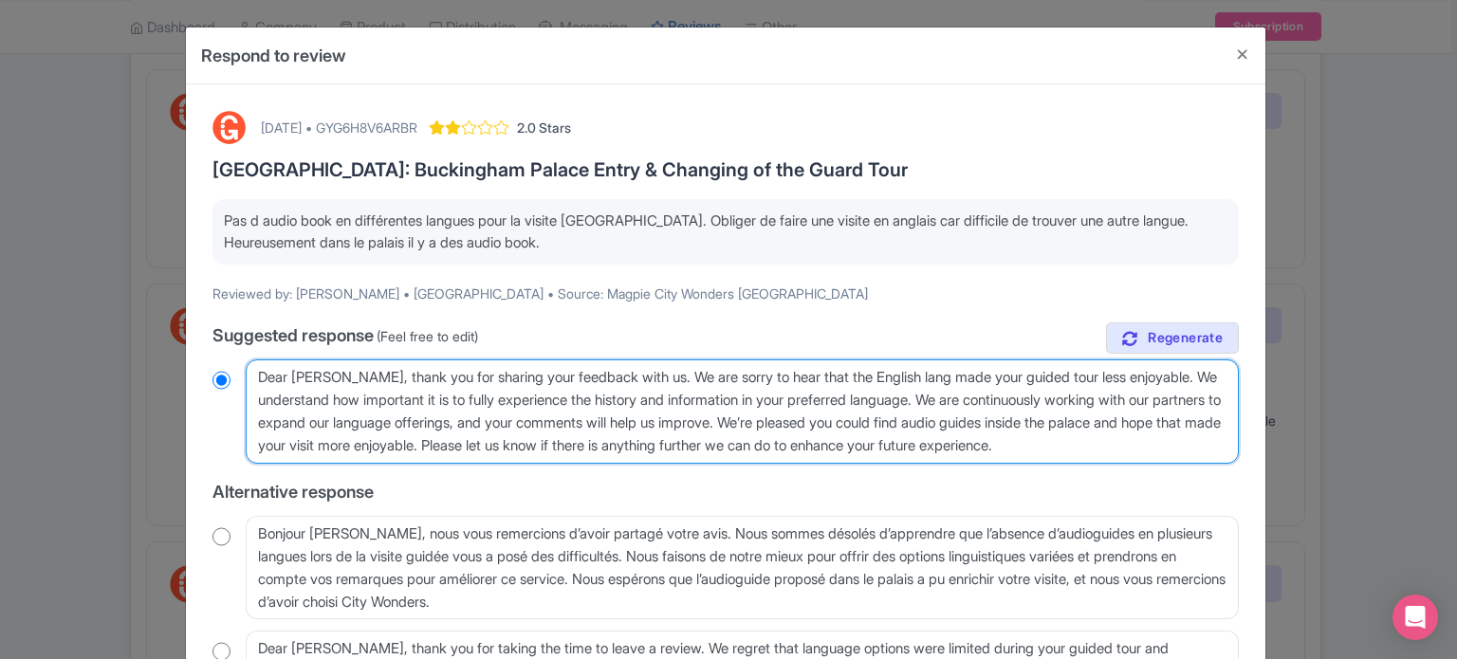
type textarea "Dear [PERSON_NAME], thank you for sharing your feedback with us. We are sorry t…"
radio input "true"
type textarea "Dear [PERSON_NAME], thank you for sharing your feedback with us. We are sorry t…"
radio input "true"
type textarea "Dear [PERSON_NAME], thank you for sharing your feedback with us. We are sorry t…"
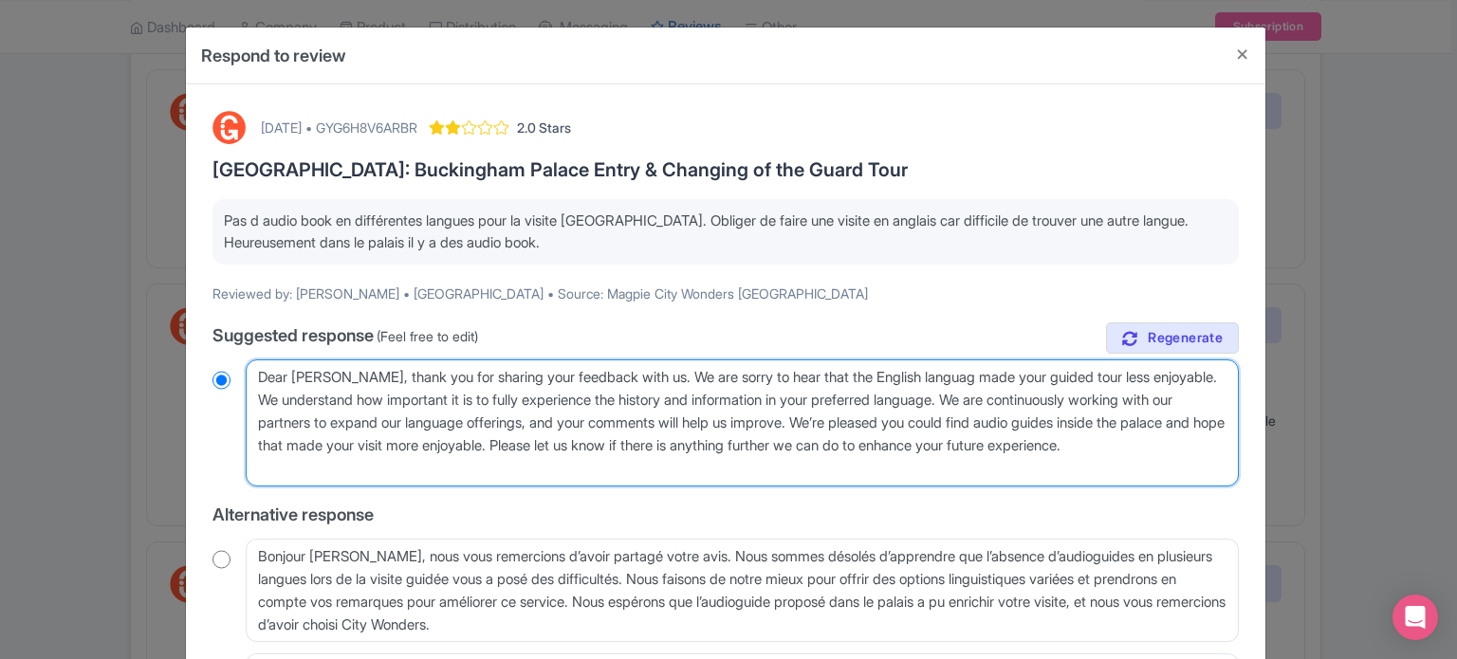
radio input "true"
type textarea "Dear [PERSON_NAME], thank you for sharing your feedback with us. We are sorry t…"
radio input "true"
drag, startPoint x: 988, startPoint y: 396, endPoint x: 608, endPoint y: 445, distance: 382.7
click at [608, 445] on textarea "Dear [PERSON_NAME], thank you for sharing your feedback with us. We are sorry t…" at bounding box center [742, 423] width 993 height 127
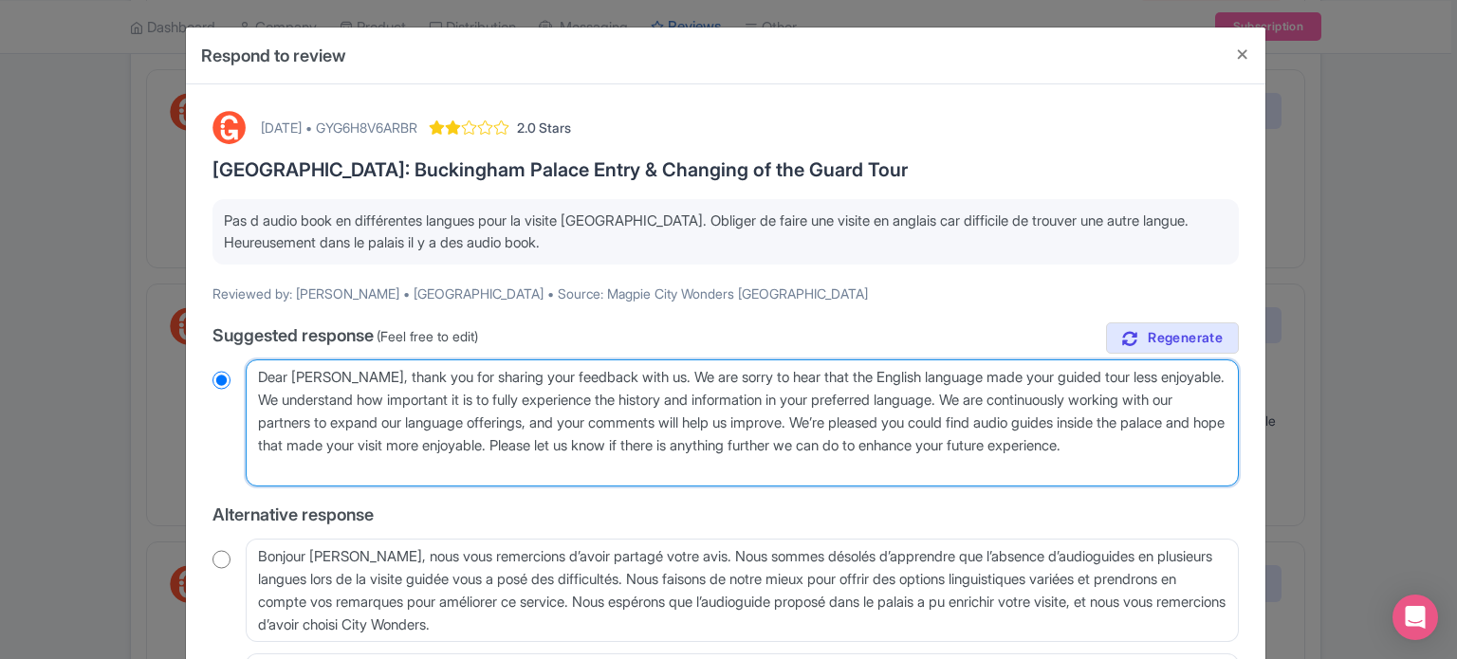
type textarea "Dear [PERSON_NAME], thank you for sharing your feedback with us. We are sorry t…"
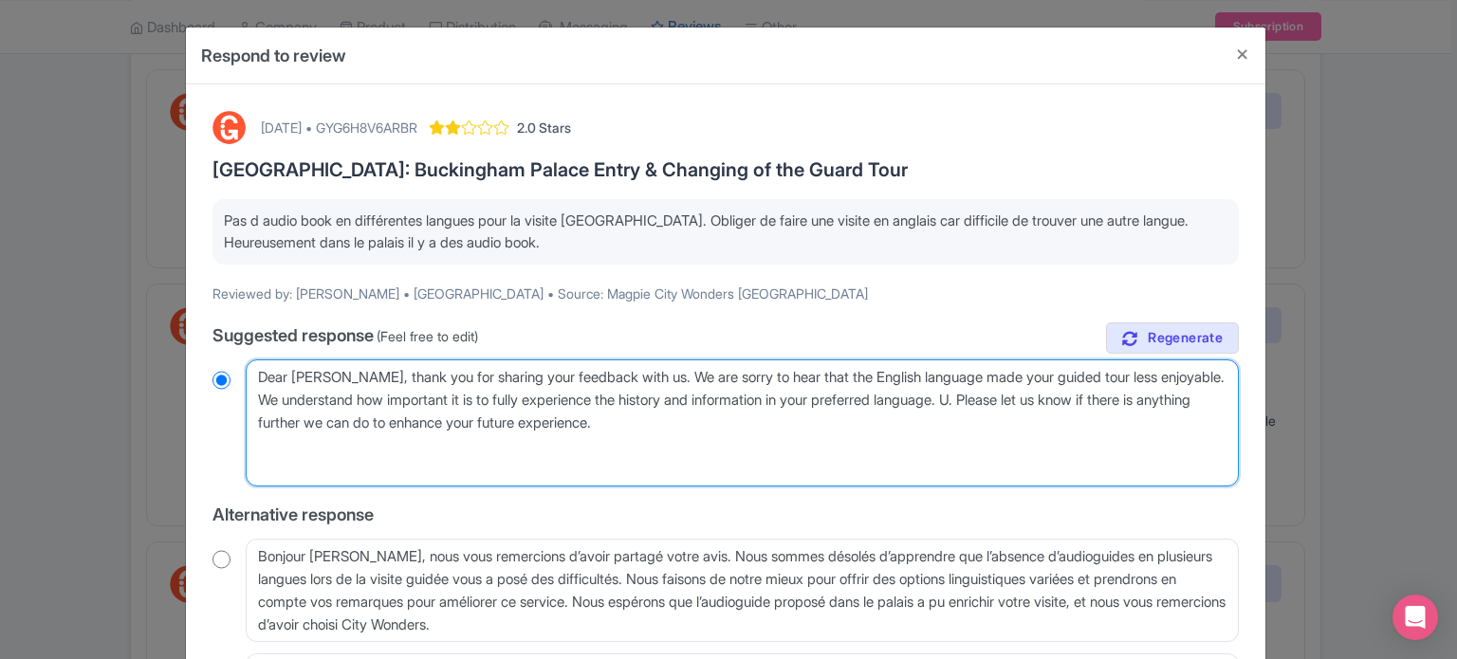
radio input "true"
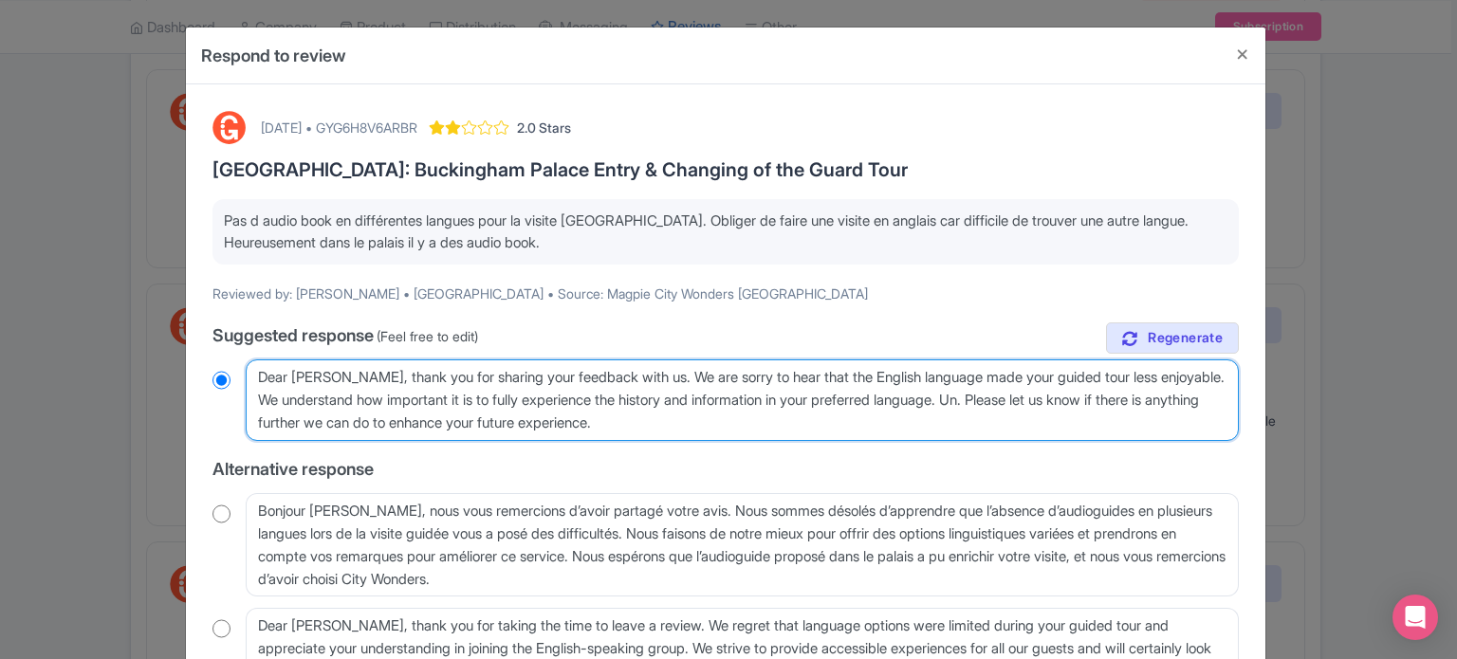
type textarea "Dear [PERSON_NAME], thank you for sharing your feedback with us. We are sorry t…"
radio input "true"
type textarea "Dear [PERSON_NAME], thank you for sharing your feedback with us. We are sorry t…"
radio input "true"
type textarea "Dear [PERSON_NAME], thank you for sharing your feedback with us. We are sorry t…"
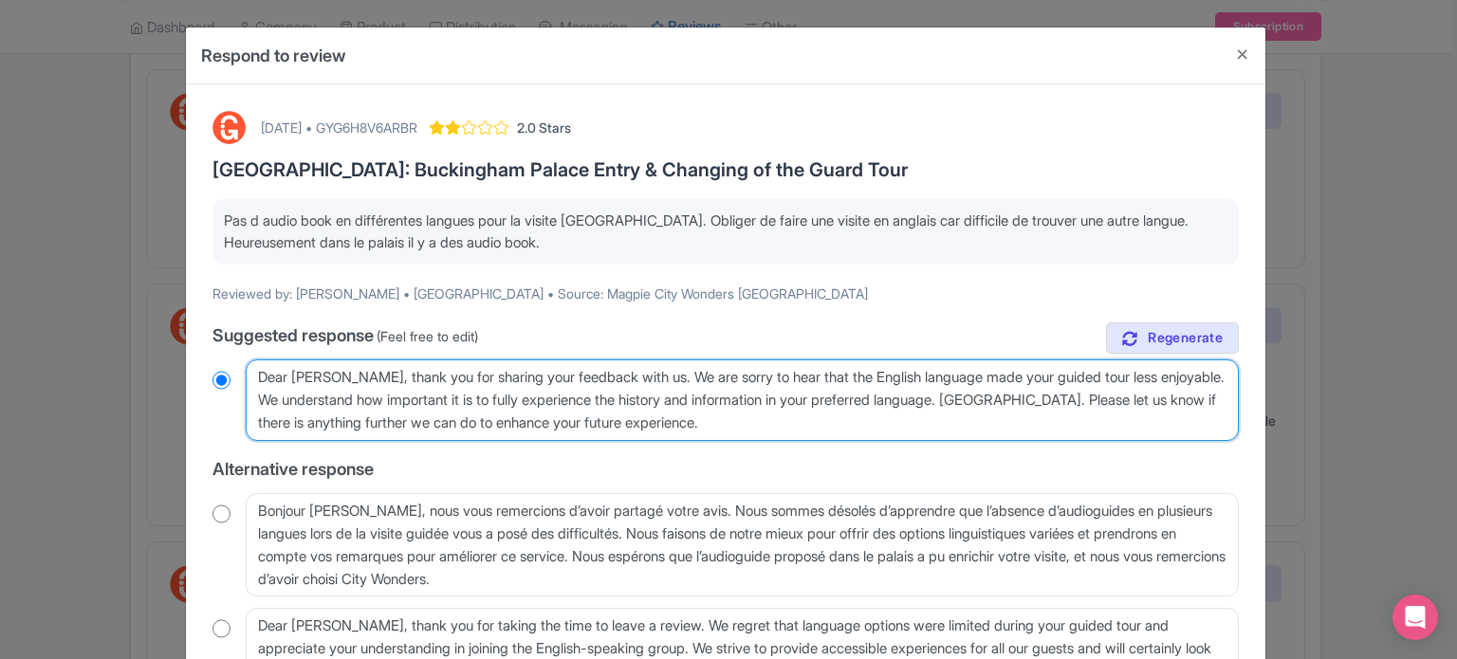
radio input "true"
type textarea "Dear [PERSON_NAME], thank you for sharing your feedback with us. We are sorry t…"
radio input "true"
type textarea "Dear [PERSON_NAME], thank you for sharing your feedback with us. We are sorry t…"
radio input "true"
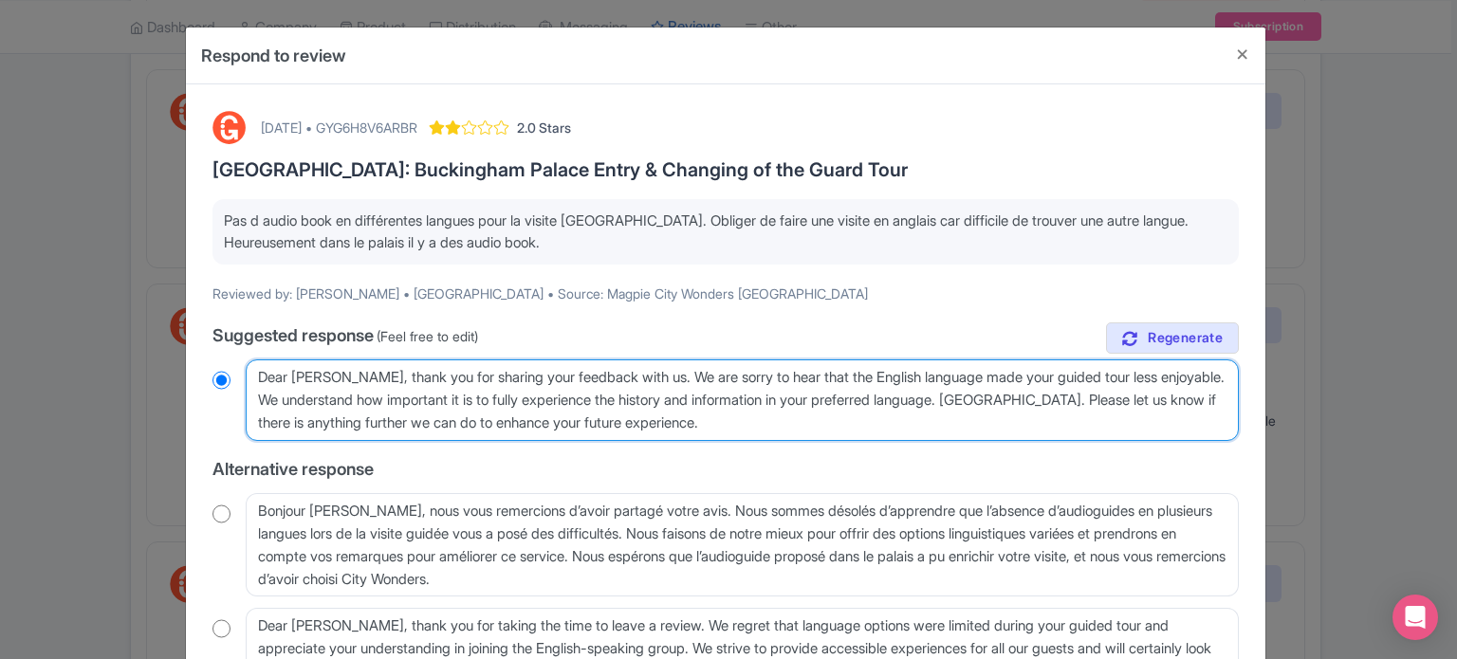
type textarea "Dear [PERSON_NAME], thank you for sharing your feedback with us. We are sorry t…"
radio input "true"
type textarea "Dear [PERSON_NAME], thank you for sharing your feedback with us. We are sorry t…"
radio input "true"
type textarea "Dear [PERSON_NAME], thank you for sharing your feedback with us. We are sorry t…"
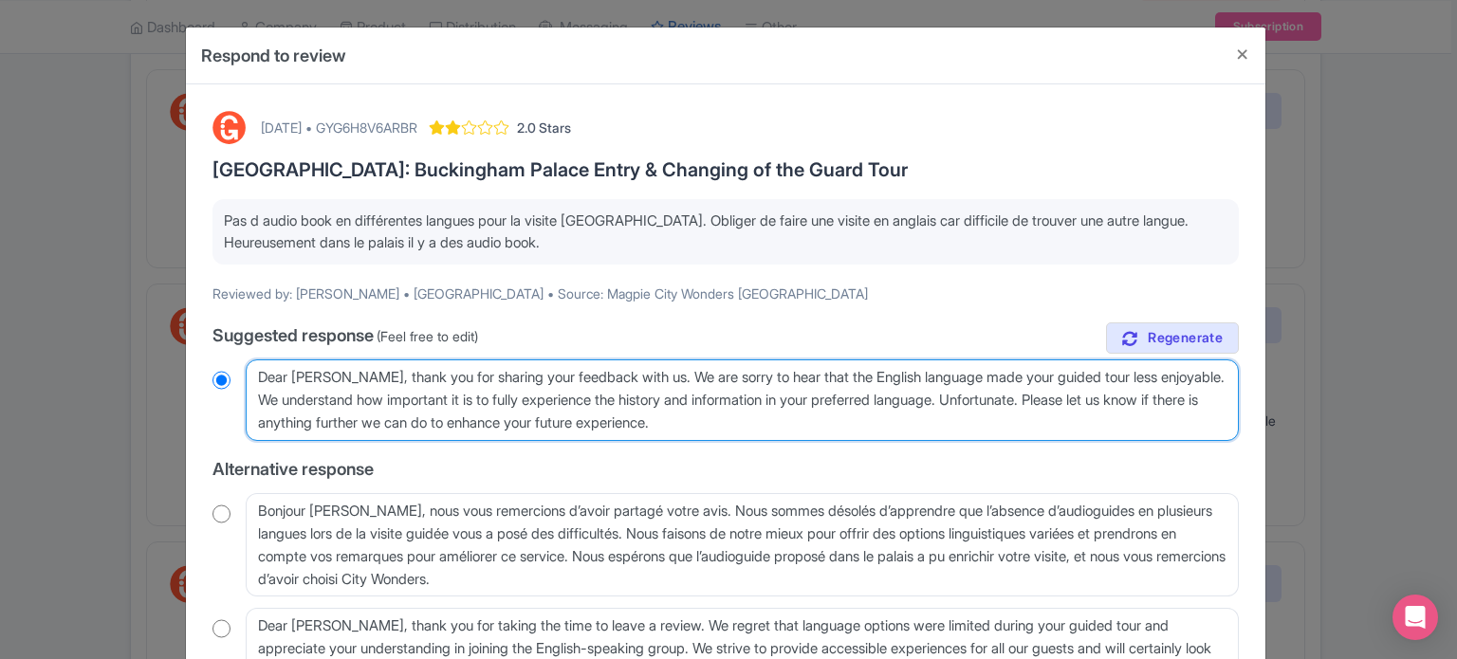
radio input "true"
type textarea "Dear [PERSON_NAME], thank you for sharing your feedback with us. We are sorry t…"
radio input "true"
type textarea "Dear [PERSON_NAME], thank you for sharing your feedback with us. We are sorry t…"
radio input "true"
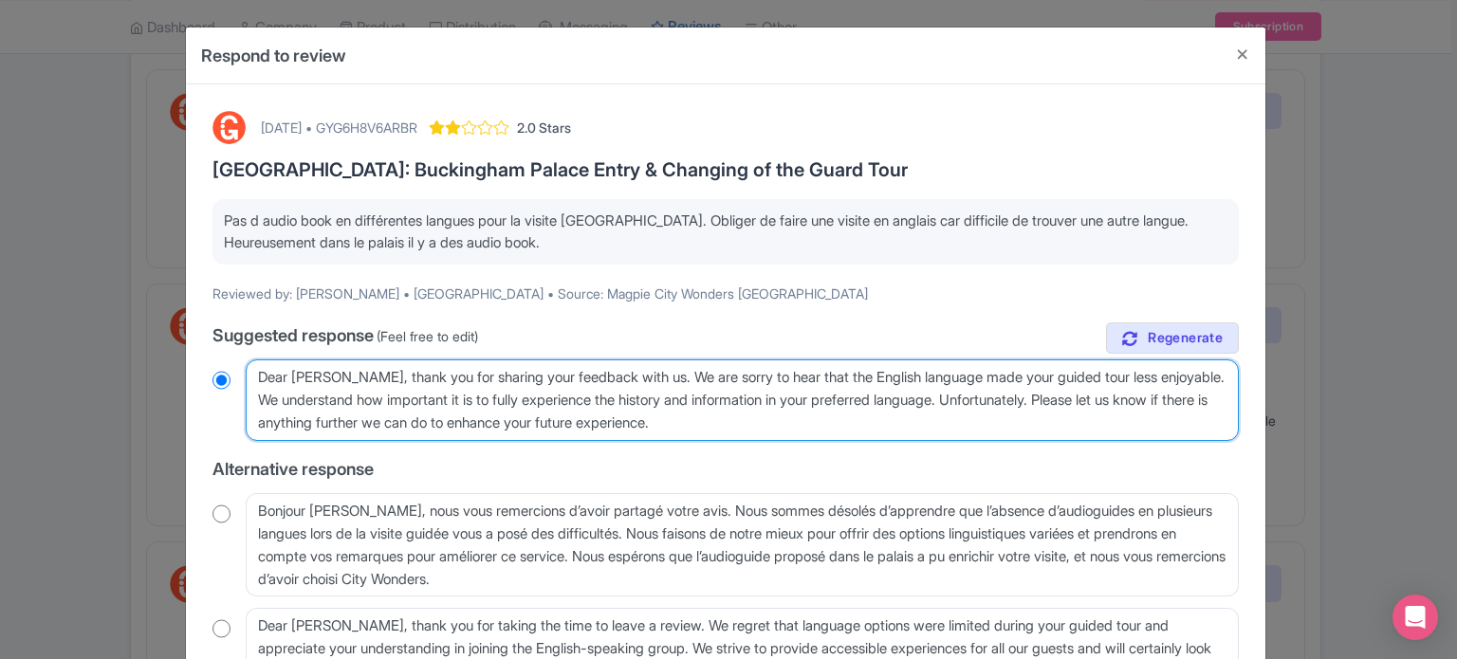
type textarea "Dear [PERSON_NAME], thank you for sharing your feedback with us. We are sorry t…"
radio input "true"
type textarea "Dear [PERSON_NAME], thank you for sharing your feedback with us. We are sorry t…"
radio input "true"
type textarea "Dear [PERSON_NAME], thank you for sharing your feedback with us. We are sorry t…"
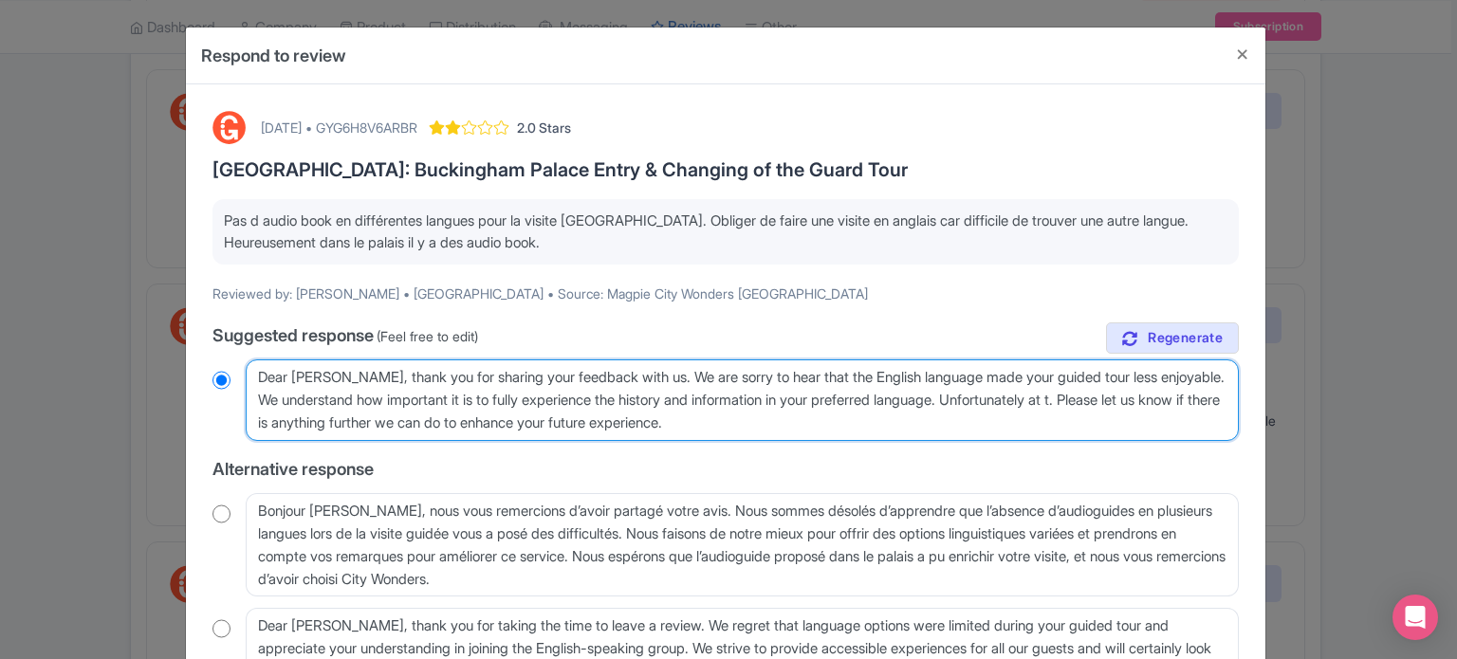
radio input "true"
type textarea "Dear [PERSON_NAME], thank you for sharing your feedback with us. We are sorry t…"
radio input "true"
type textarea "Dear [PERSON_NAME], thank you for sharing your feedback with us. We are sorry t…"
radio input "true"
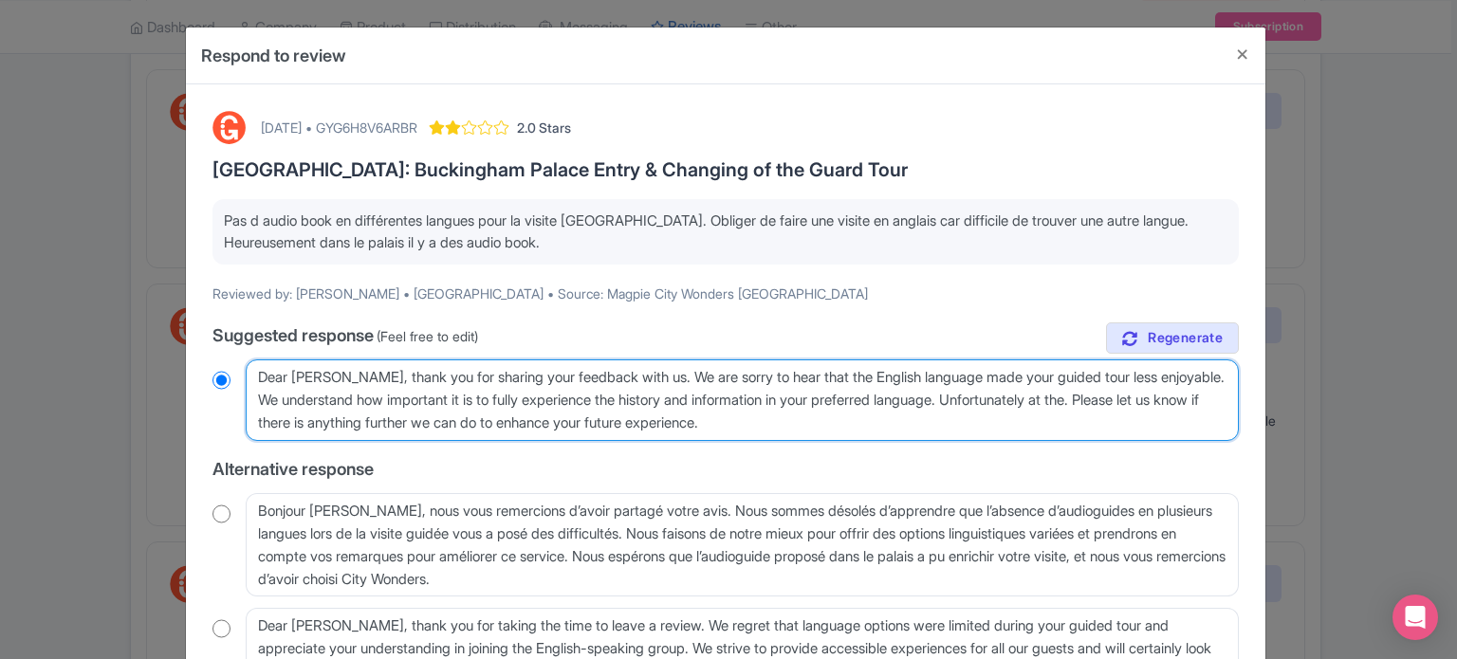
type textarea "Dear [PERSON_NAME], thank you for sharing your feedback with us. We are sorry t…"
radio input "true"
type textarea "Dear [PERSON_NAME], thank you for sharing your feedback with us. We are sorry t…"
radio input "true"
type textarea "Dear [PERSON_NAME], thank you for sharing your feedback with us. We are sorry t…"
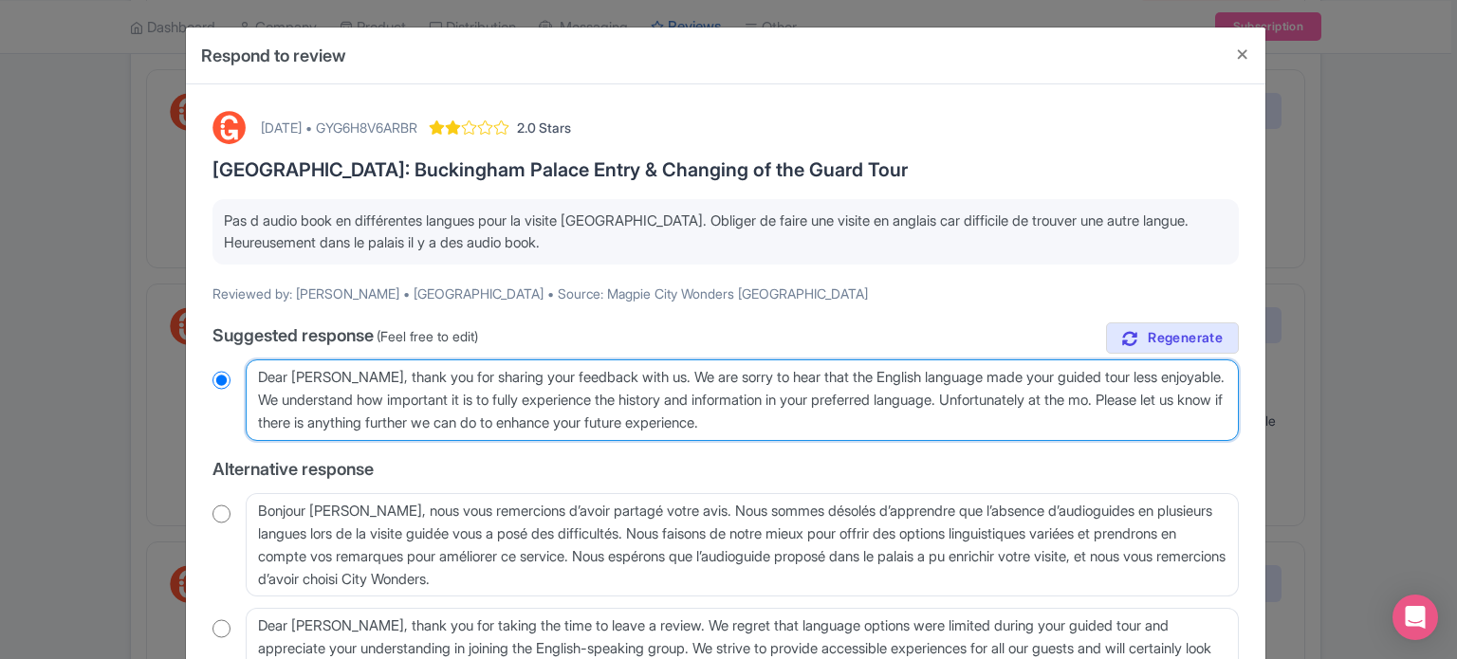
radio input "true"
type textarea "Dear [PERSON_NAME], thank you for sharing your feedback with us. We are sorry t…"
radio input "true"
type textarea "Dear [PERSON_NAME], thank you for sharing your feedback with us. We are sorry t…"
radio input "true"
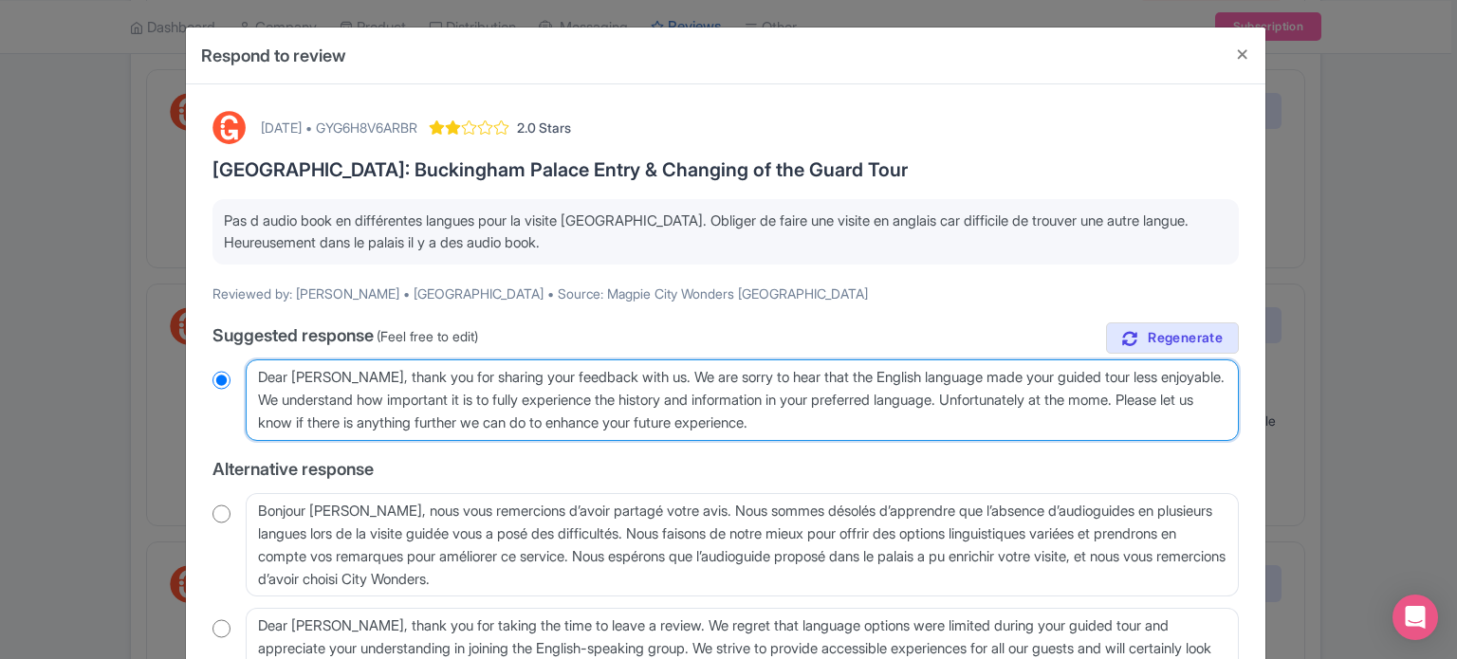
type textarea "Dear [PERSON_NAME], thank you for sharing your feedback with us. We are sorry t…"
radio input "true"
type textarea "Dear [PERSON_NAME], thank you for sharing your feedback with us. We are sorry t…"
radio input "true"
type textarea "Dear [PERSON_NAME], thank you for sharing your feedback with us. We are sorry t…"
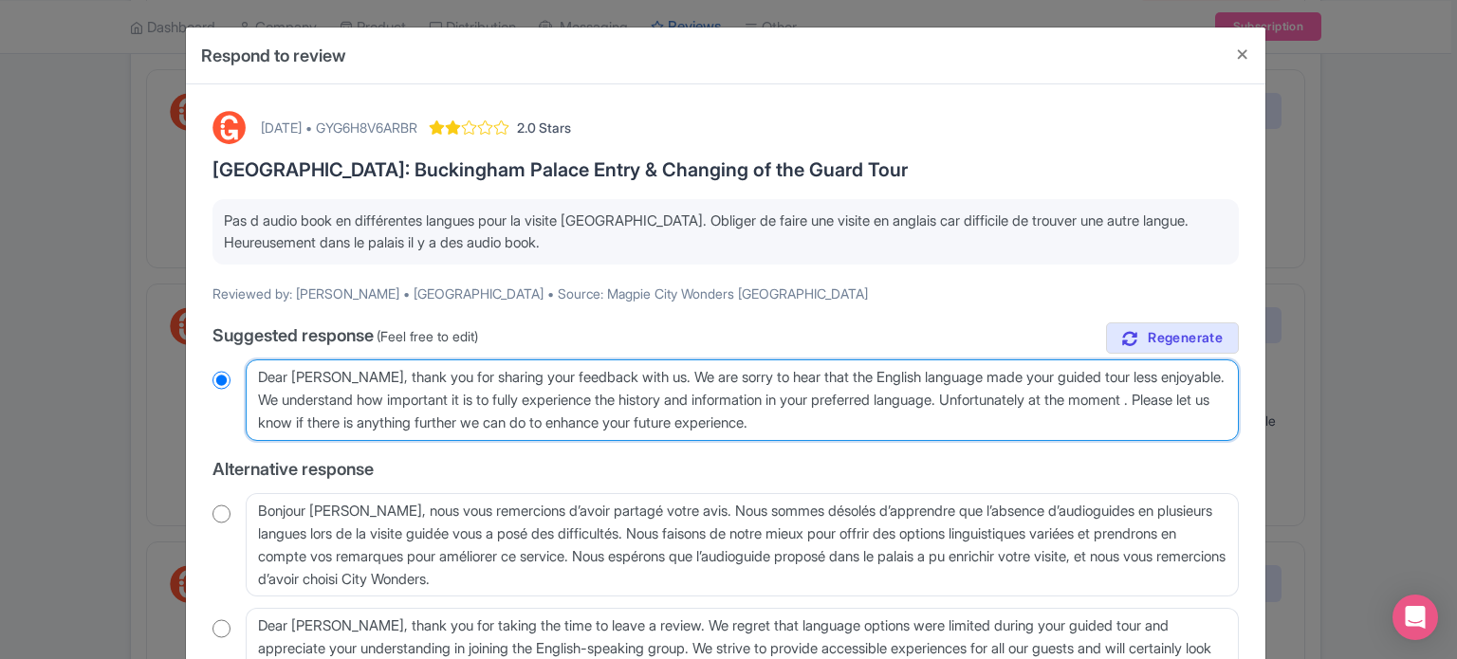
radio input "true"
type textarea "Dear [PERSON_NAME], thank you for sharing your feedback with us. We are sorry t…"
radio input "true"
type textarea "Dear [PERSON_NAME], thank you for sharing your feedback with us. We are sorry t…"
radio input "true"
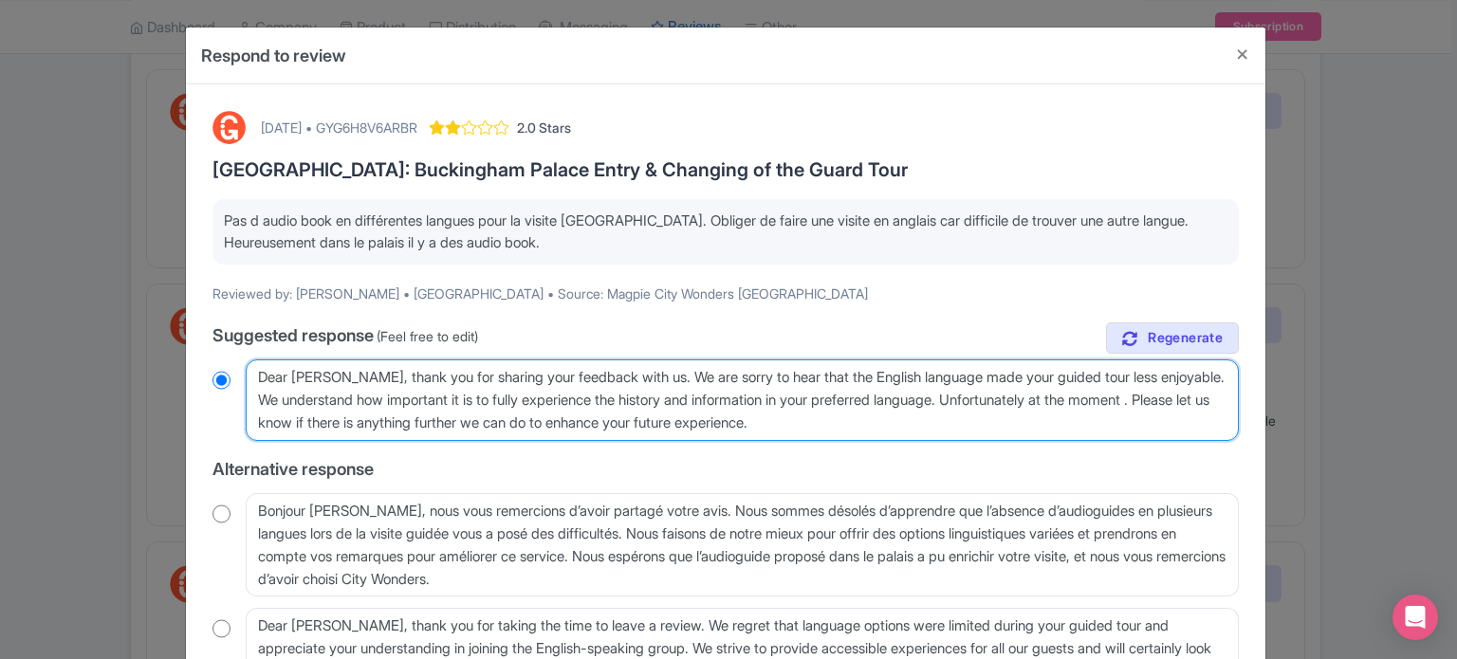
type textarea "Dear [PERSON_NAME], thank you for sharing your feedback with us. We are sorry t…"
radio input "true"
type textarea "Dear [PERSON_NAME], thank you for sharing your feedback with us. We are sorry t…"
radio input "true"
type textarea "Dear [PERSON_NAME], thank you for sharing your feedback with us. We are sorry t…"
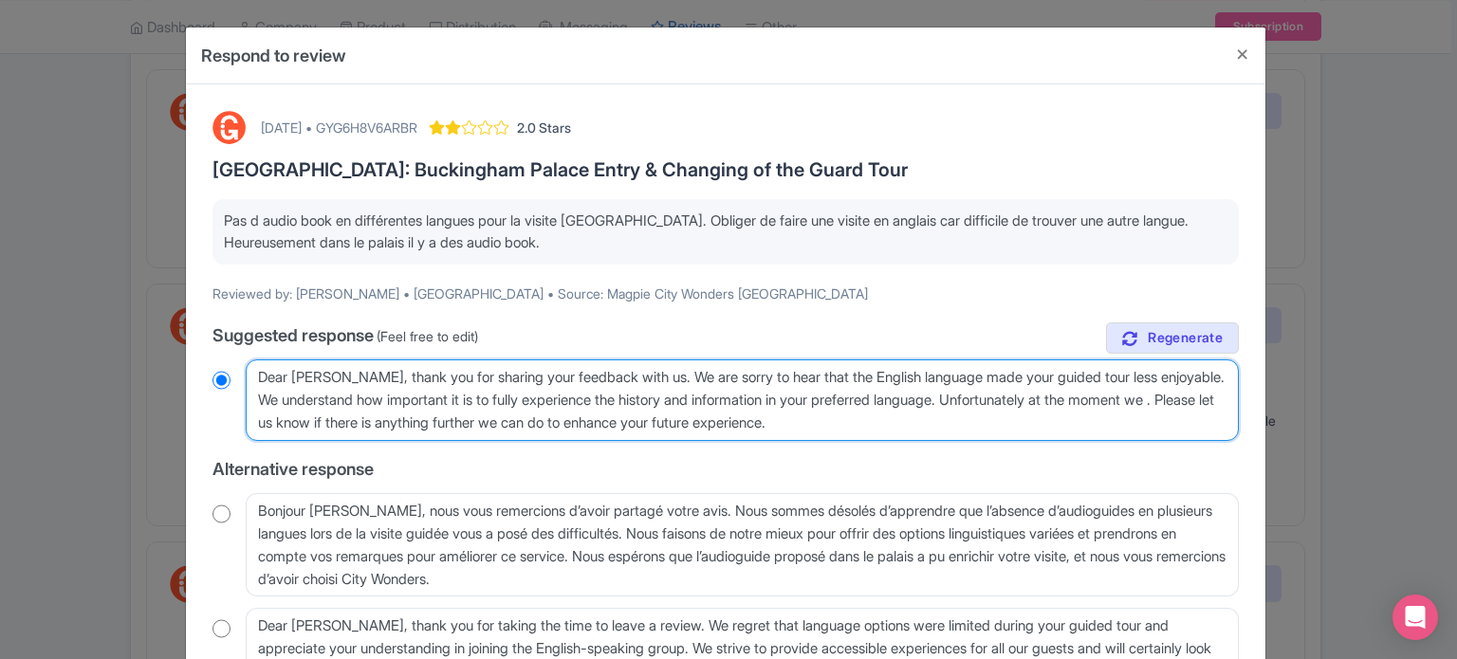
radio input "true"
type textarea "Dear [PERSON_NAME], thank you for sharing your feedback with us. We are sorry t…"
radio input "true"
type textarea "Dear [PERSON_NAME], thank you for sharing your feedback with us. We are sorry t…"
radio input "true"
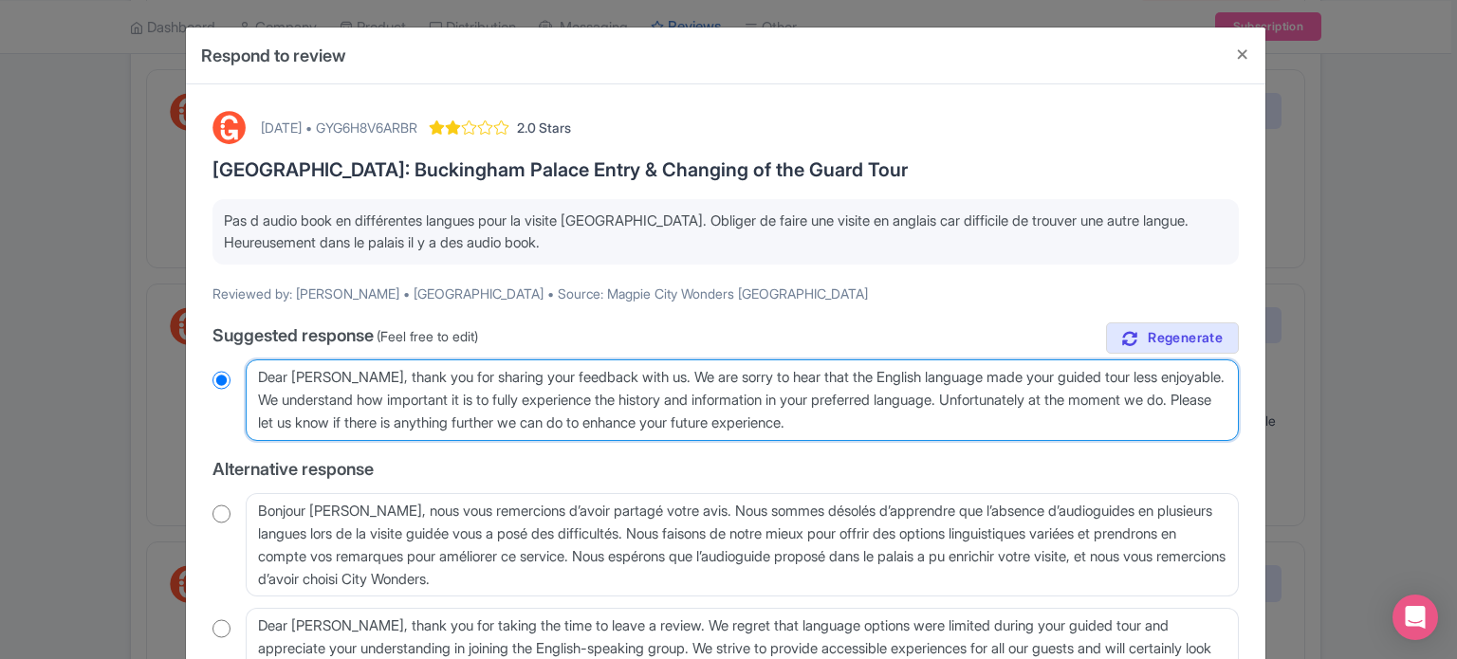
type textarea "Dear [PERSON_NAME], thank you for sharing your feedback with us. We are sorry t…"
radio input "true"
type textarea "Dear [PERSON_NAME], thank you for sharing your feedback with us. We are sorry t…"
radio input "true"
type textarea "Dear [PERSON_NAME], thank you for sharing your feedback with us. We are sorry t…"
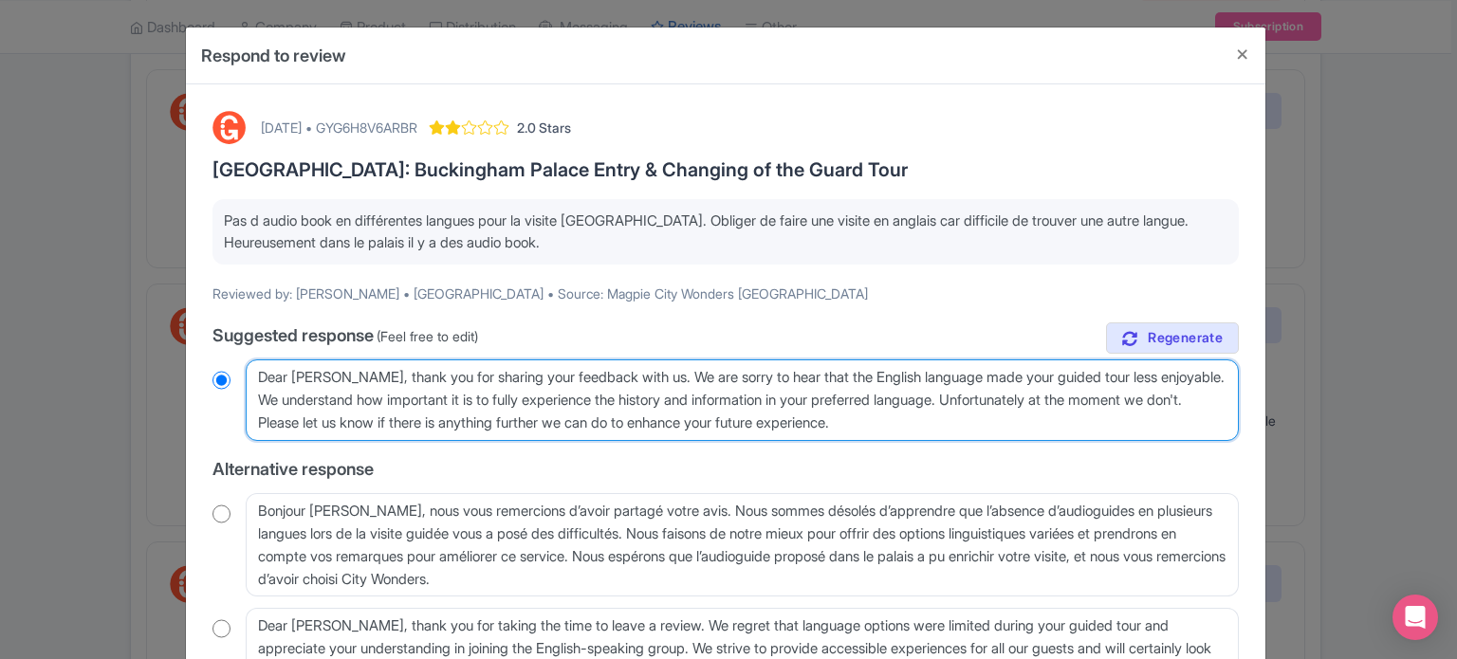
radio input "true"
type textarea "Dear [PERSON_NAME], thank you for sharing your feedback with us. We are sorry t…"
radio input "true"
type textarea "Dear [PERSON_NAME], thank you for sharing your feedback with us. We are sorry t…"
radio input "true"
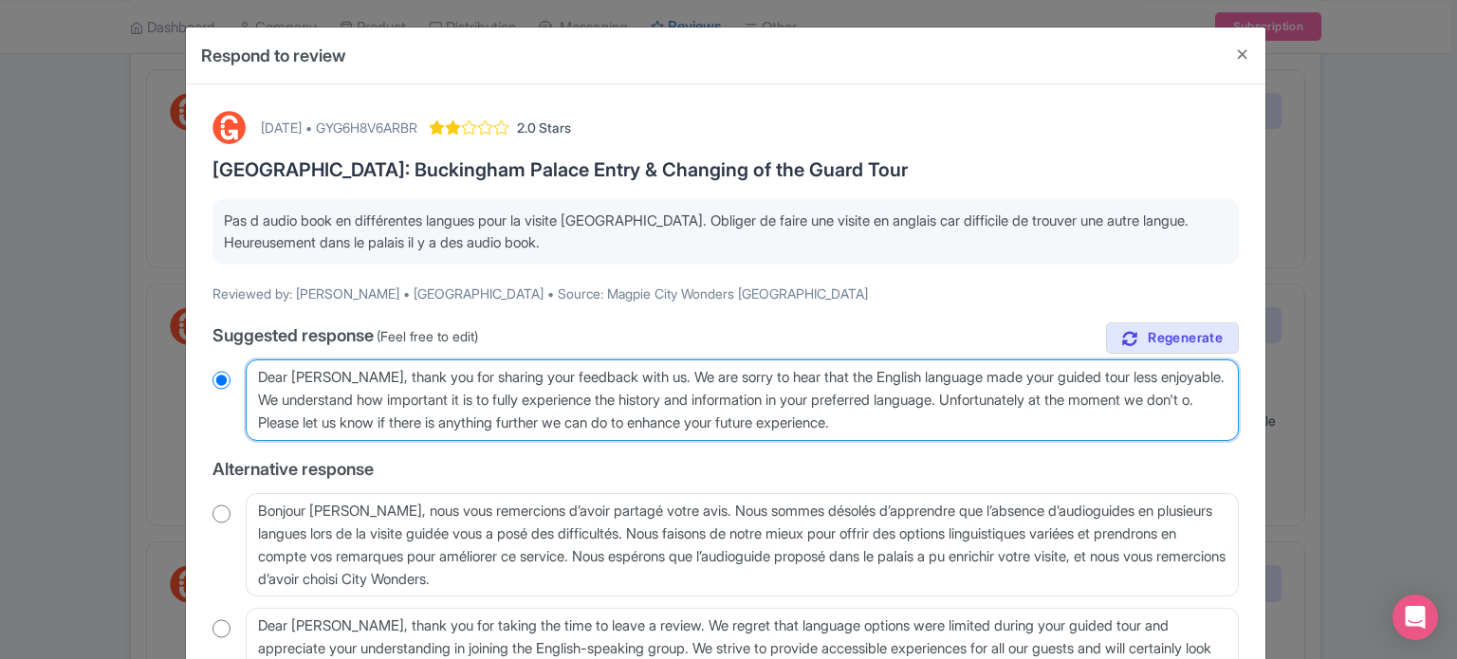
type textarea "Dear [PERSON_NAME], thank you for sharing your feedback with us. We are sorry t…"
radio input "true"
type textarea "Dear [PERSON_NAME], thank you for sharing your feedback with us. We are sorry t…"
radio input "true"
type textarea "Dear [PERSON_NAME], thank you for sharing your feedback with us. We are sorry t…"
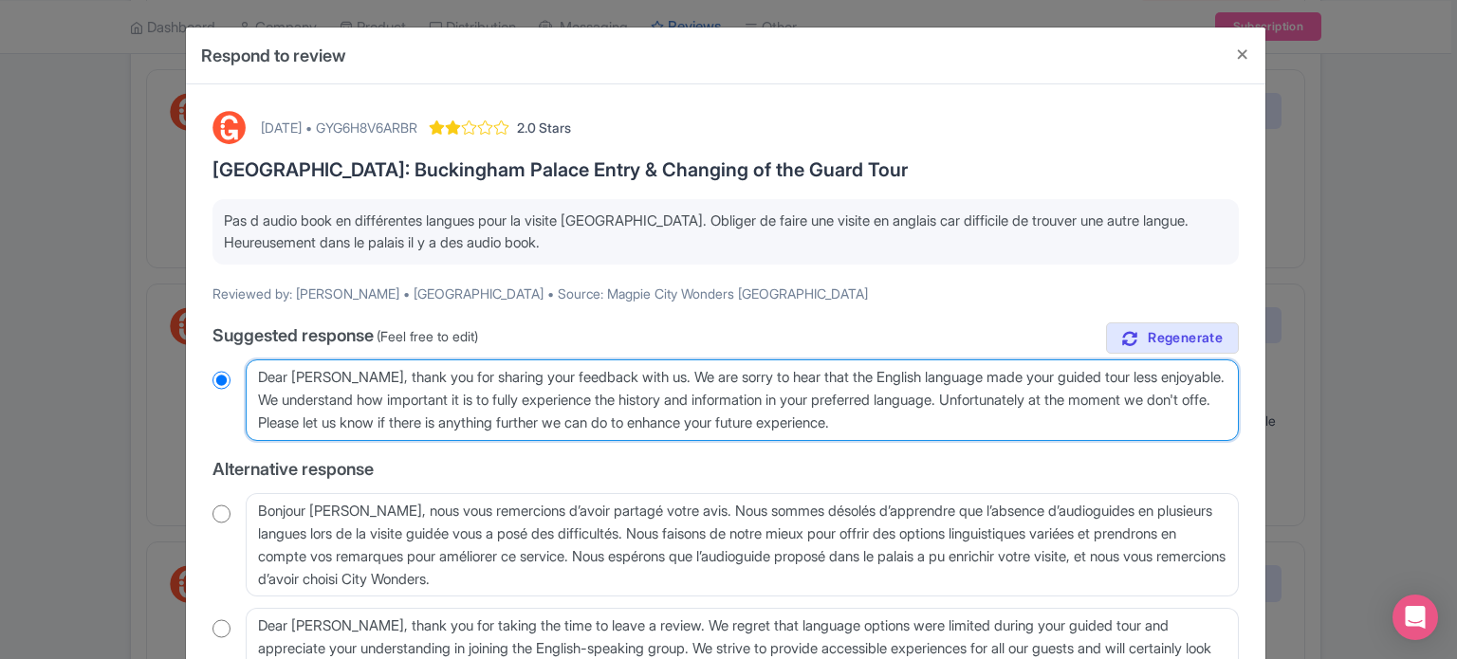
radio input "true"
type textarea "Dear [PERSON_NAME], thank you for sharing your feedback with us. We are sorry t…"
radio input "true"
type textarea "Dear [PERSON_NAME], thank you for sharing your feedback with us. We are sorry t…"
radio input "true"
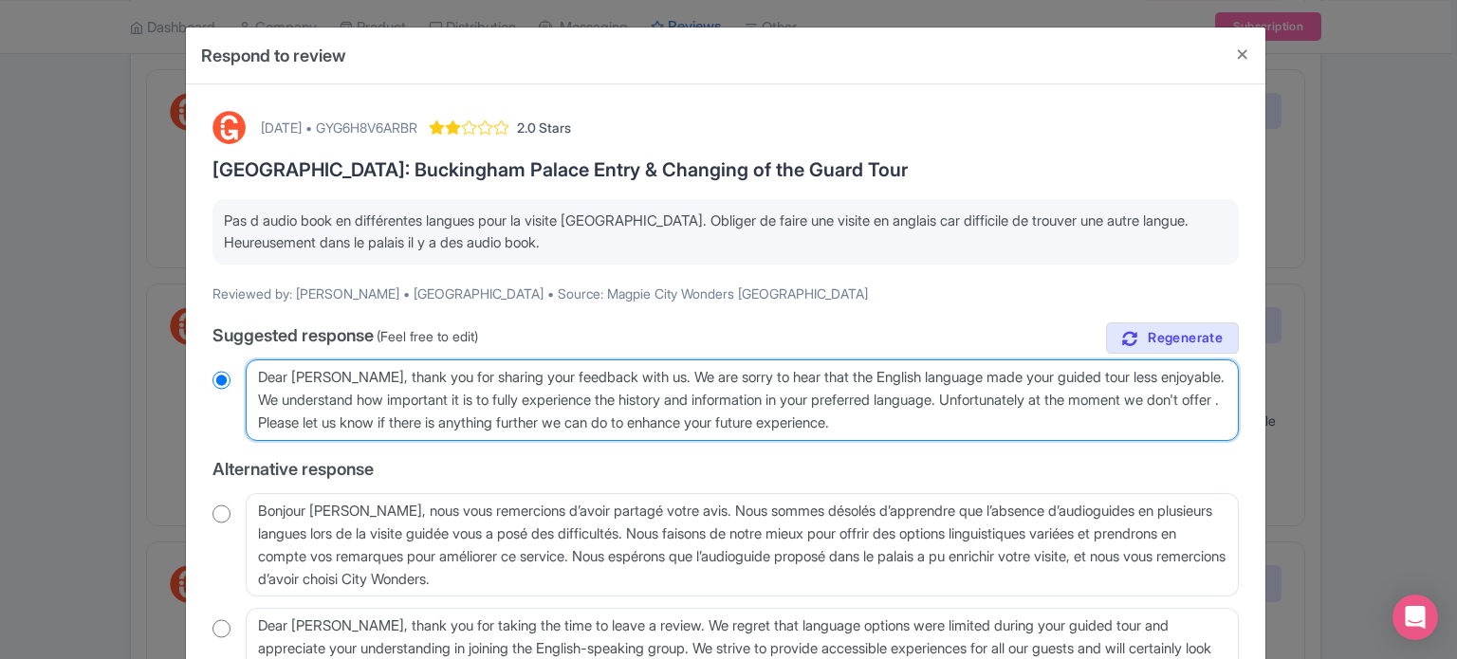
type textarea "Dear [PERSON_NAME], thank you for sharing your feedback with us. We are sorry t…"
radio input "true"
type textarea "Dear [PERSON_NAME], thank you for sharing your feedback with us. We are sorry t…"
radio input "true"
type textarea "Dear [PERSON_NAME], thank you for sharing your feedback with us. We are sorry t…"
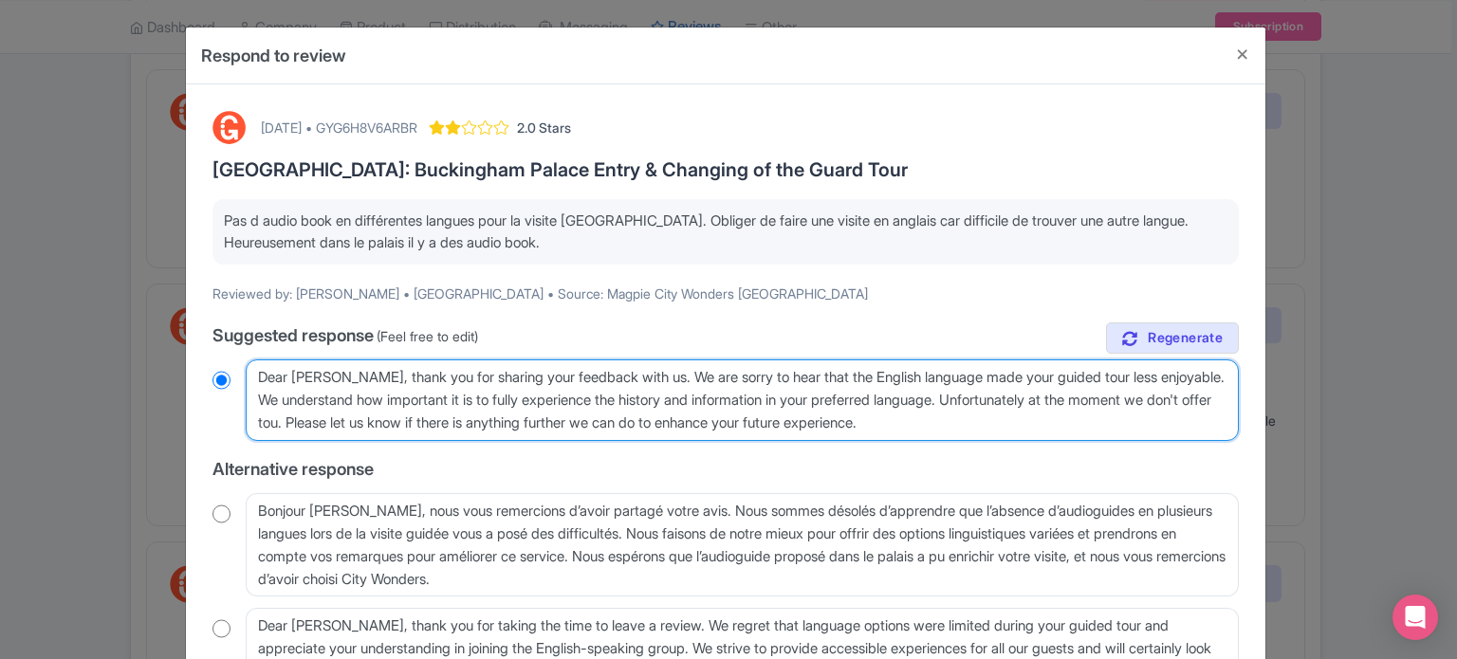
radio input "true"
type textarea "Dear [PERSON_NAME], thank you for sharing your feedback with us. We are sorry t…"
radio input "true"
type textarea "Dear [PERSON_NAME], thank you for sharing your feedback with us. We are sorry t…"
radio input "true"
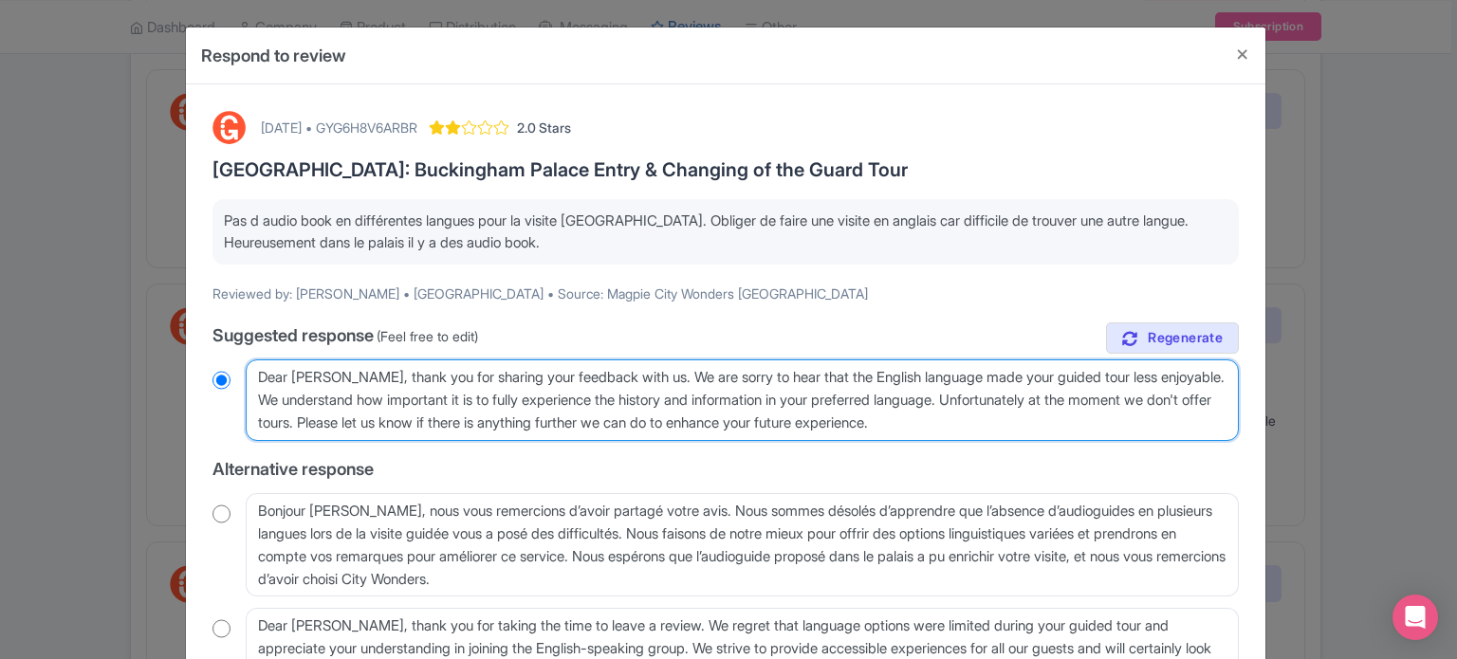
type textarea "Dear [PERSON_NAME], thank you for sharing your feedback with us. We are sorry t…"
radio input "true"
type textarea "Dear [PERSON_NAME], thank you for sharing your feedback with us. We are sorry t…"
radio input "true"
type textarea "Dear [PERSON_NAME], thank you for sharing your feedback with us. We are sorry t…"
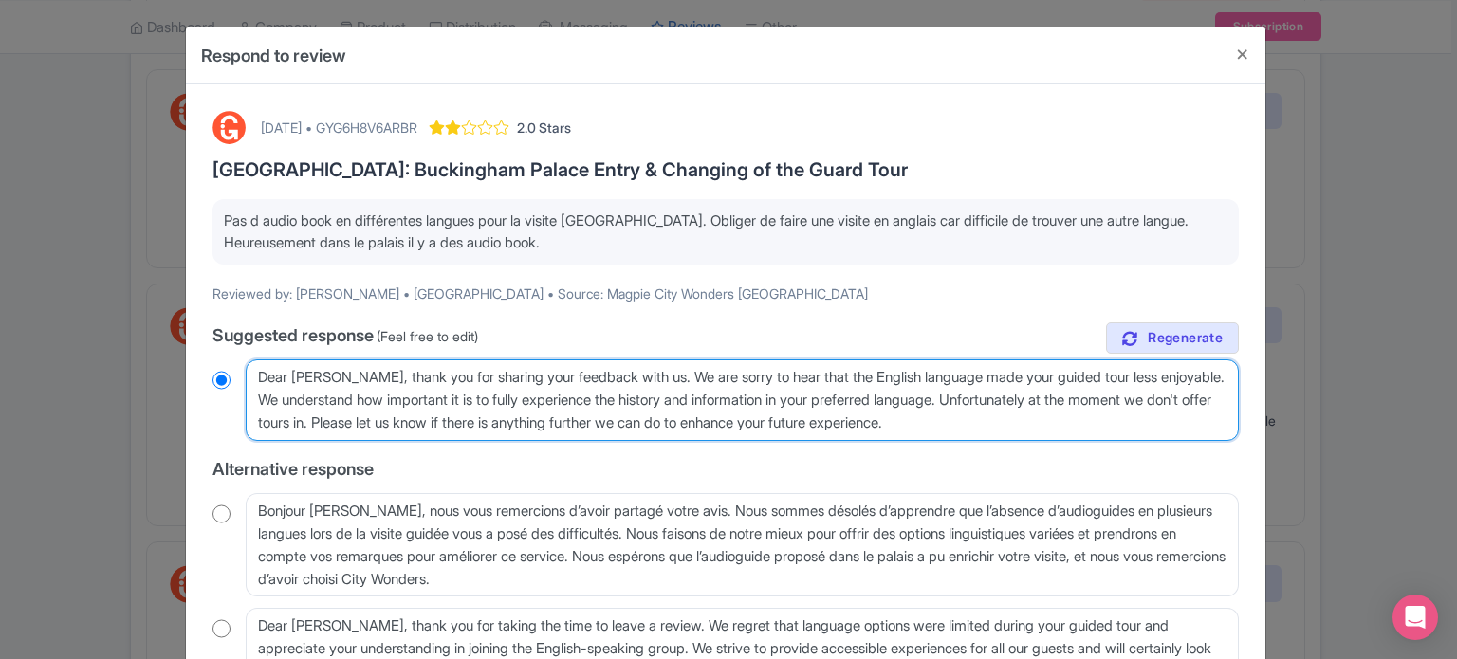
radio input "true"
type textarea "Dear [PERSON_NAME], thank you for sharing your feedback with us. We are sorry t…"
radio input "true"
type textarea "Dear [PERSON_NAME], thank you for sharing your feedback with us. We are sorry t…"
radio input "true"
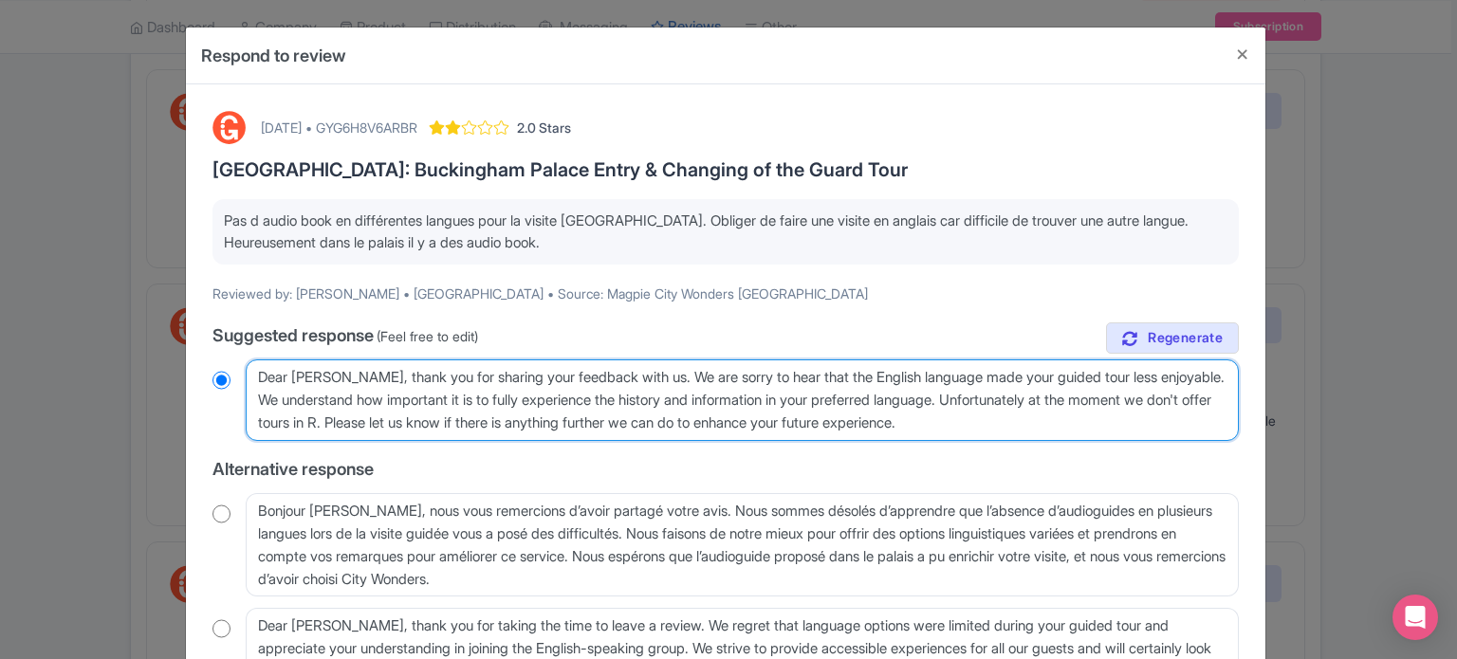
type textarea "Dear [PERSON_NAME], thank you for sharing your feedback with us. We are sorry t…"
radio input "true"
type textarea "Dear [PERSON_NAME], thank you for sharing your feedback with us. We are sorry t…"
radio input "true"
type textarea "Dear [PERSON_NAME], thank you for sharing your feedback with us. We are sorry t…"
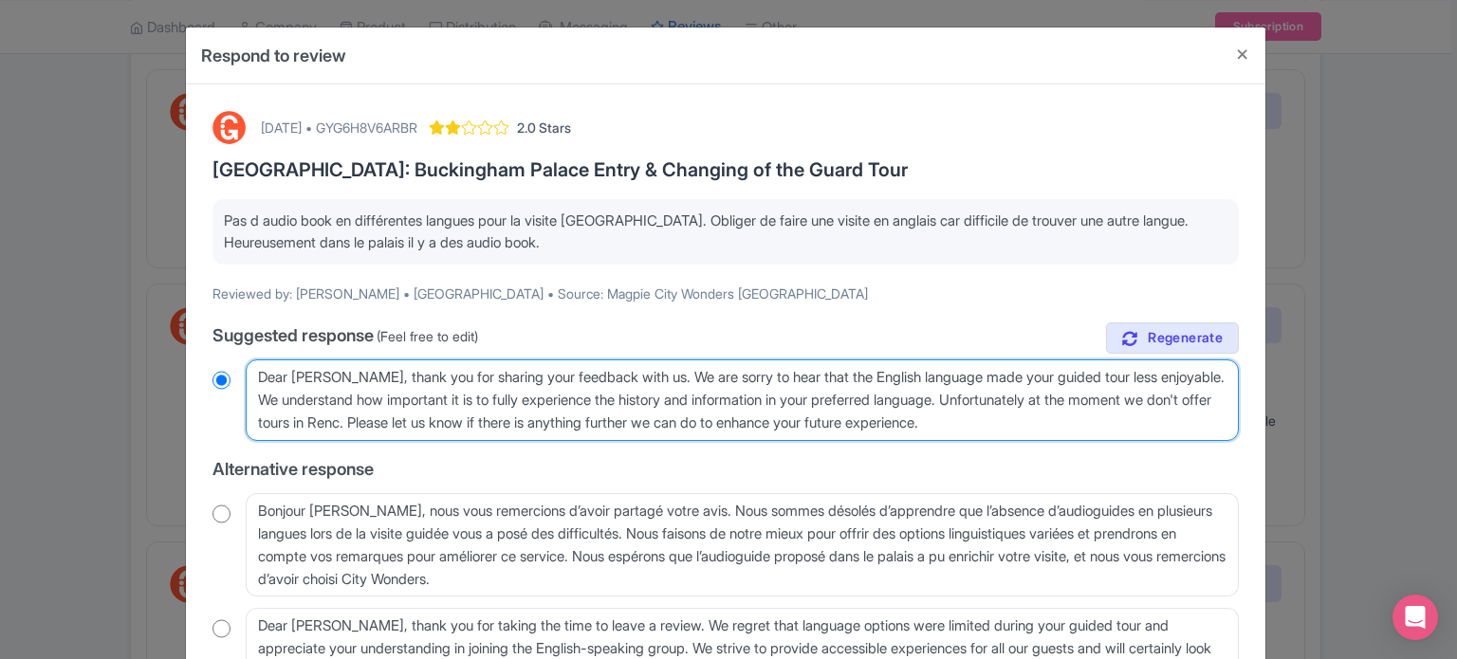
radio input "true"
type textarea "Dear [PERSON_NAME], thank you for sharing your feedback with us. We are sorry t…"
radio input "true"
type textarea "Dear [PERSON_NAME], thank you for sharing your feedback with us. We are sorry t…"
radio input "true"
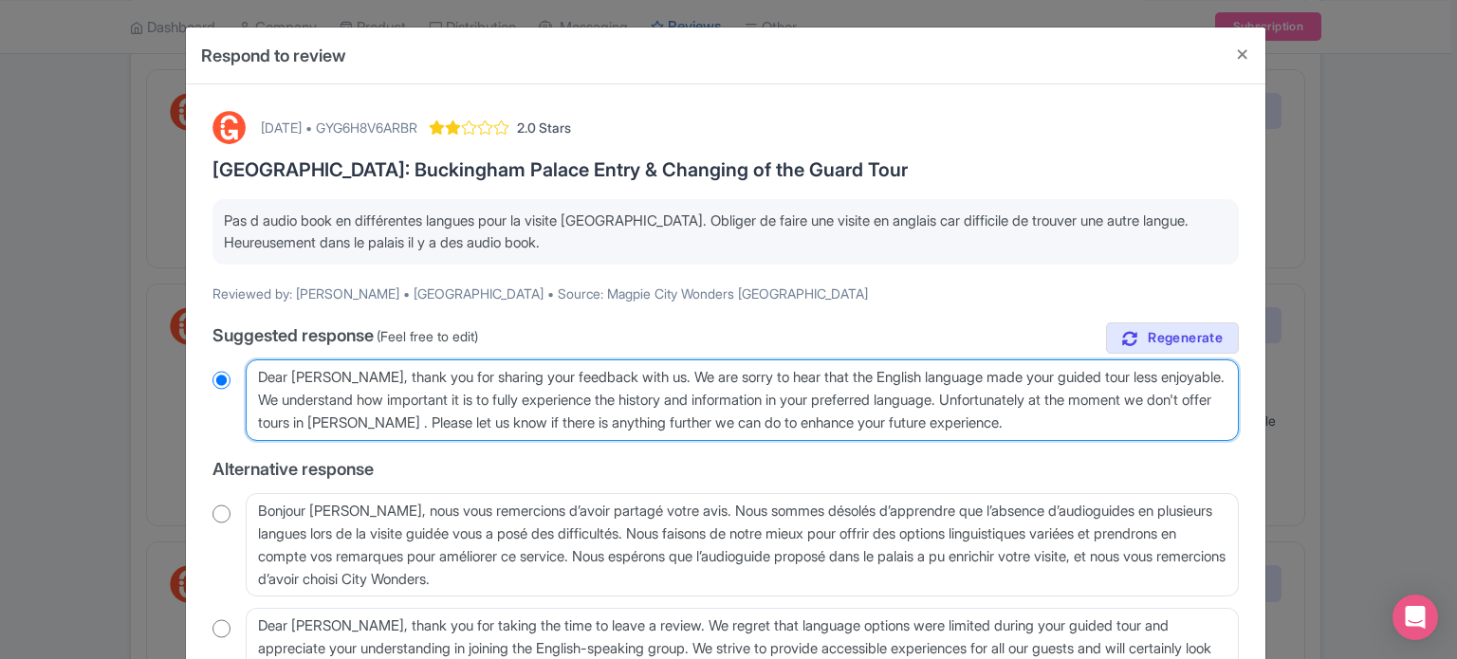
type textarea "Dear [PERSON_NAME], thank you for sharing your feedback with us. We are sorry t…"
radio input "true"
type textarea "Dear [PERSON_NAME], thank you for sharing your feedback with us. We are sorry t…"
radio input "true"
type textarea "Dear [PERSON_NAME], thank you for sharing your feedback with us. We are sorry t…"
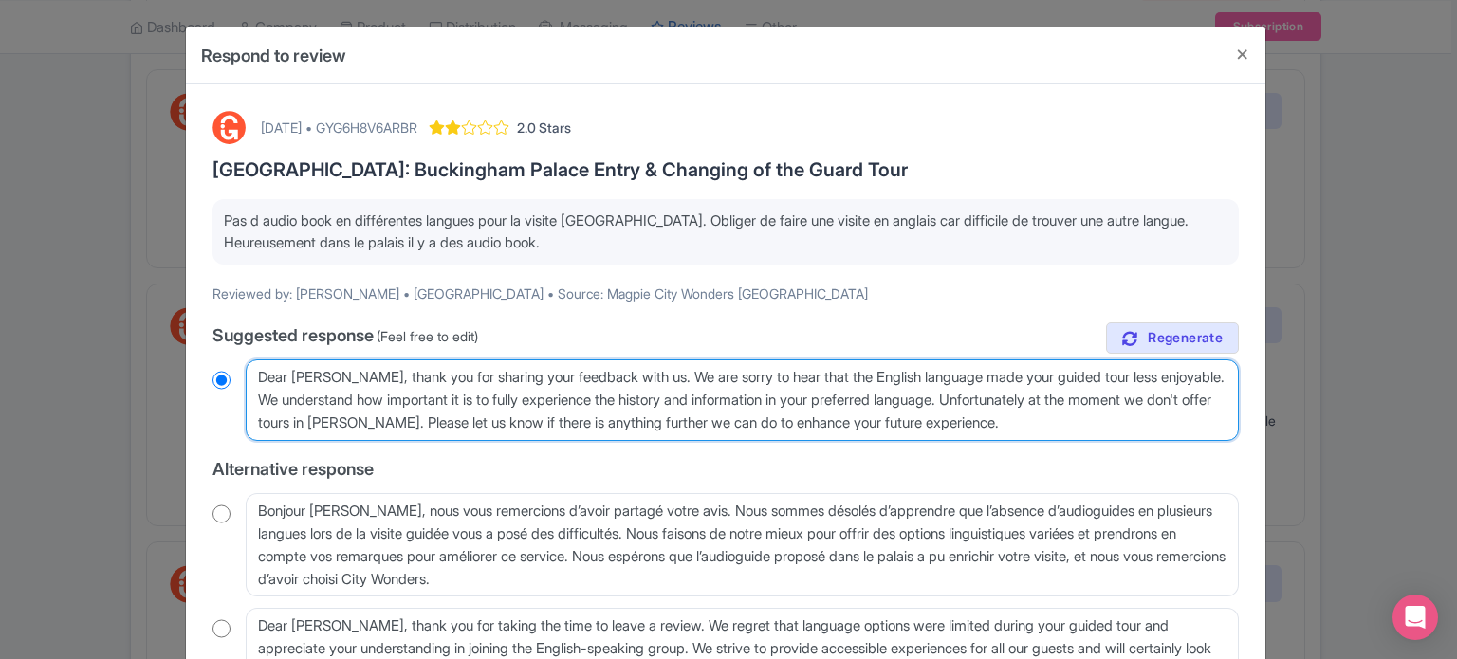
radio input "true"
type textarea "Dear [PERSON_NAME], thank you for sharing your feedback with us. We are sorry t…"
radio input "true"
type textarea "Dear [PERSON_NAME], thank you for sharing your feedback with us. We are sorry t…"
radio input "true"
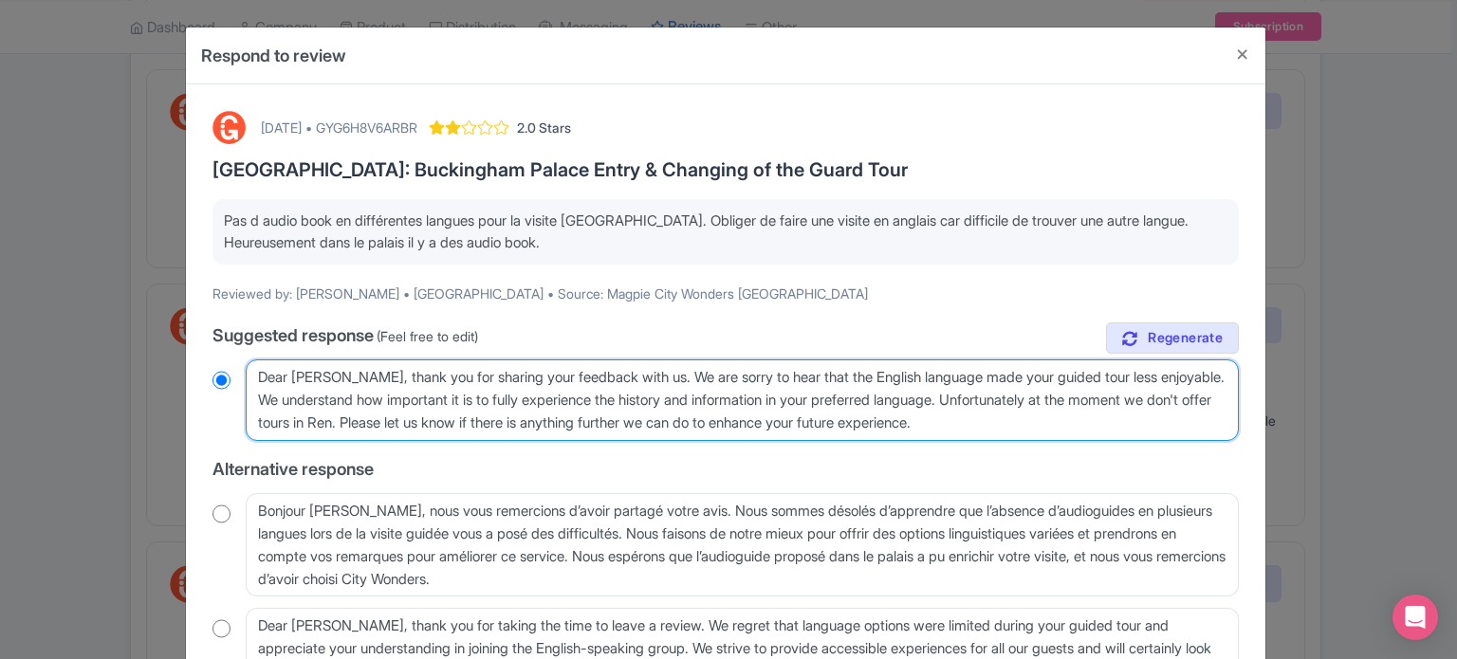
type textarea "Dear [PERSON_NAME], thank you for sharing your feedback with us. We are sorry t…"
radio input "true"
type textarea "Dear [PERSON_NAME], thank you for sharing your feedback with us. We are sorry t…"
radio input "true"
type textarea "Dear [PERSON_NAME], thank you for sharing your feedback with us. We are sorry t…"
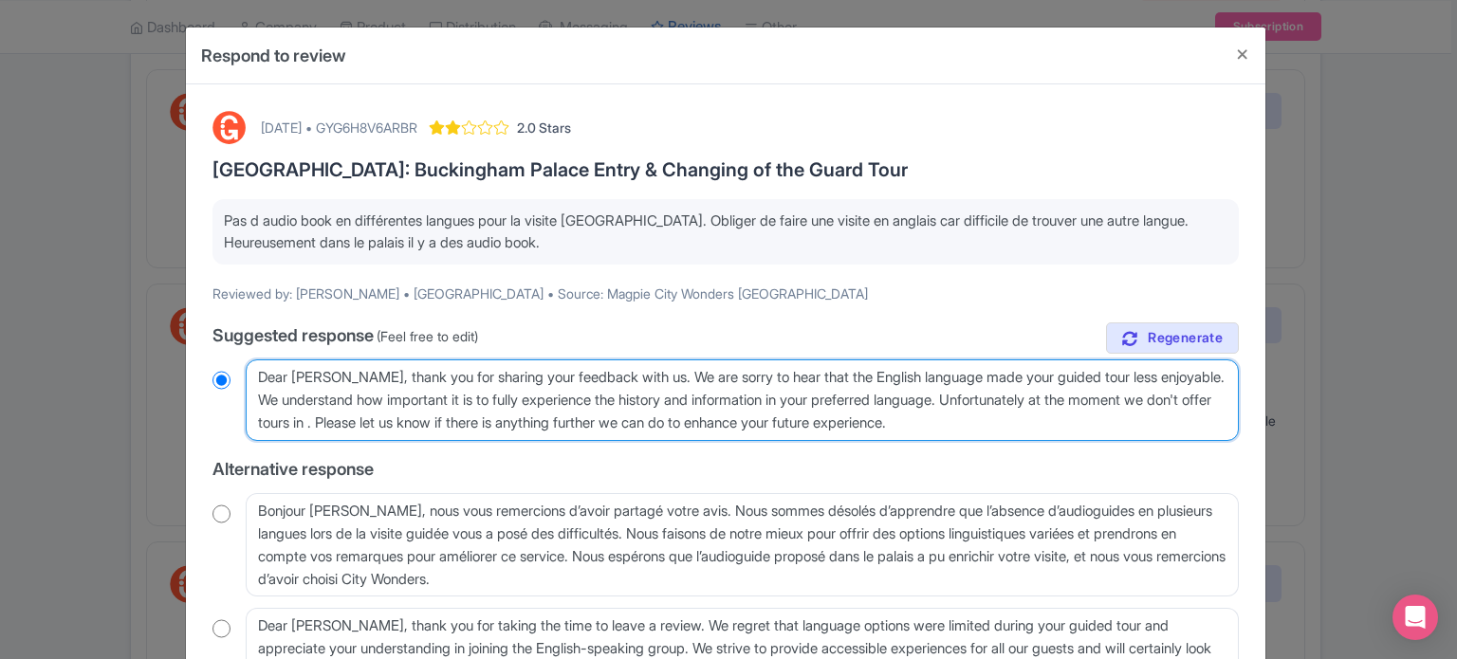
radio input "true"
type textarea "Dear [PERSON_NAME], thank you for sharing your feedback with us. We are sorry t…"
radio input "true"
type textarea "Dear [PERSON_NAME], thank you for sharing your feedback with us. We are sorry t…"
radio input "true"
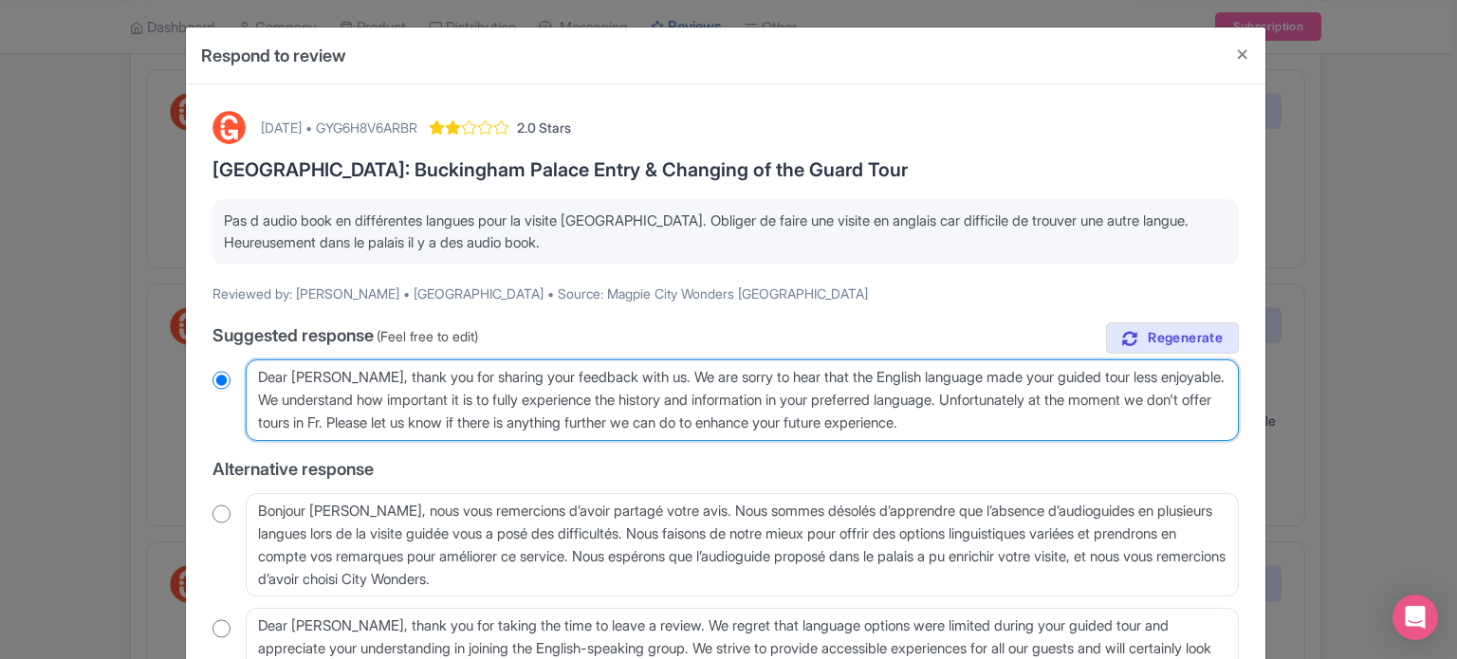
type textarea "Dear [PERSON_NAME], thank you for sharing your feedback with us. We are sorry t…"
radio input "true"
type textarea "Dear [PERSON_NAME], thank you for sharing your feedback with us. We are sorry t…"
radio input "true"
type textarea "Dear [PERSON_NAME], thank you for sharing your feedback with us. We are sorry t…"
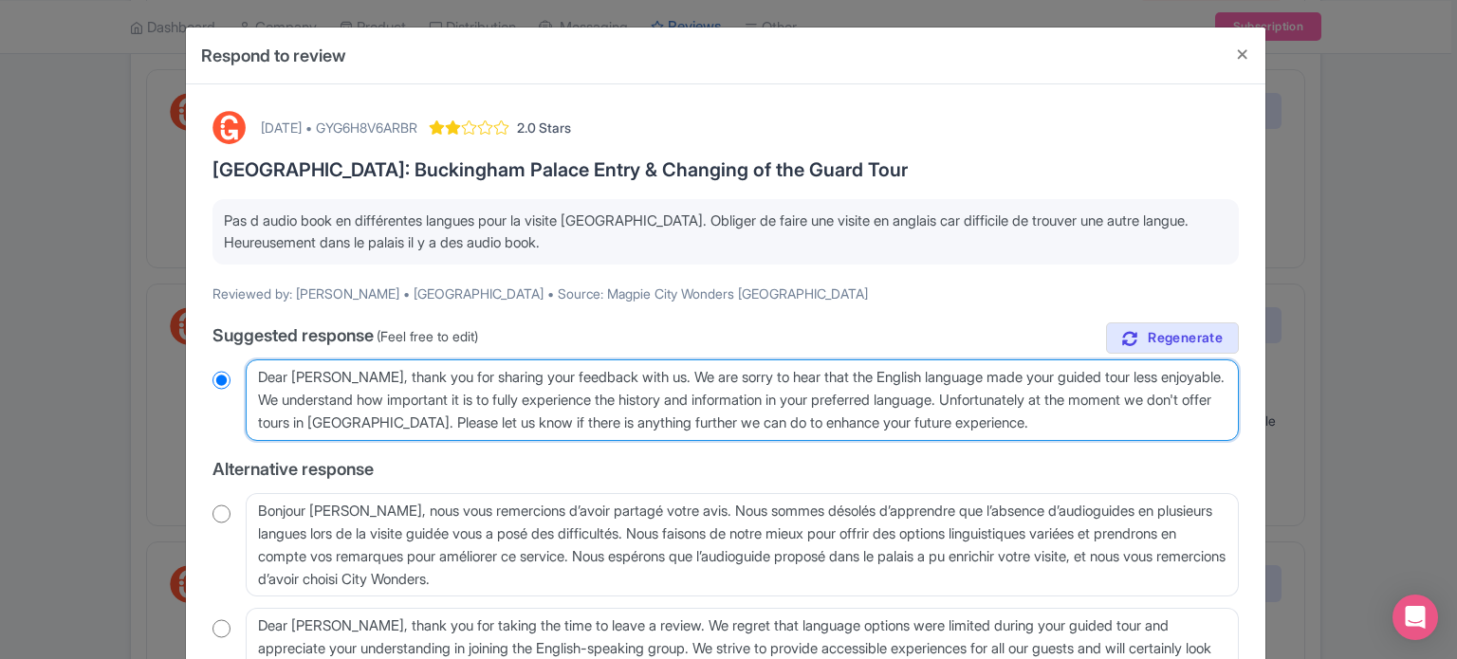
radio input "true"
type textarea "Dear [PERSON_NAME], thank you for sharing your feedback with us. We are sorry t…"
radio input "true"
type textarea "Dear [PERSON_NAME], thank you for sharing your feedback with us. We are sorry t…"
radio input "true"
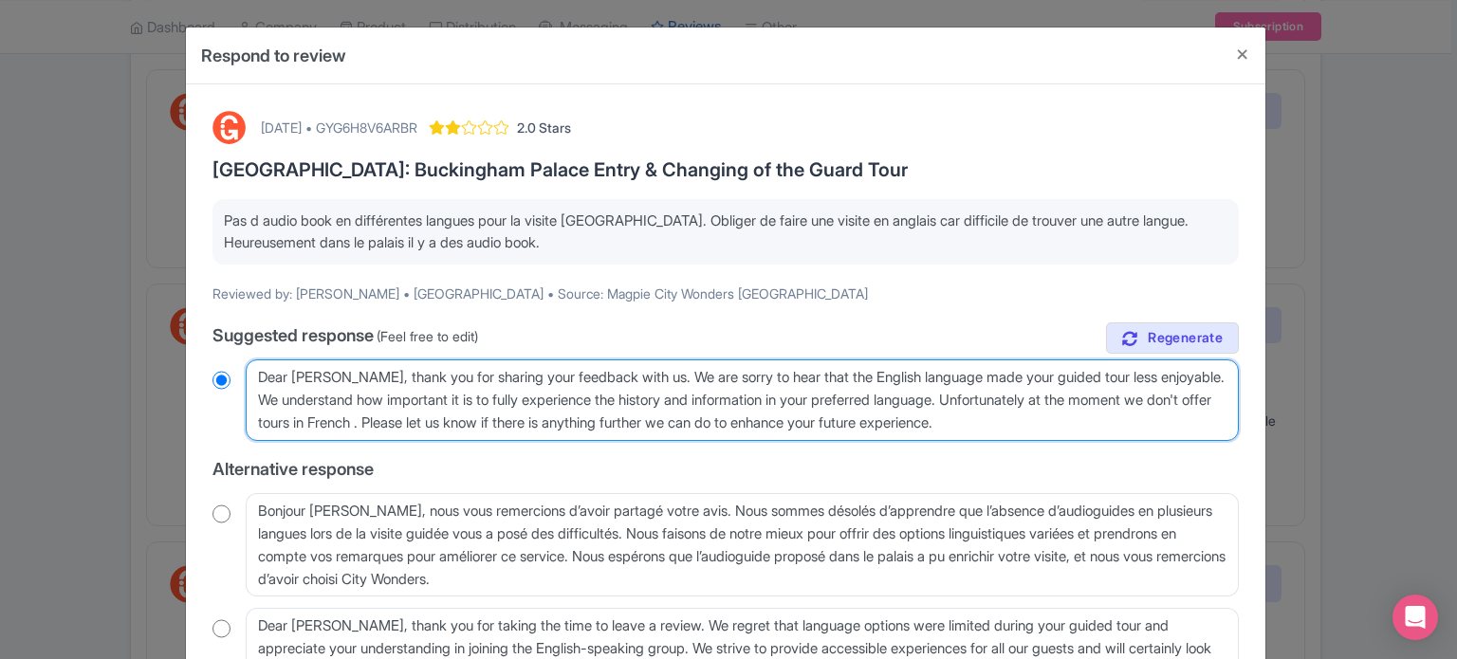
type textarea "Dear [PERSON_NAME], thank you for sharing your feedback with us. We are sorry t…"
radio input "true"
type textarea "Dear [PERSON_NAME], thank you for sharing your feedback with us. We are sorry t…"
radio input "true"
type textarea "Dear [PERSON_NAME], thank you for sharing your feedback with us. We are sorry t…"
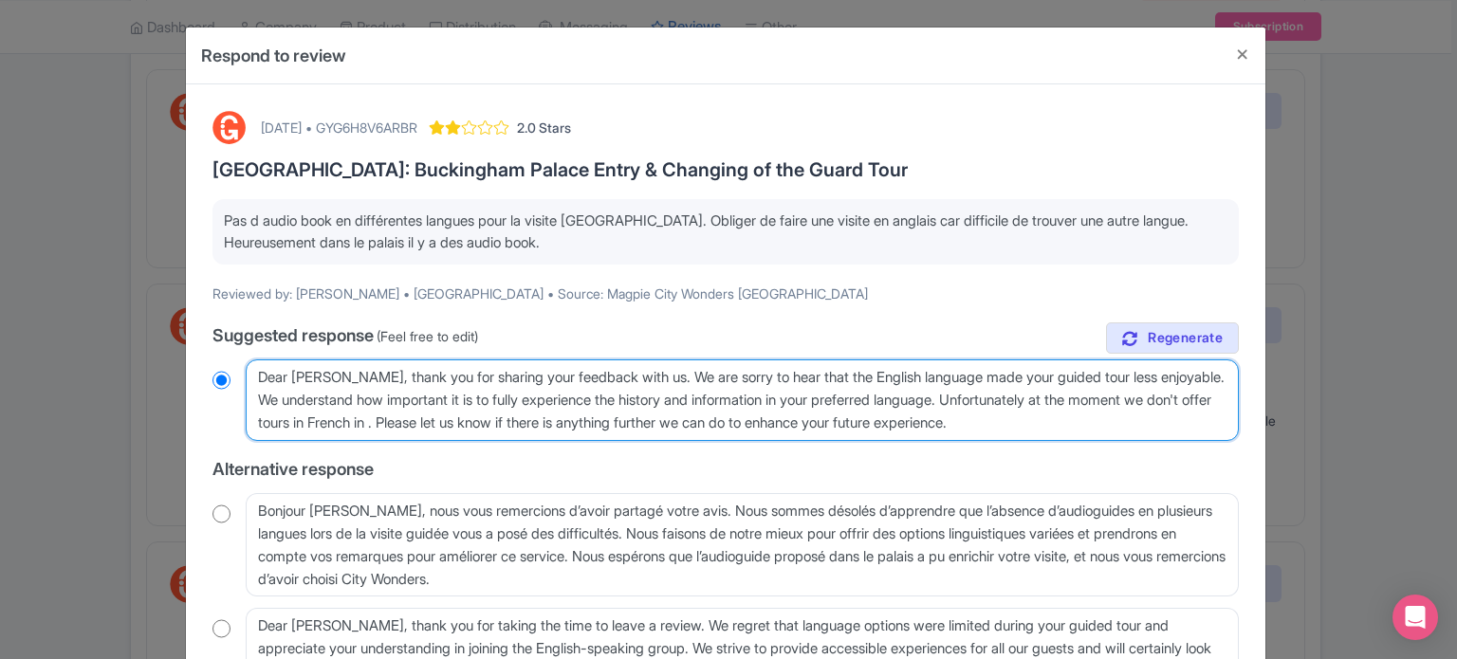
radio input "true"
type textarea "Dear [PERSON_NAME], thank you for sharing your feedback with us. We are sorry t…"
radio input "true"
type textarea "Dear [PERSON_NAME], thank you for sharing your feedback with us. We are sorry t…"
radio input "true"
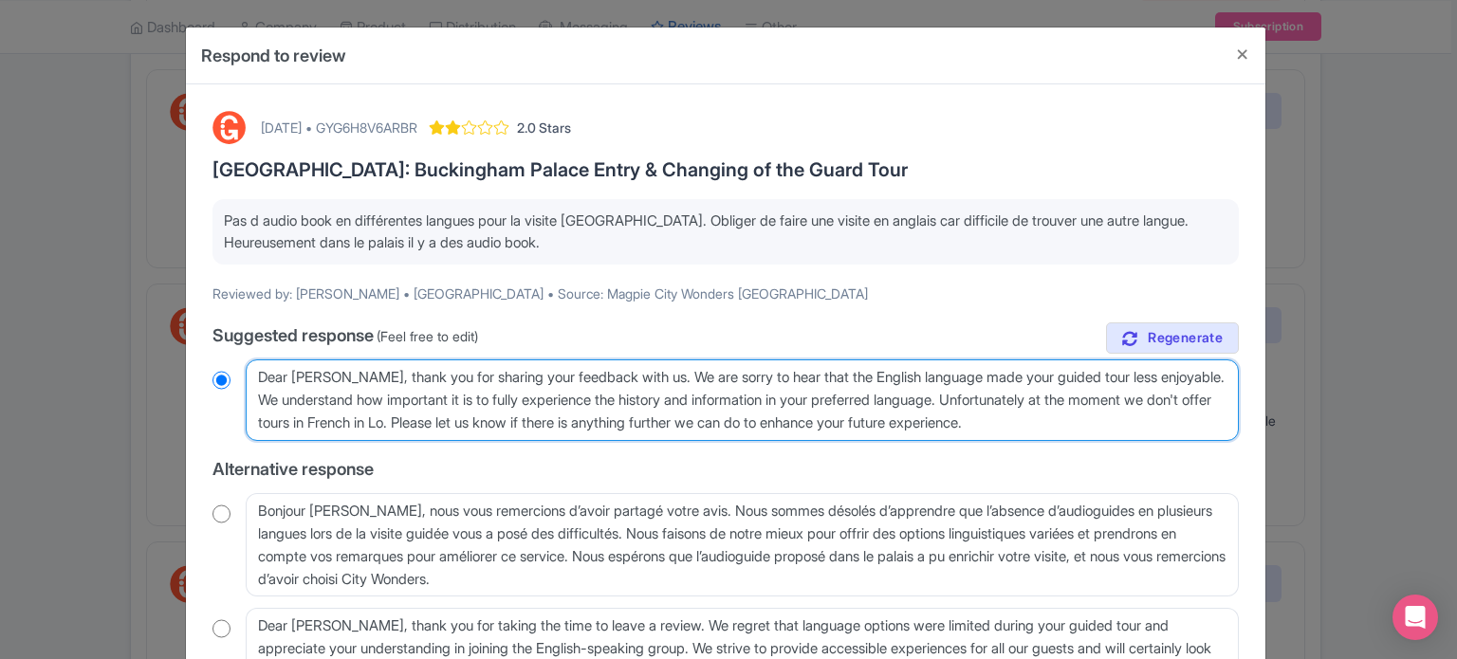
type textarea "Dear [PERSON_NAME], thank you for sharing your feedback with us. We are sorry t…"
radio input "true"
type textarea "Dear [PERSON_NAME], thank you for sharing your feedback with us. We are sorry t…"
radio input "true"
type textarea "Dear [PERSON_NAME], thank you for sharing your feedback with us. We are sorry t…"
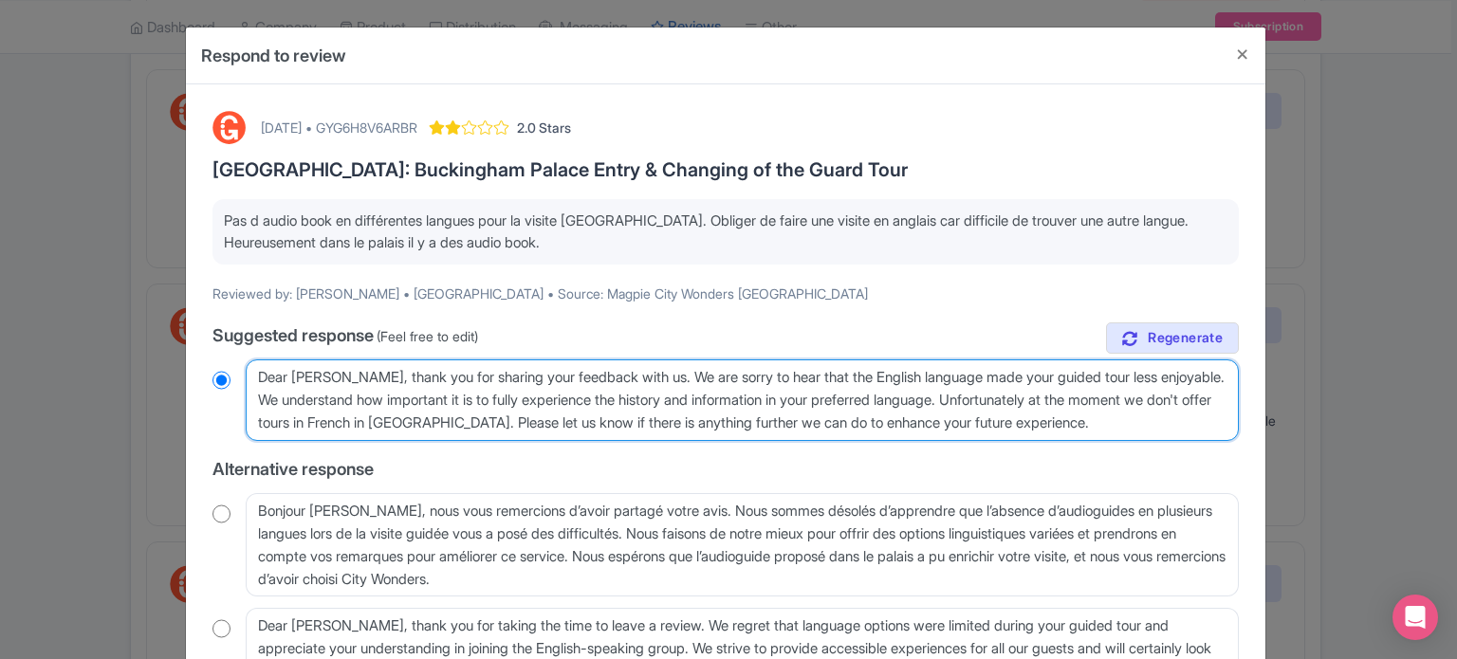
radio input "true"
type textarea "Dear [PERSON_NAME], thank you for sharing your feedback with us. We are sorry t…"
radio input "true"
drag, startPoint x: 1131, startPoint y: 424, endPoint x: 250, endPoint y: 367, distance: 882.3
click at [250, 367] on textarea "Dear [PERSON_NAME], thank you for sharing your feedback with us. We are sorry t…" at bounding box center [742, 401] width 993 height 82
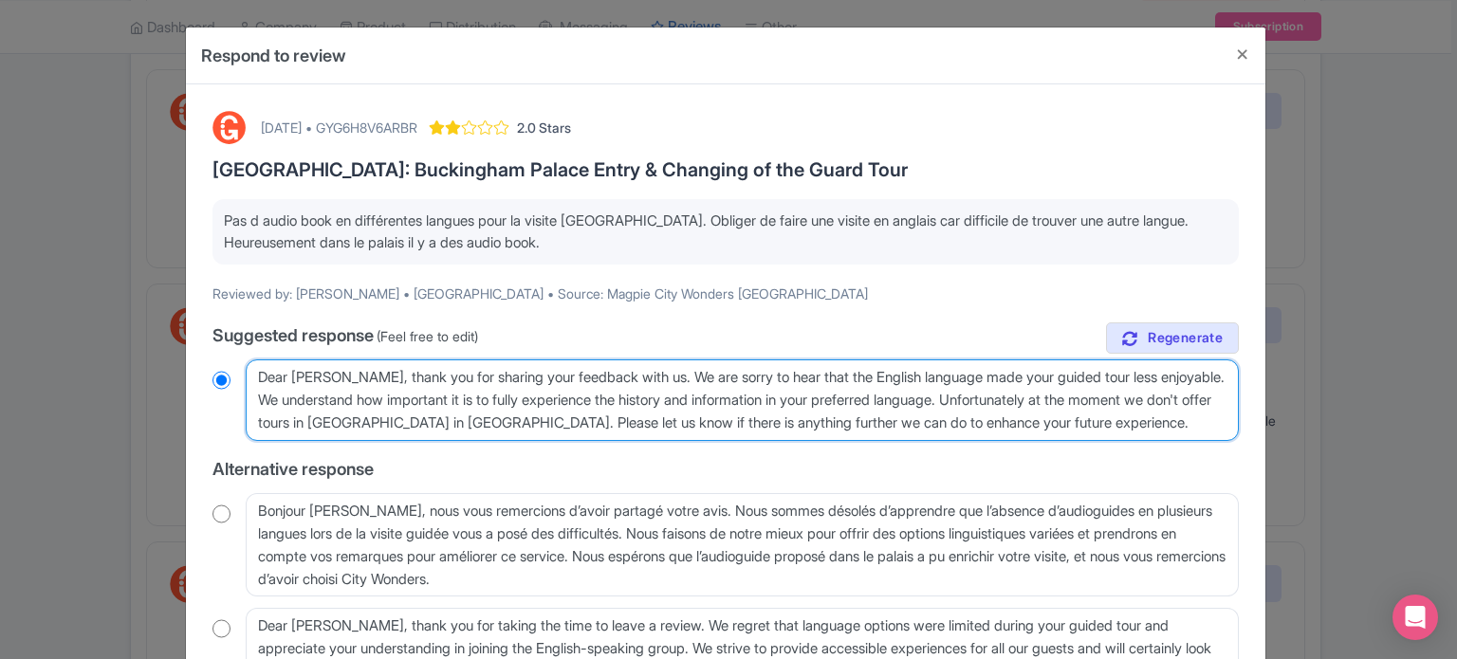
click at [535, 415] on textarea "Dear [PERSON_NAME], thank you for sharing your feedback with us. We are sorry t…" at bounding box center [742, 401] width 993 height 82
drag, startPoint x: 509, startPoint y: 420, endPoint x: 1121, endPoint y: 432, distance: 613.0
click at [1121, 432] on textarea "Dear [PERSON_NAME], thank you for sharing your feedback with us. We are sorry t…" at bounding box center [742, 401] width 993 height 82
type textarea "Dear [PERSON_NAME], thank you for sharing your feedback with us. We are sorry t…"
radio input "true"
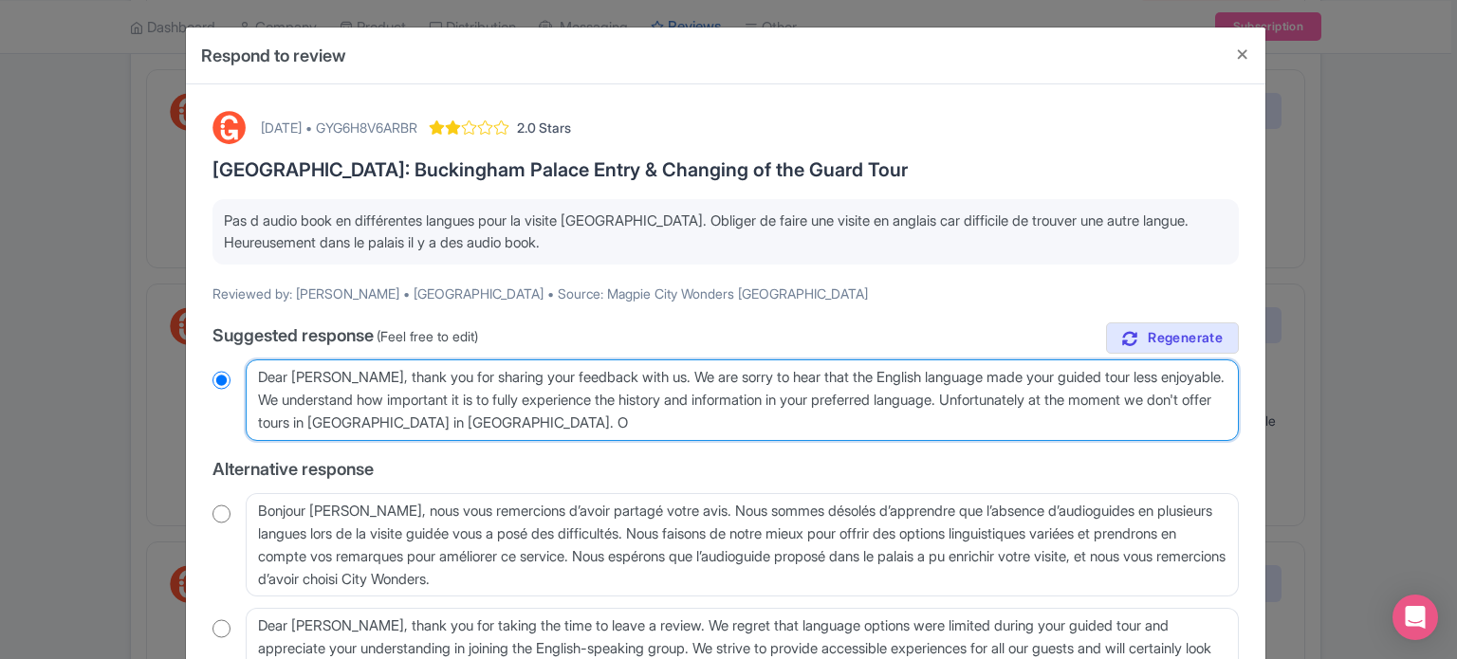
type textarea "Dear [PERSON_NAME], thank you for sharing your feedback with us. We are sorry t…"
radio input "true"
type textarea "Dear [PERSON_NAME], thank you for sharing your feedback with us. We are sorry t…"
radio input "true"
type textarea "Dear [PERSON_NAME], thank you for sharing your feedback with us. We are sorry t…"
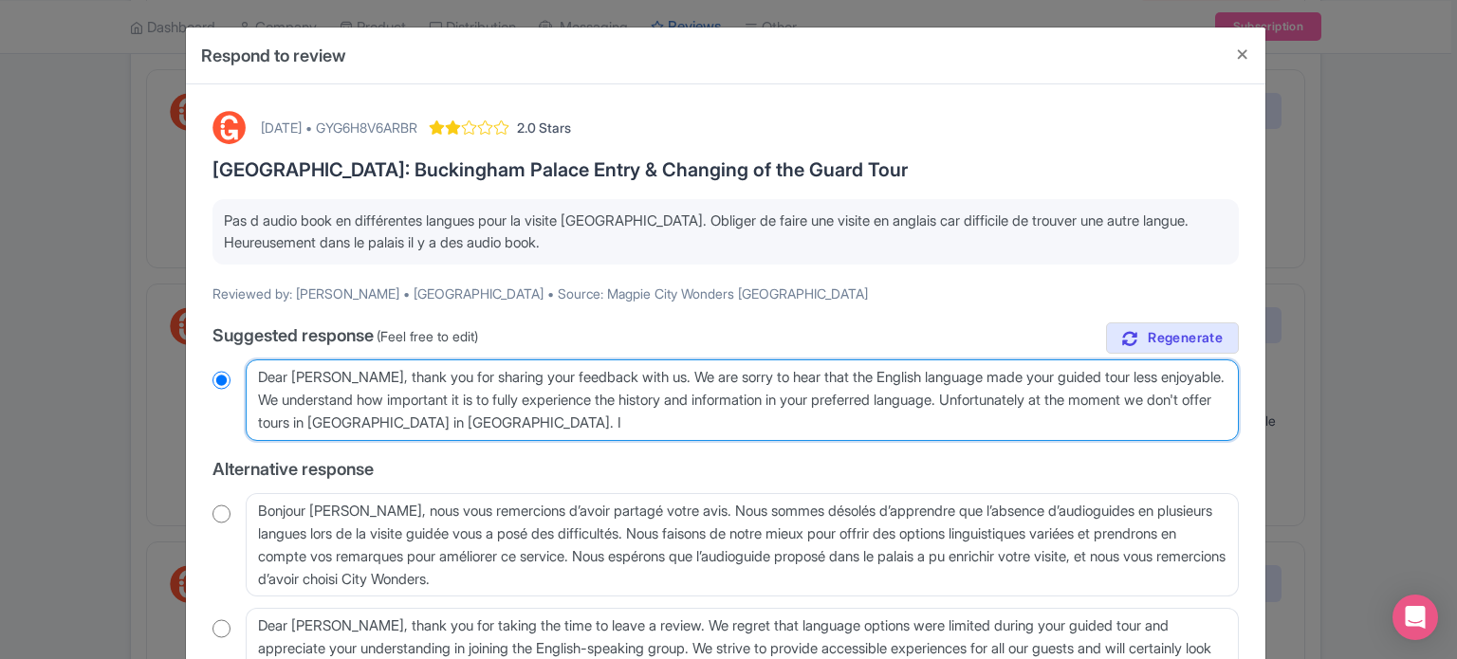
radio input "true"
type textarea "Dear [PERSON_NAME], thank you for sharing your feedback with us. We are sorry t…"
radio input "true"
drag, startPoint x: 684, startPoint y: 420, endPoint x: 243, endPoint y: 382, distance: 442.8
click at [246, 382] on textarea "Dear [PERSON_NAME], thank you for sharing your feedback with us. We are sorry t…" at bounding box center [742, 401] width 993 height 82
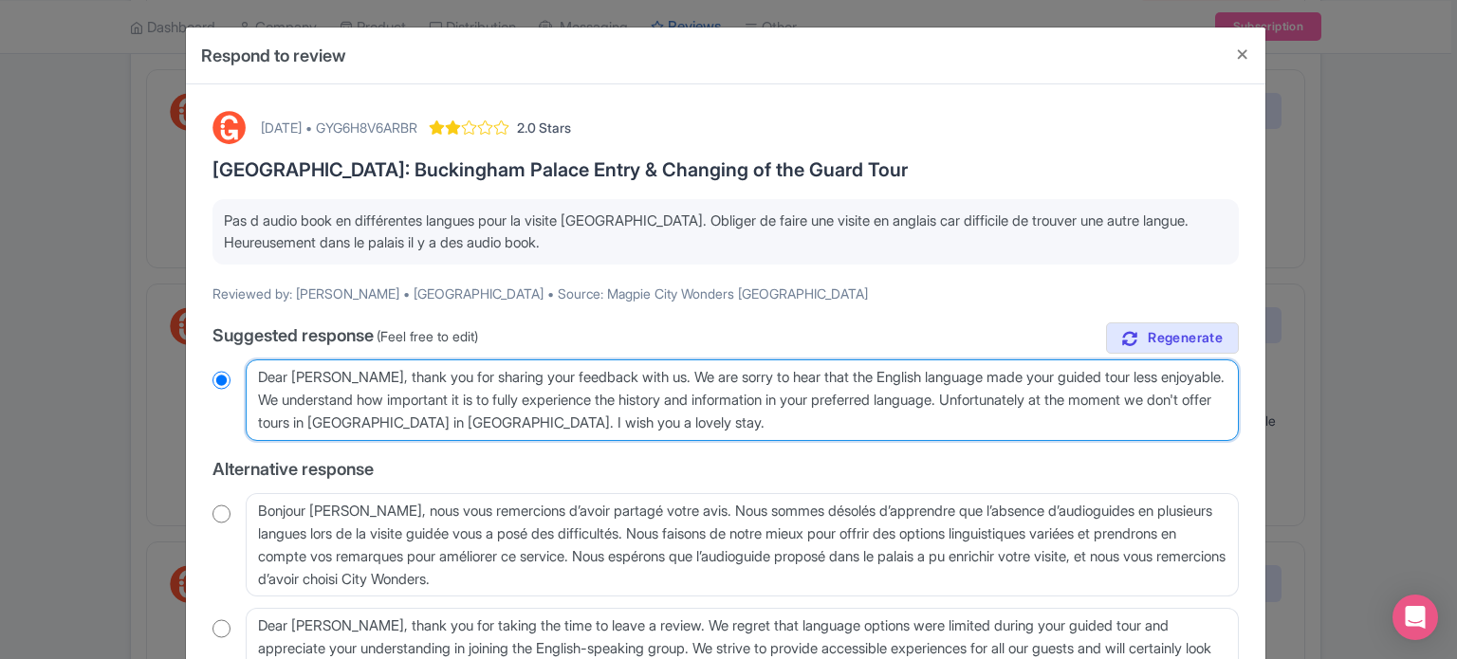
click at [654, 416] on textarea "Dear [PERSON_NAME], thank you for sharing your feedback with us. We are sorry t…" at bounding box center [742, 401] width 993 height 82
drag, startPoint x: 687, startPoint y: 427, endPoint x: 249, endPoint y: 364, distance: 442.8
click at [250, 363] on textarea "Dear [PERSON_NAME], thank you for sharing your feedback with us. We are sorry t…" at bounding box center [742, 401] width 993 height 82
paste textarea "[PERSON_NAME], merci de nous avoir fait part de votre avis. Nous sommes désolés…"
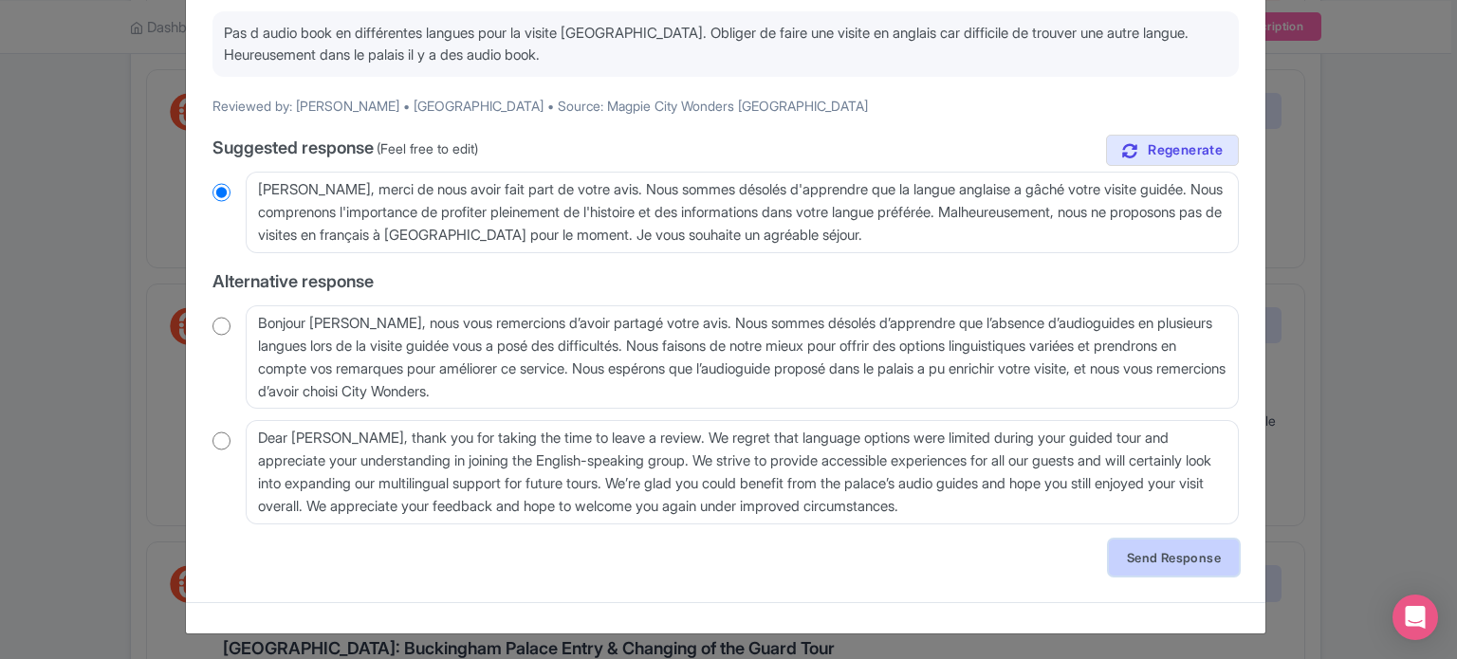
click at [1138, 556] on link "Send Response" at bounding box center [1174, 558] width 130 height 36
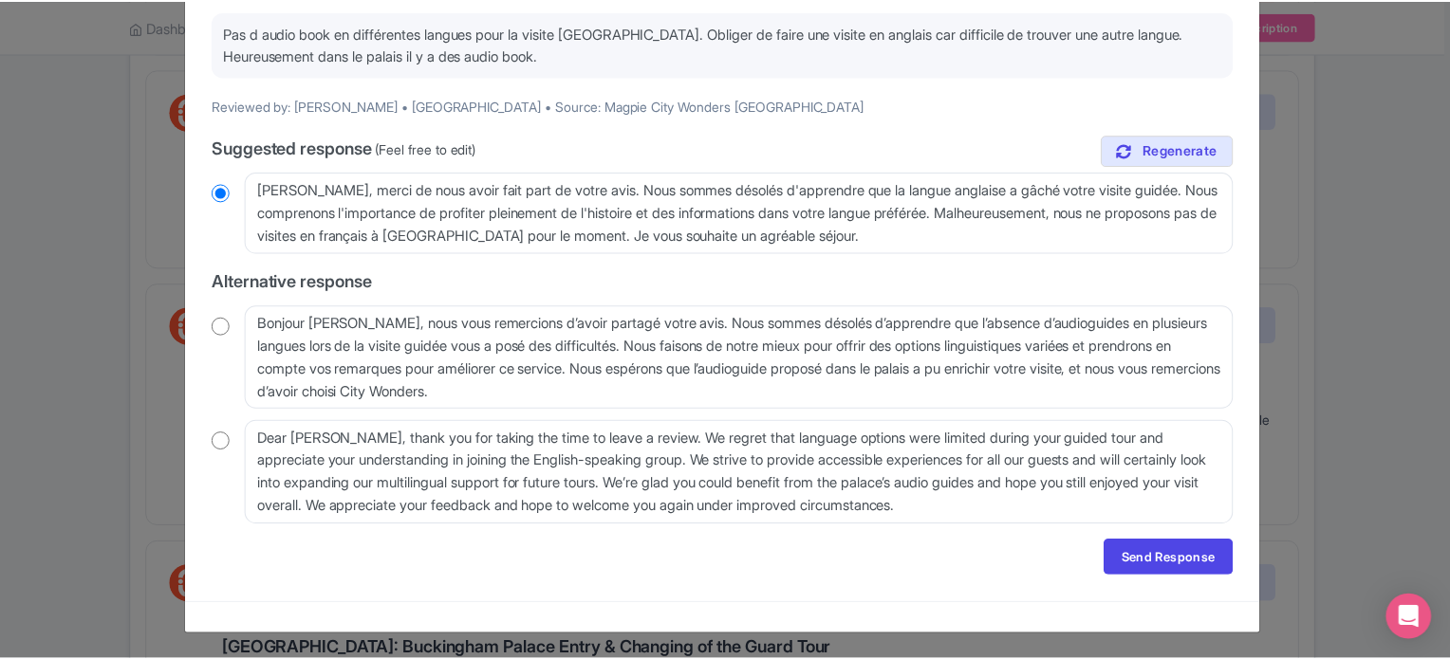
scroll to position [0, 0]
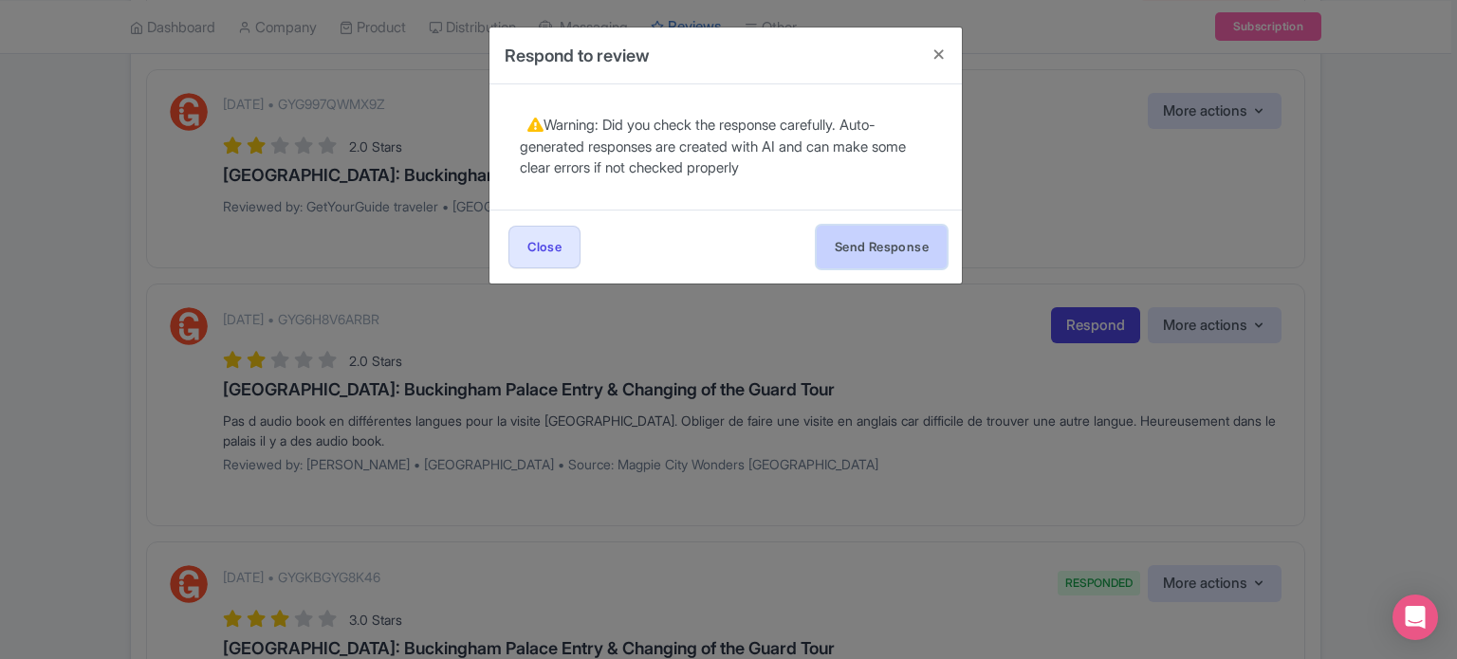
click at [897, 255] on button "Send Response" at bounding box center [882, 247] width 130 height 43
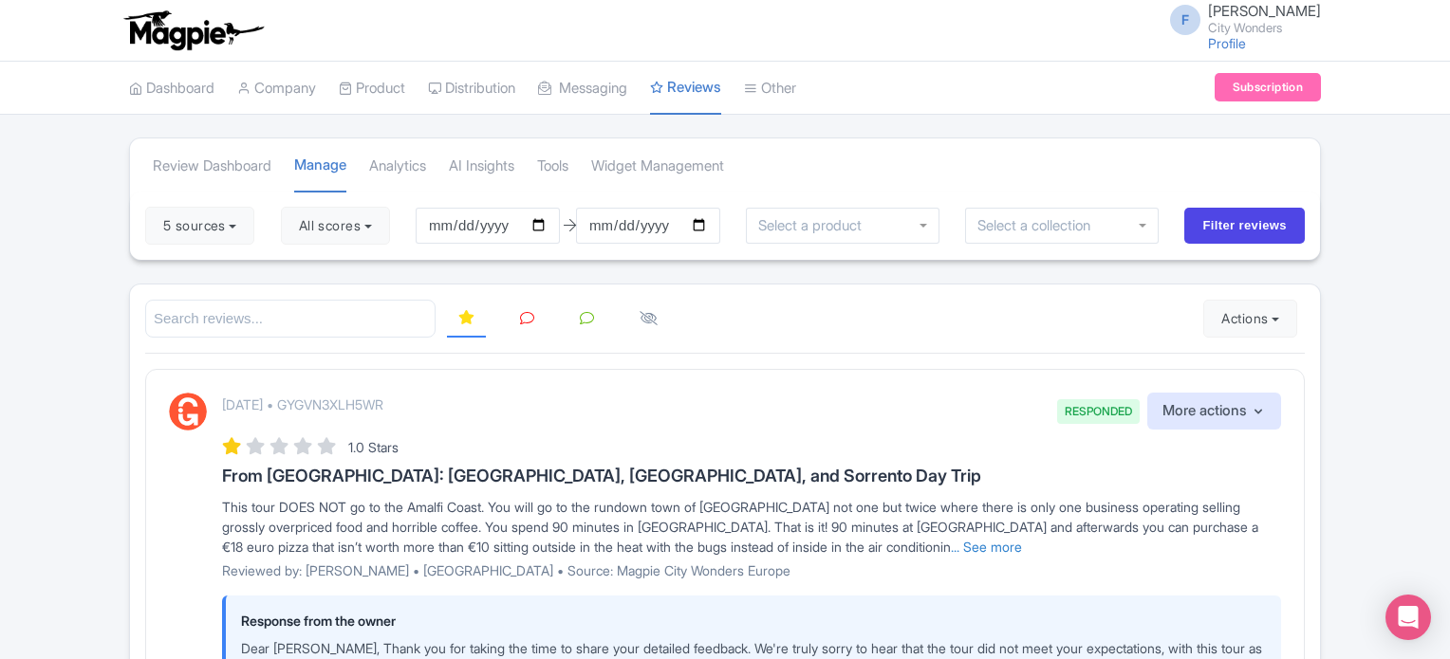
click at [526, 319] on icon at bounding box center [527, 318] width 14 height 14
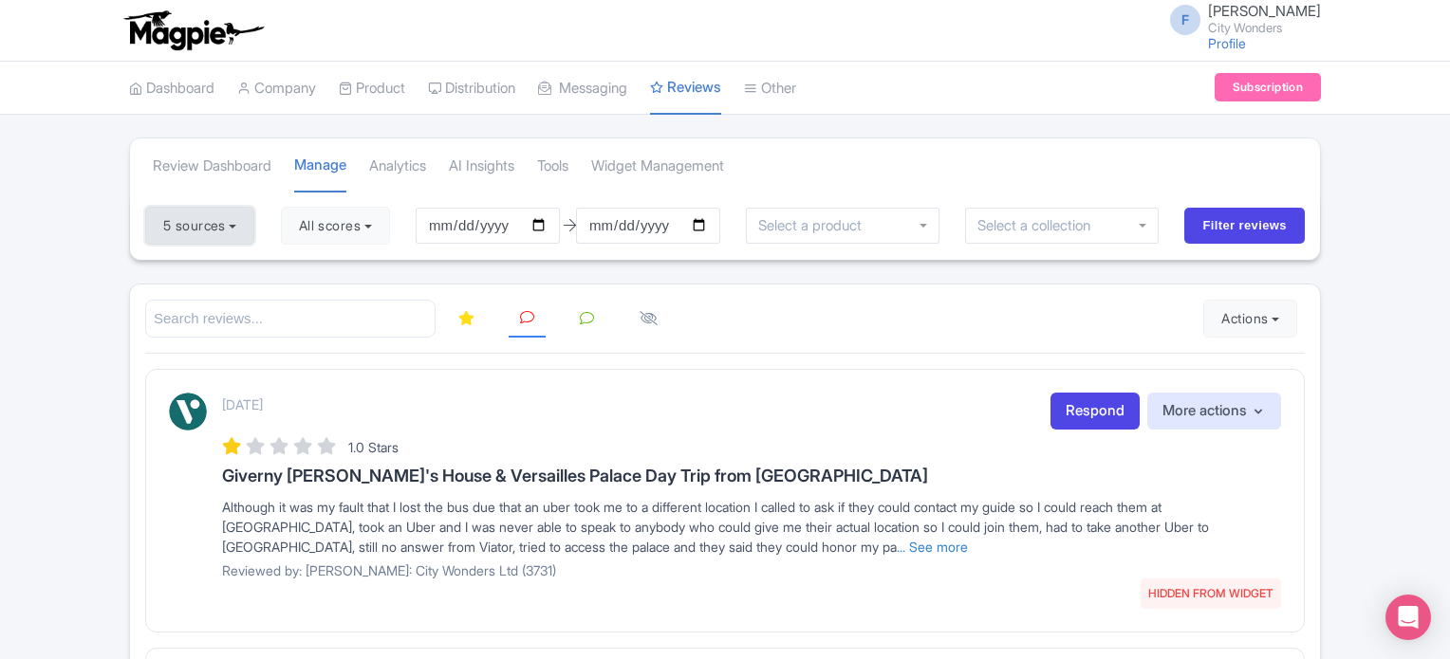
click at [237, 226] on button "5 sources" at bounding box center [199, 226] width 109 height 38
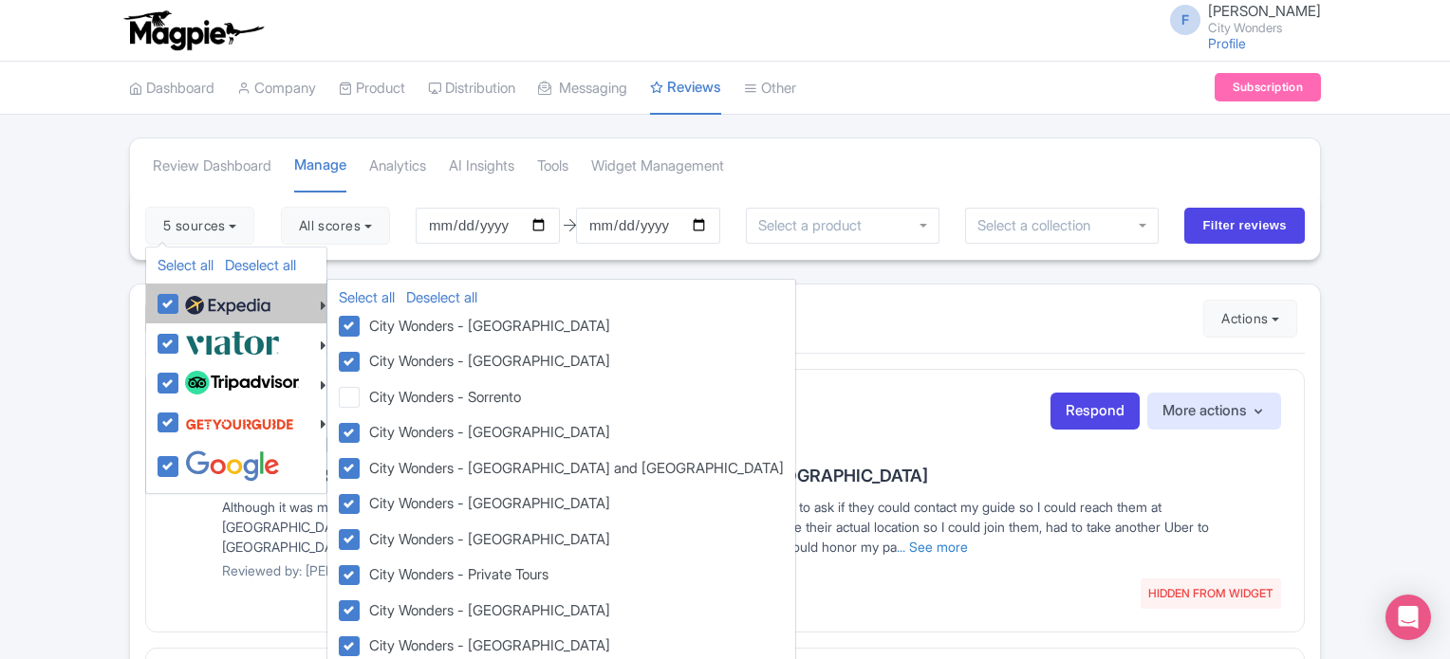
click at [180, 304] on label at bounding box center [225, 303] width 90 height 32
click at [180, 300] on input "checkbox" at bounding box center [186, 293] width 12 height 12
checkbox input "false"
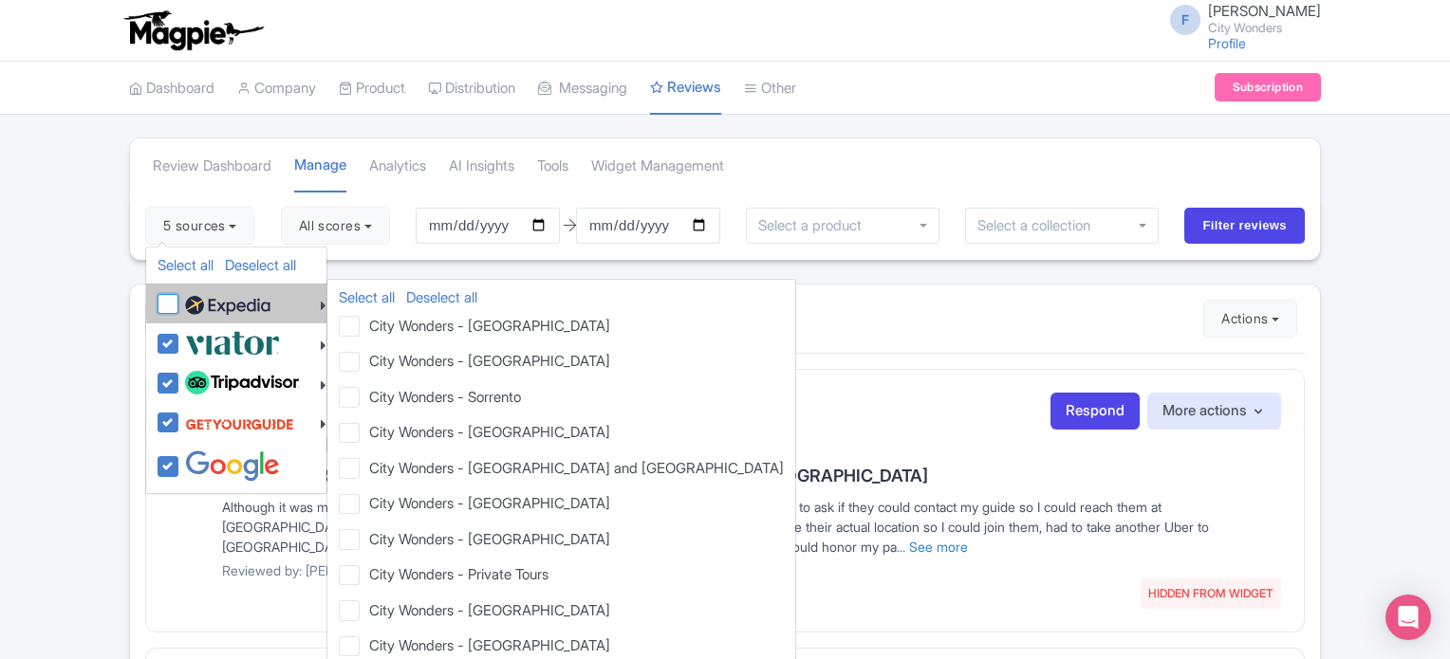
checkbox input "false"
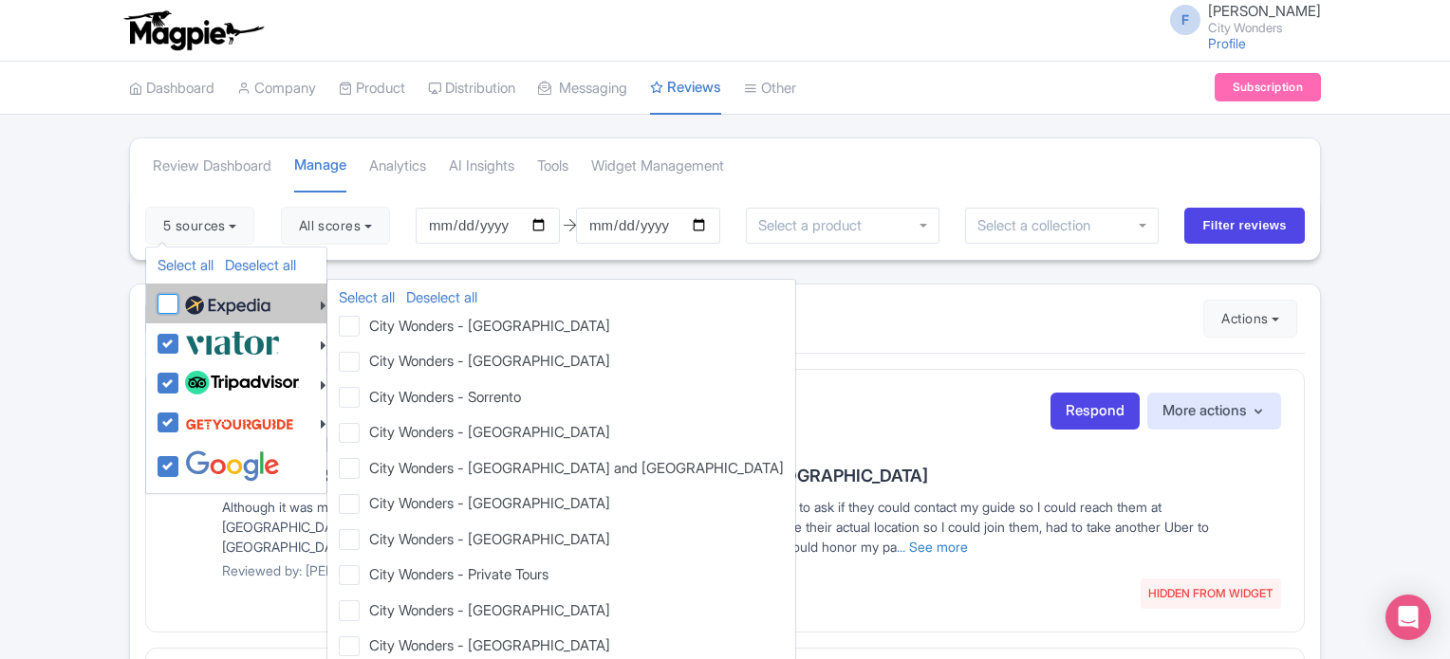
checkbox input "false"
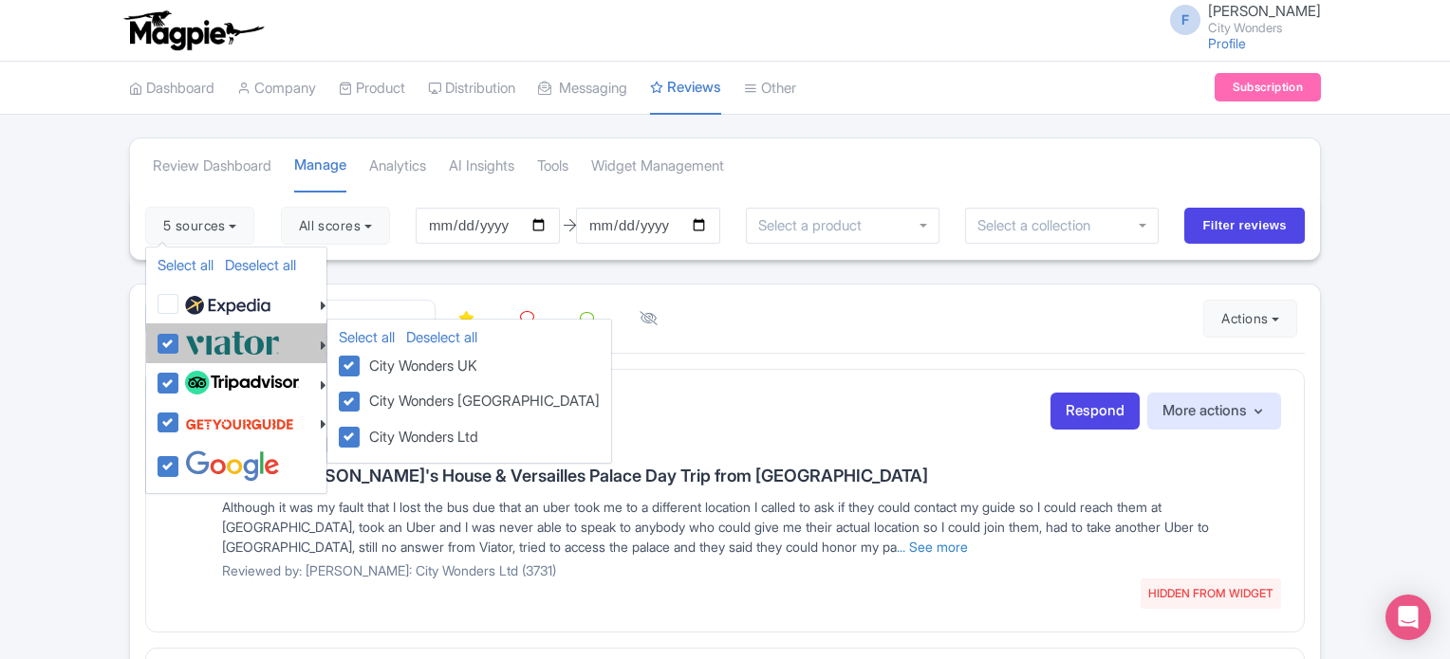
click at [180, 343] on label at bounding box center [230, 342] width 100 height 31
click at [180, 340] on input "checkbox" at bounding box center [186, 333] width 12 height 12
checkbox input "false"
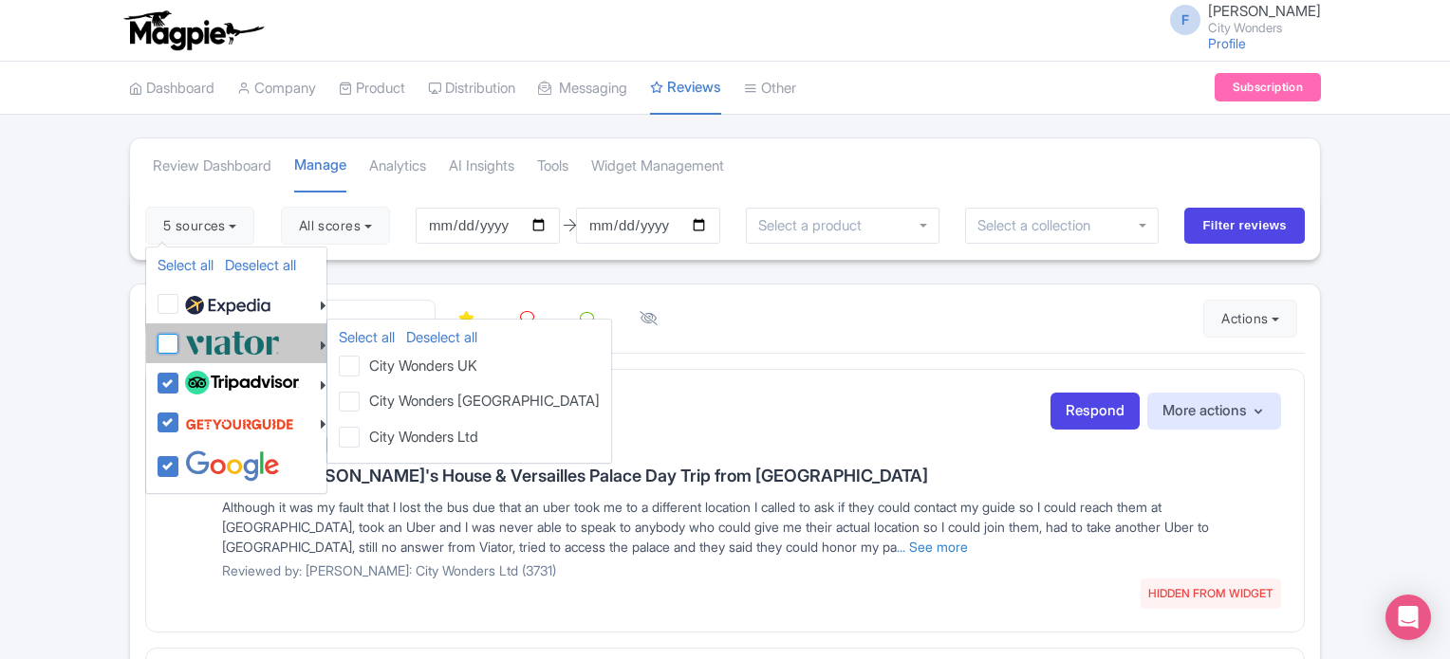
checkbox input "false"
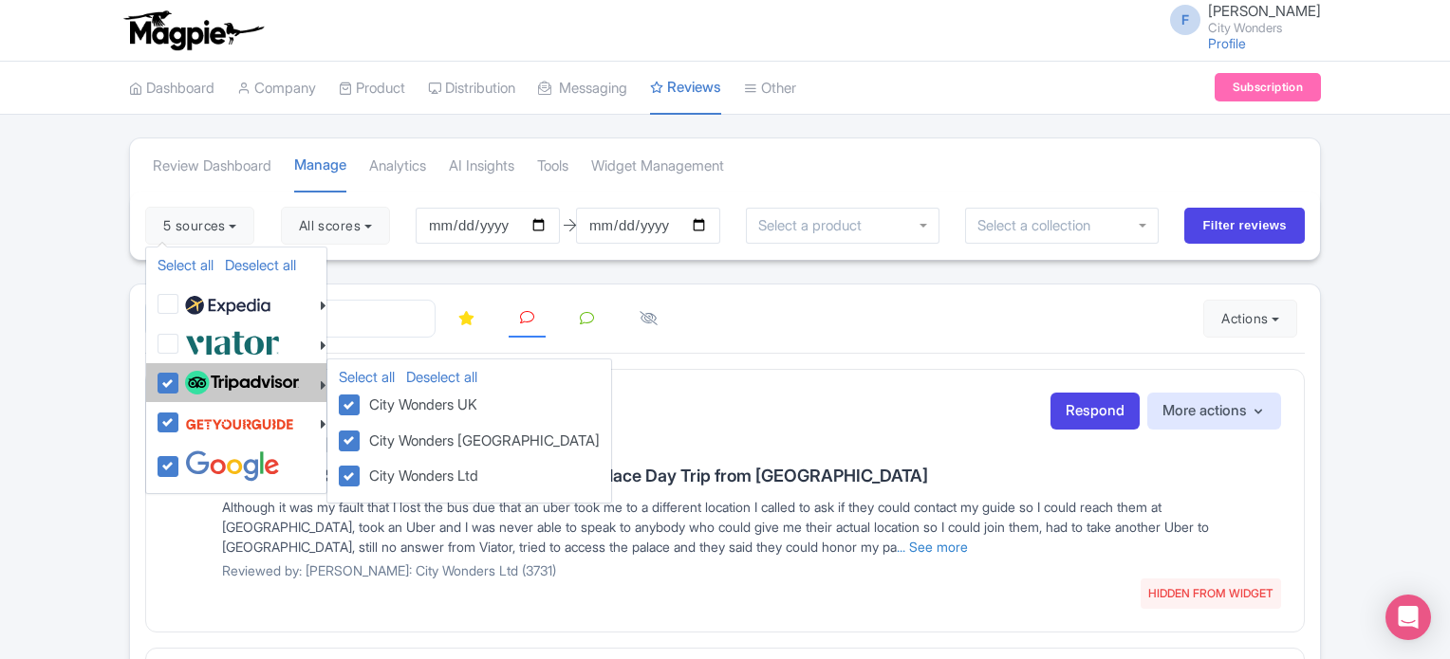
click at [180, 391] on label at bounding box center [239, 383] width 119 height 32
click at [180, 379] on input "checkbox" at bounding box center [186, 373] width 12 height 12
checkbox input "false"
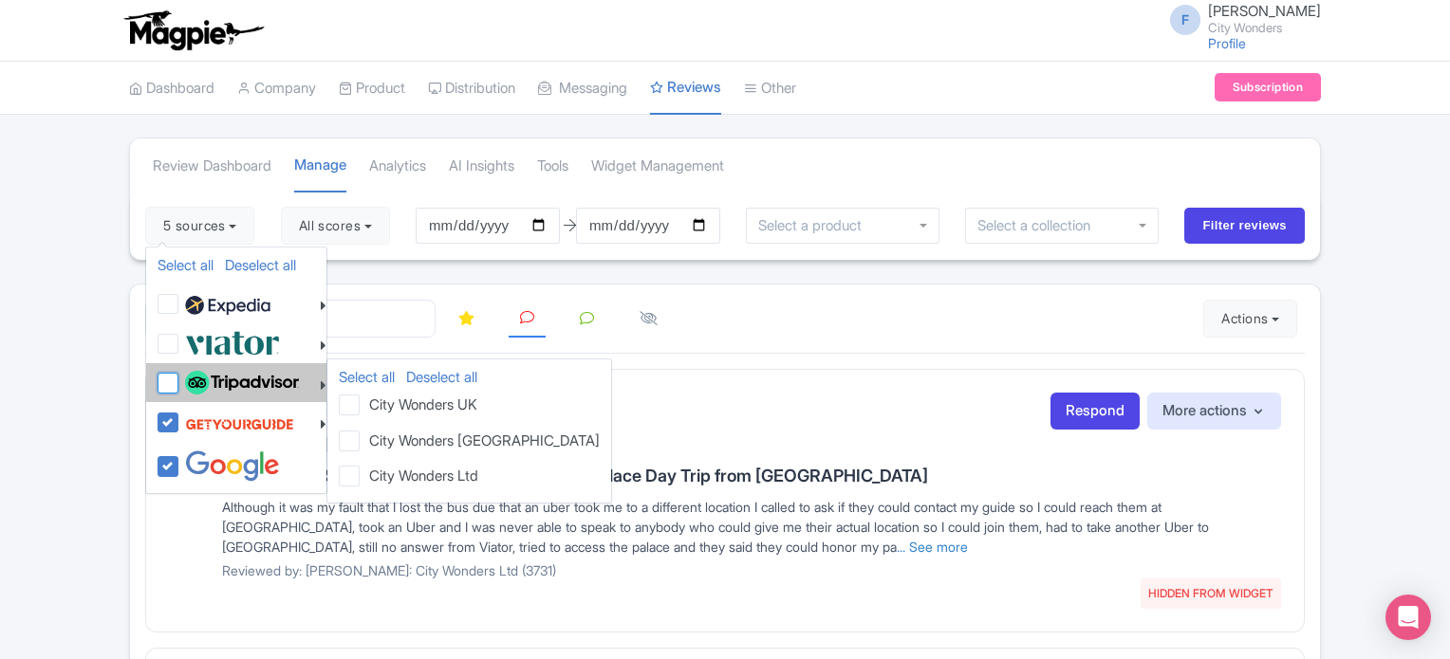
checkbox input "false"
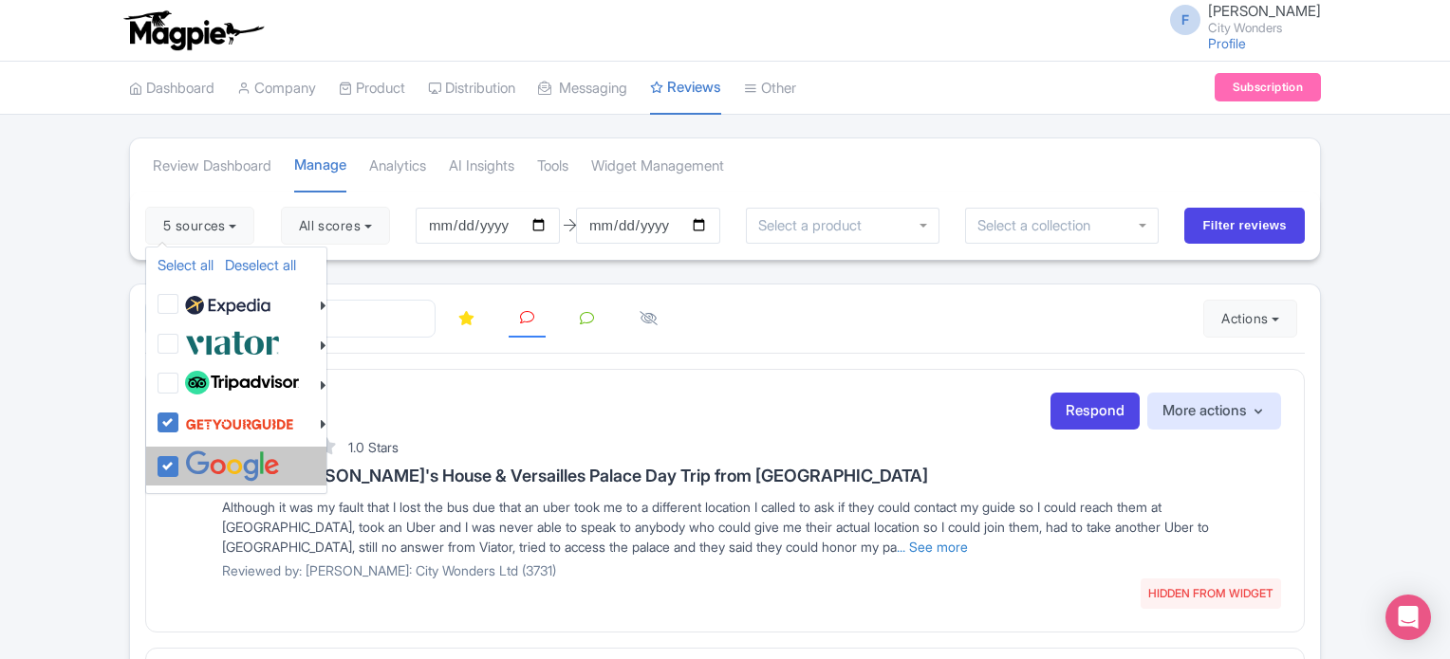
drag, startPoint x: 165, startPoint y: 467, endPoint x: 272, endPoint y: 382, distance: 136.5
click at [180, 466] on label at bounding box center [230, 466] width 100 height 31
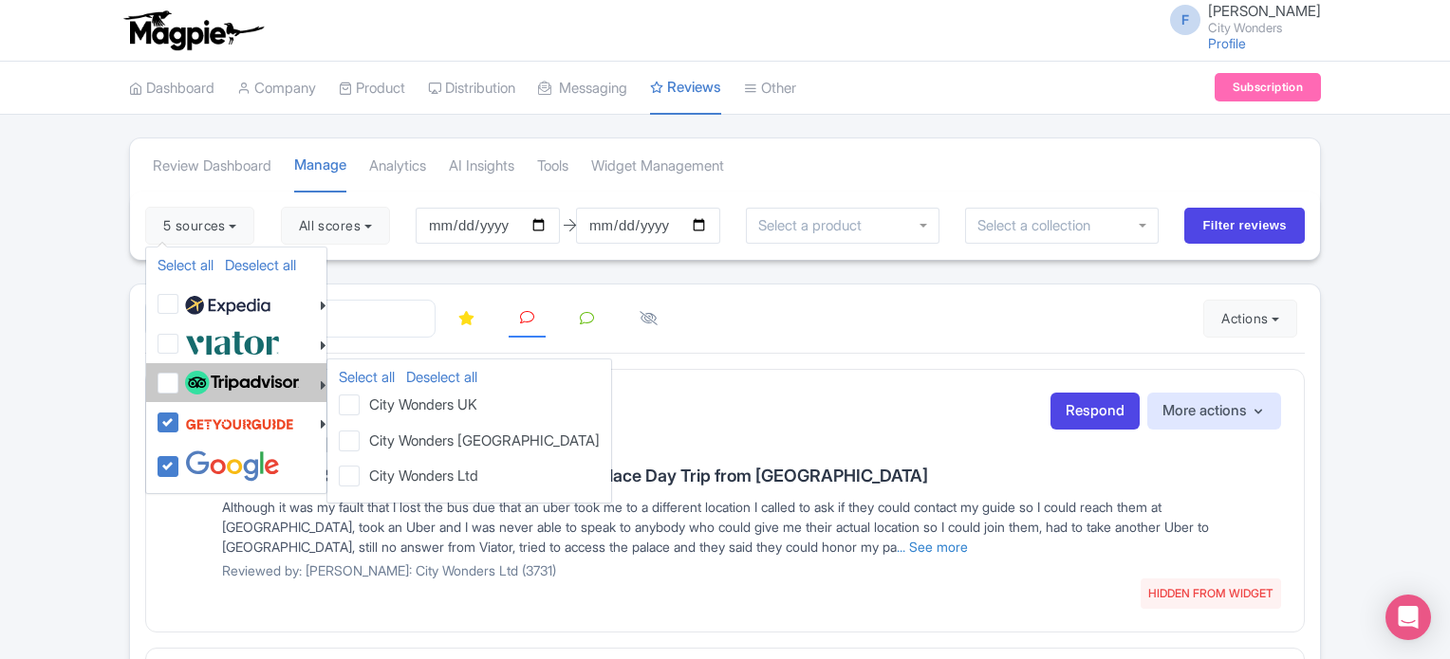
click at [180, 463] on input "checkbox" at bounding box center [186, 457] width 12 height 12
checkbox input "false"
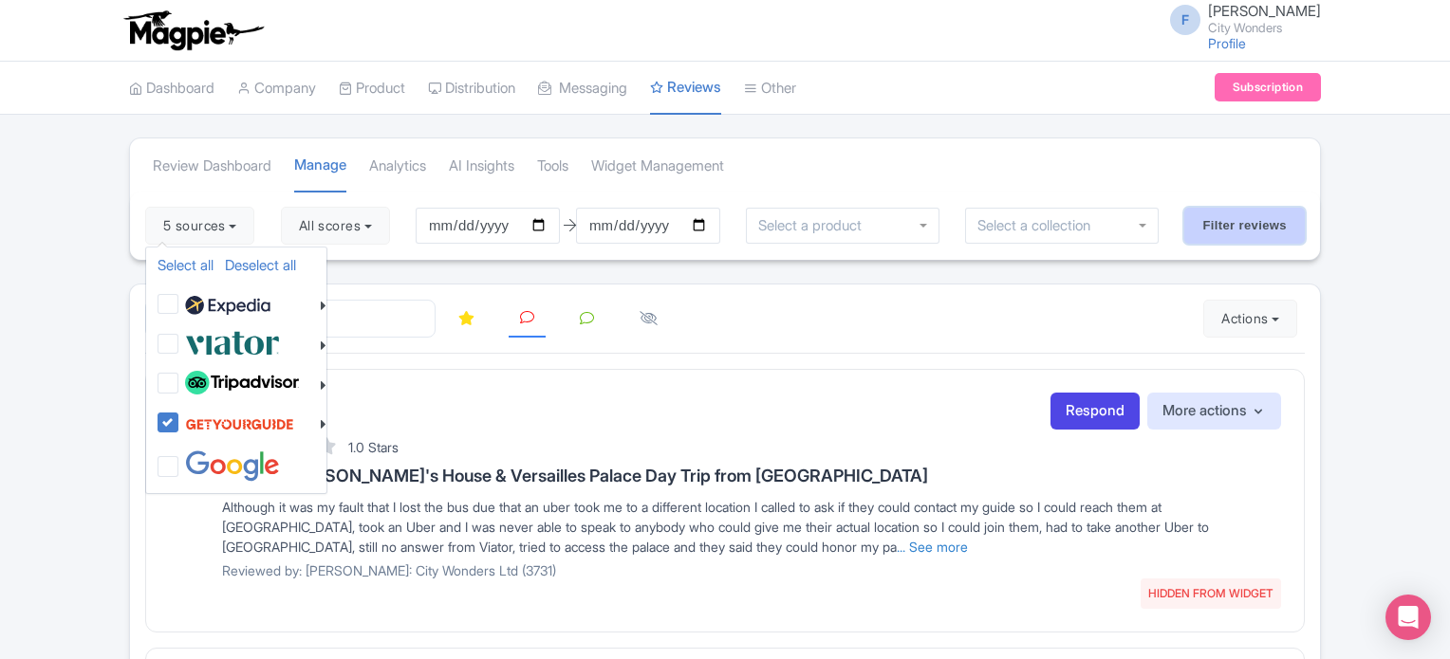
click at [1195, 223] on input "Filter reviews" at bounding box center [1244, 226] width 120 height 36
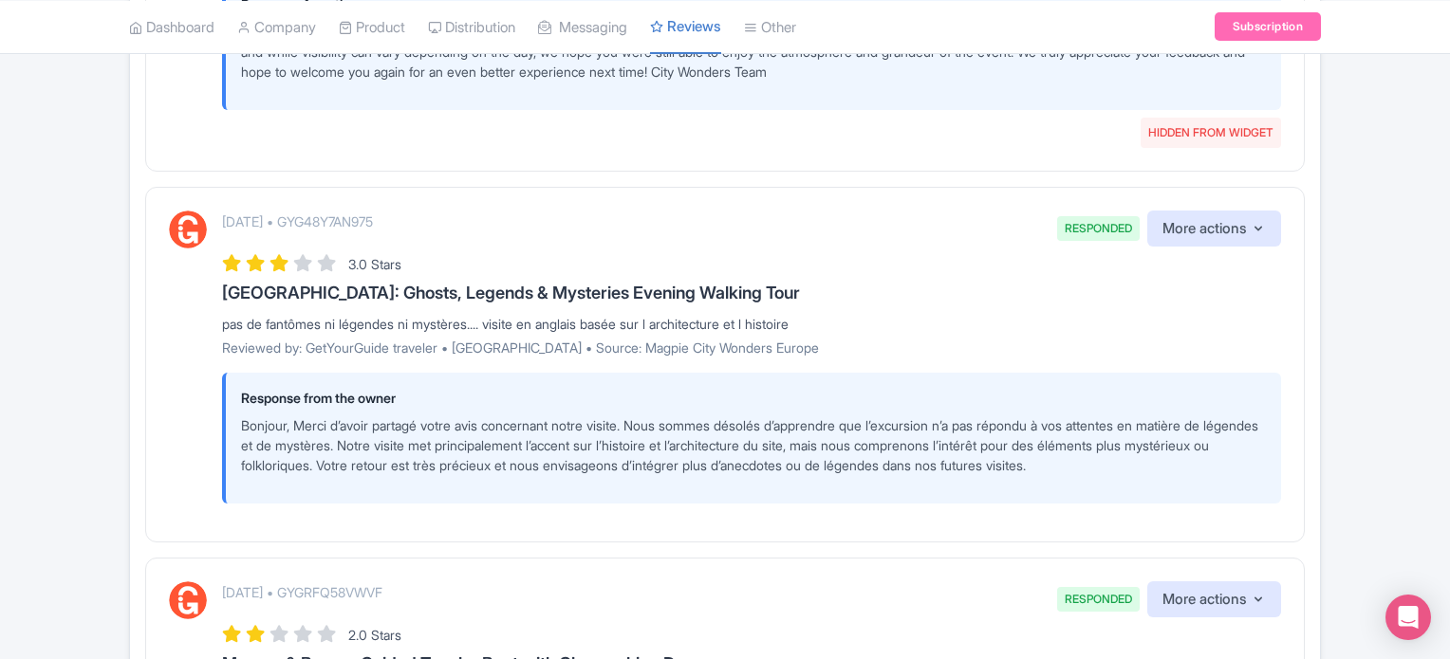
scroll to position [2656, 0]
